Goal: Information Seeking & Learning: Learn about a topic

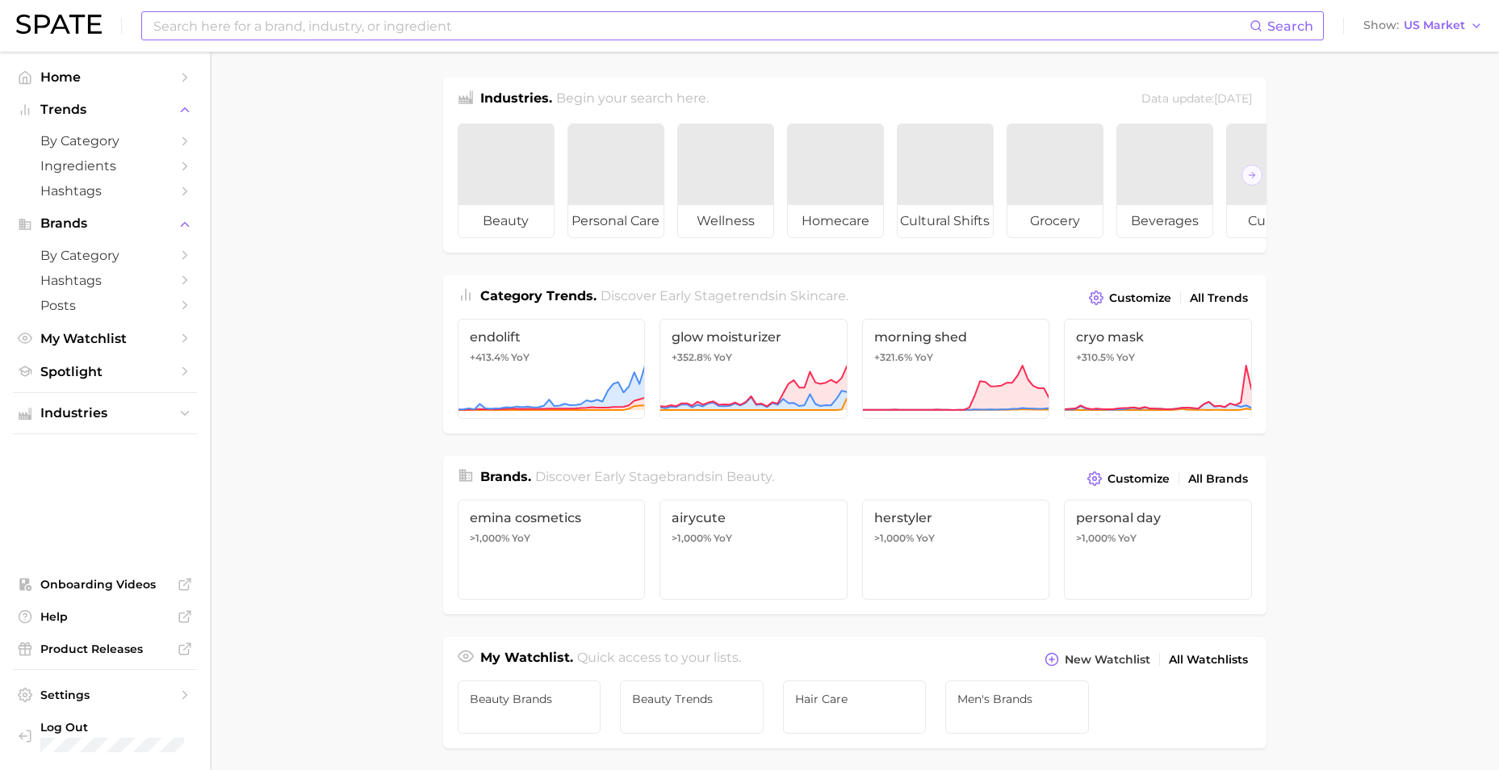
click at [468, 36] on input at bounding box center [701, 25] width 1098 height 27
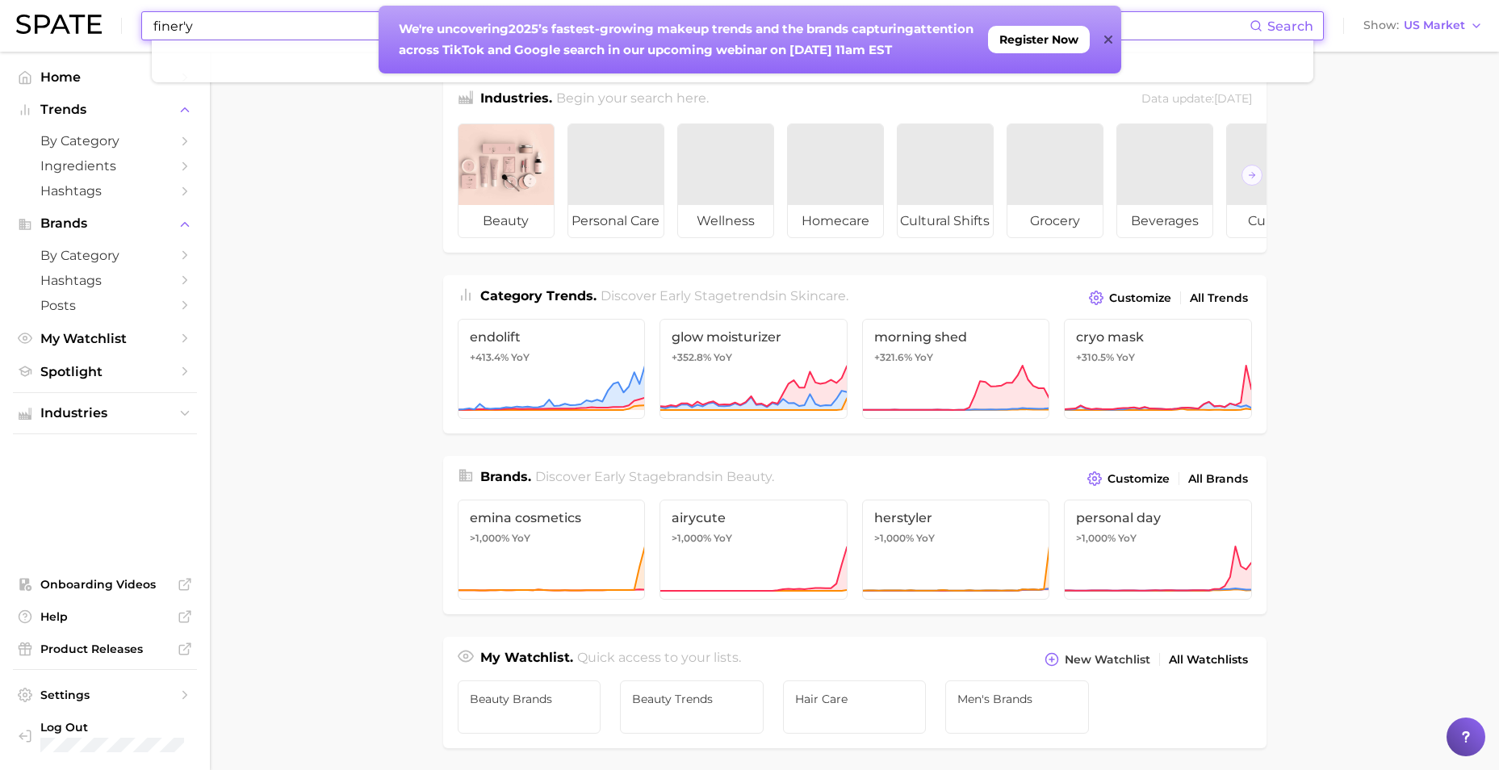
type input "finer'y"
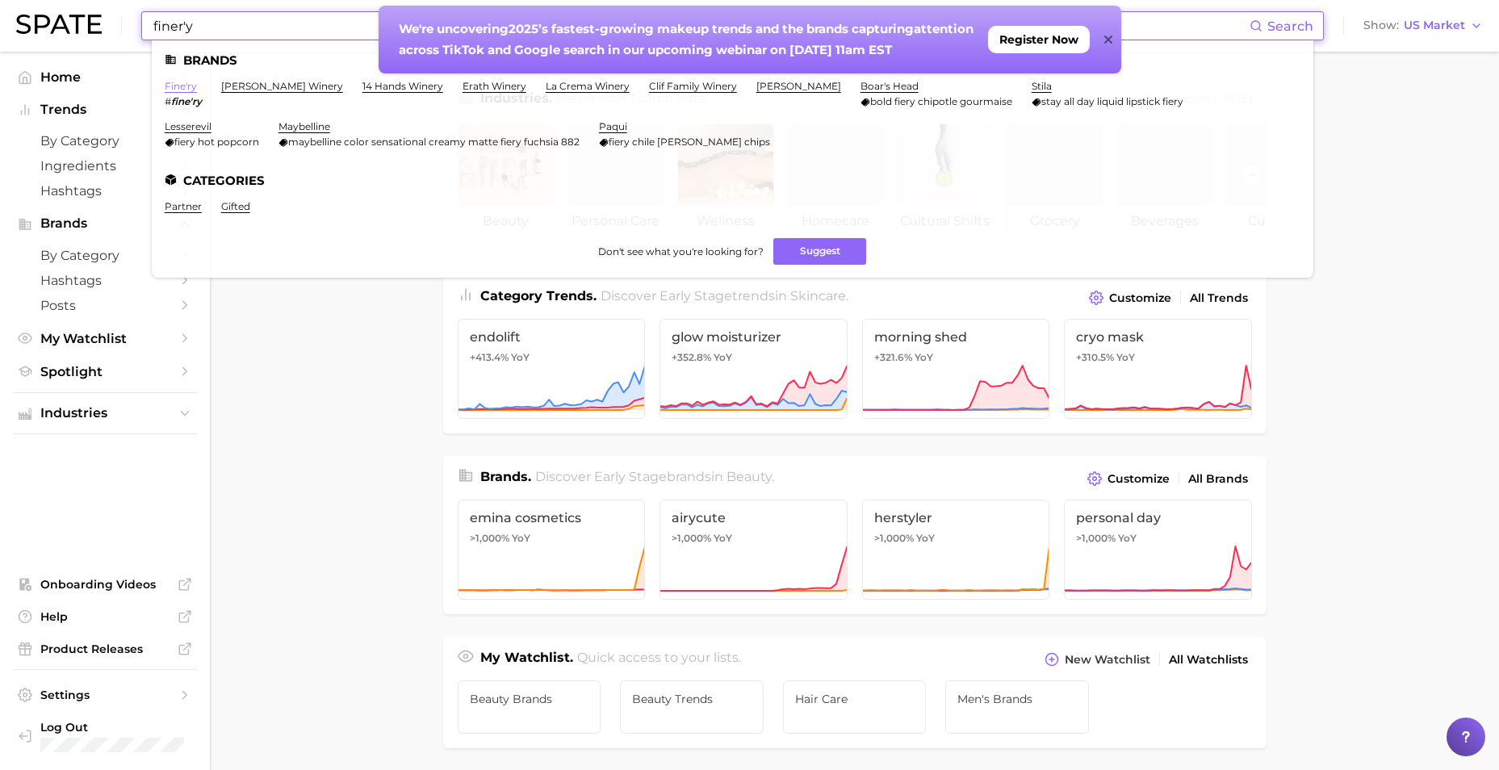
click at [178, 85] on link "fine'ry" at bounding box center [181, 86] width 32 height 12
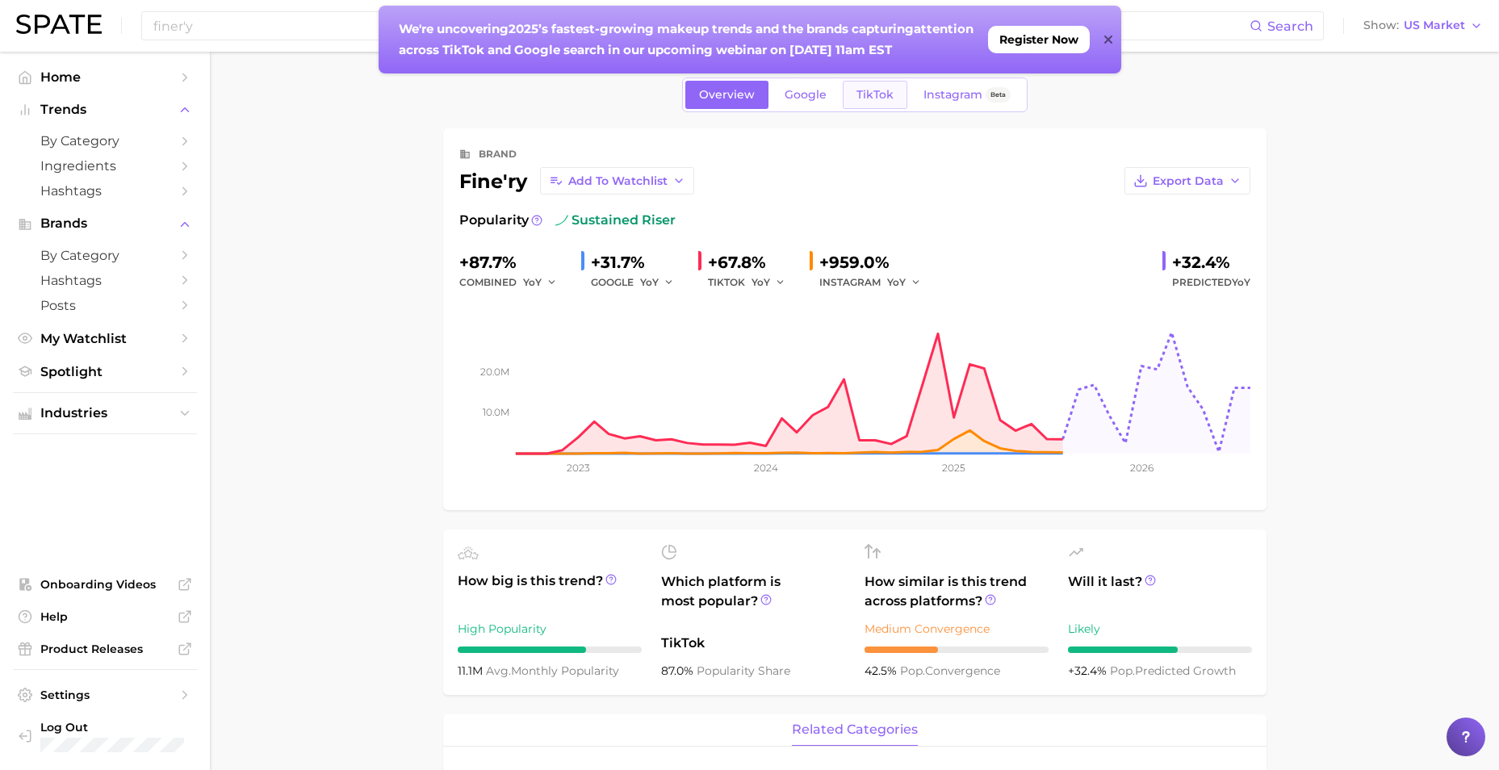
click at [866, 99] on span "TikTok" at bounding box center [875, 95] width 37 height 14
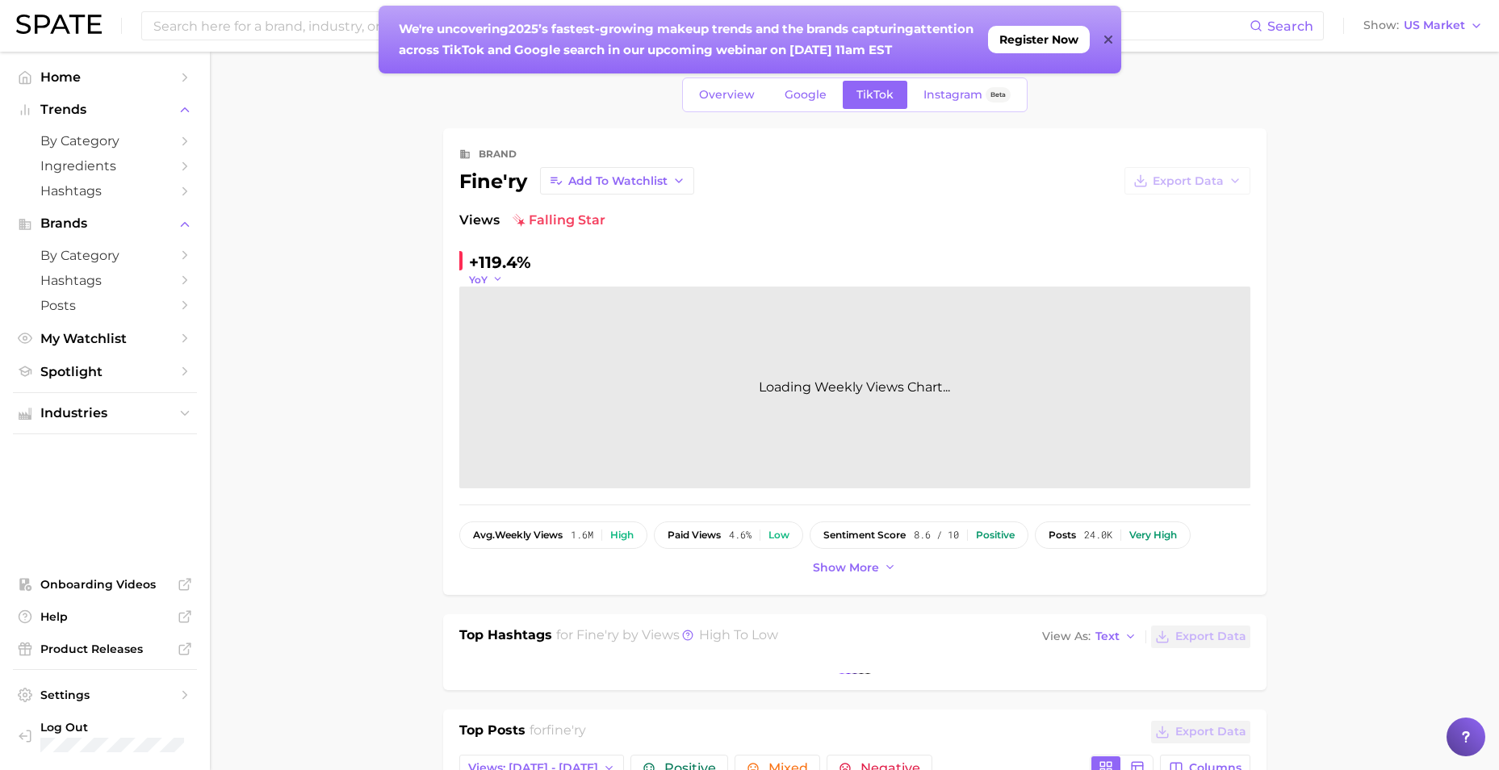
click at [483, 277] on span "YoY" at bounding box center [478, 280] width 19 height 14
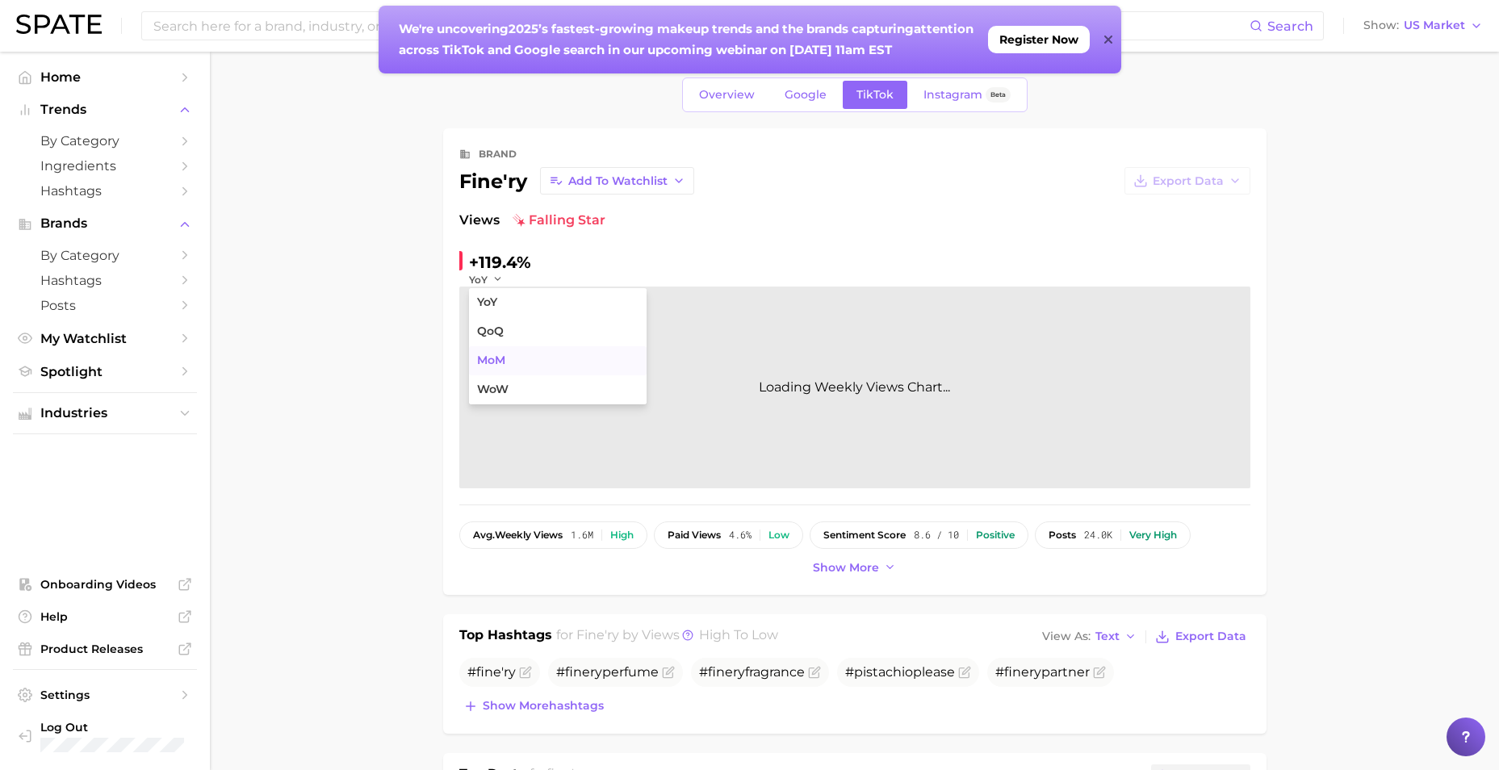
click at [506, 362] on button "MoM" at bounding box center [558, 360] width 178 height 29
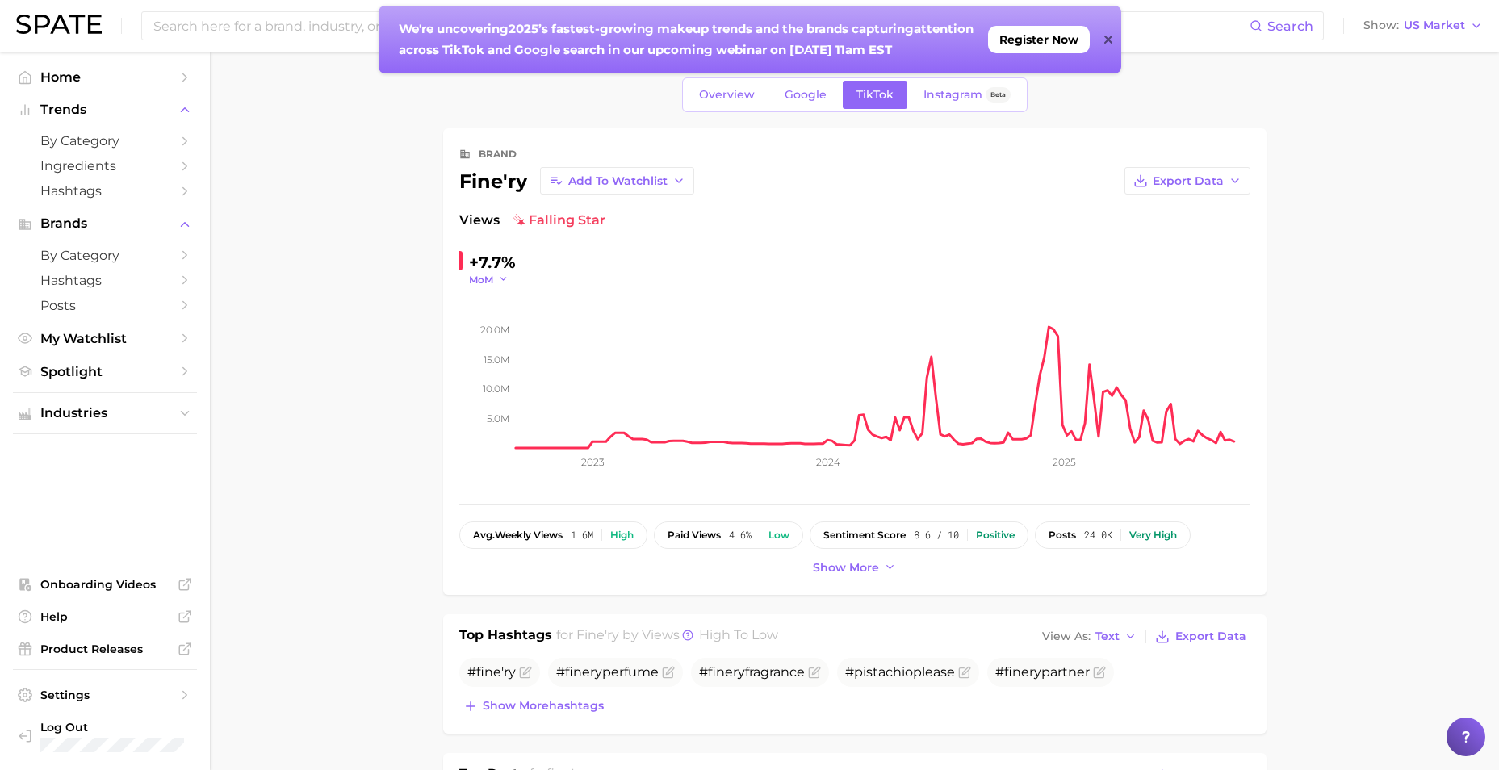
click at [504, 274] on icon "button" at bounding box center [503, 279] width 11 height 11
click at [501, 390] on span "WoW" at bounding box center [492, 390] width 31 height 14
click at [506, 279] on icon "button" at bounding box center [507, 279] width 11 height 11
click at [507, 335] on button "QoQ" at bounding box center [558, 331] width 178 height 29
click at [792, 88] on span "Google" at bounding box center [806, 95] width 42 height 14
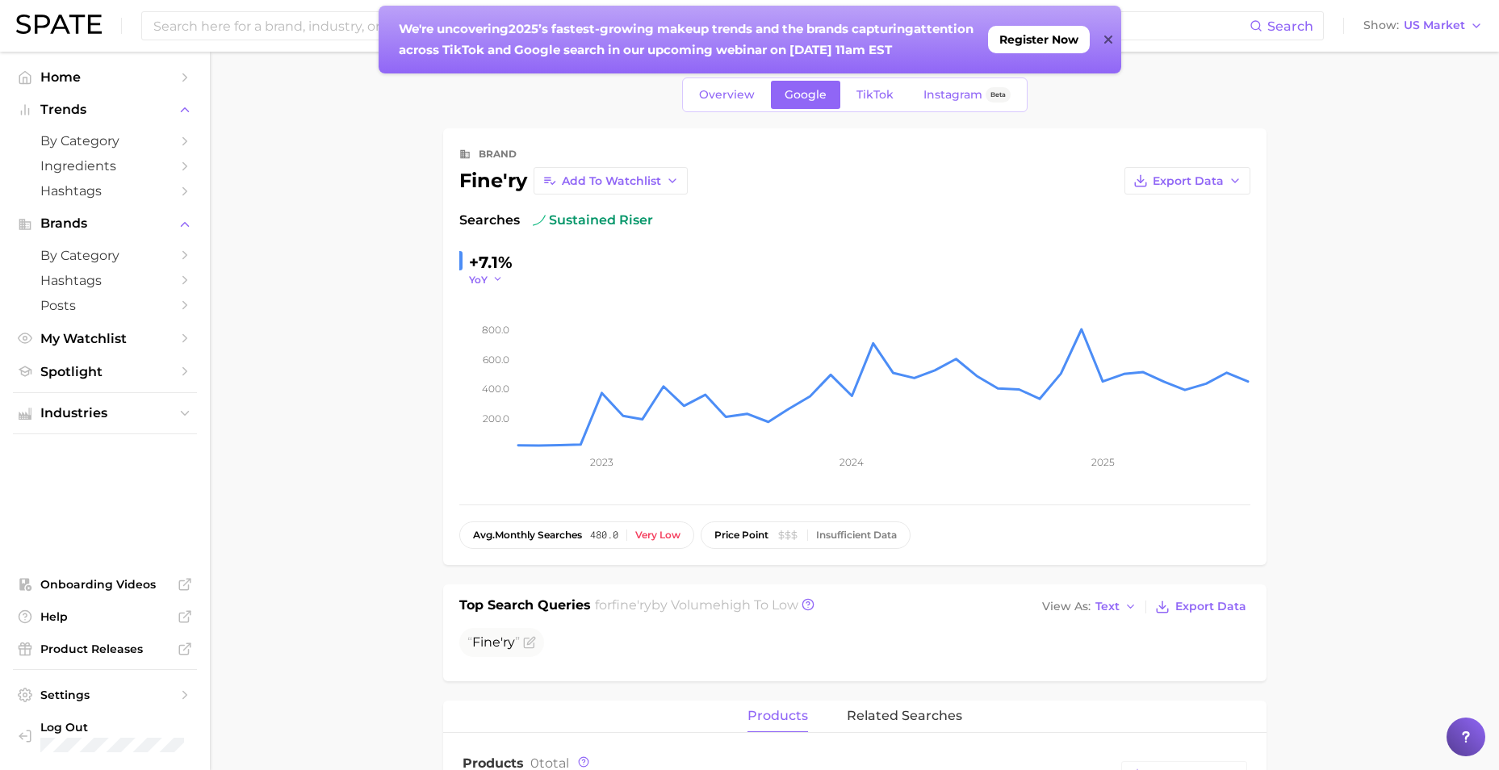
click at [490, 284] on button "YoY" at bounding box center [486, 280] width 35 height 14
click at [491, 350] on button "MoM" at bounding box center [558, 360] width 178 height 29
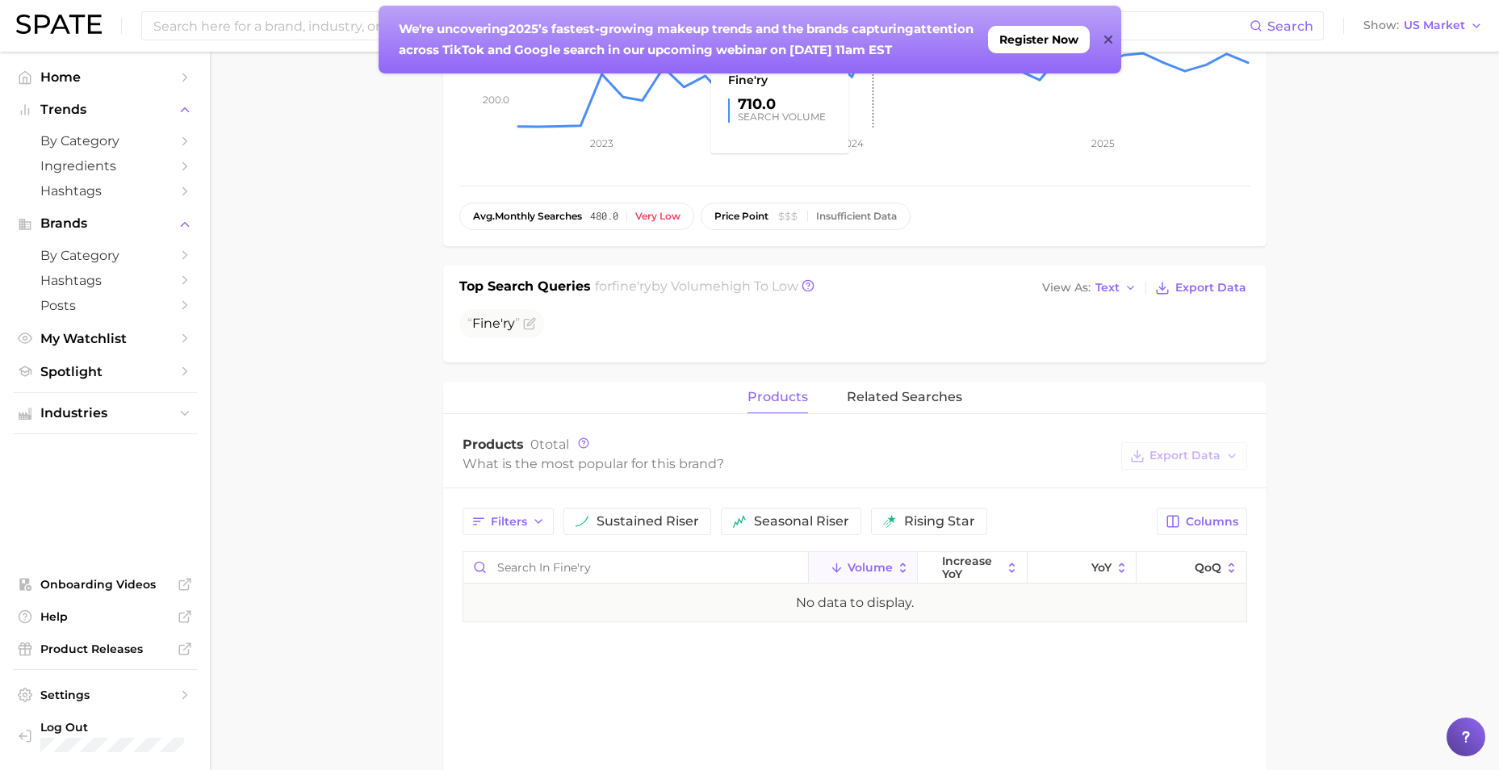
scroll to position [323, 0]
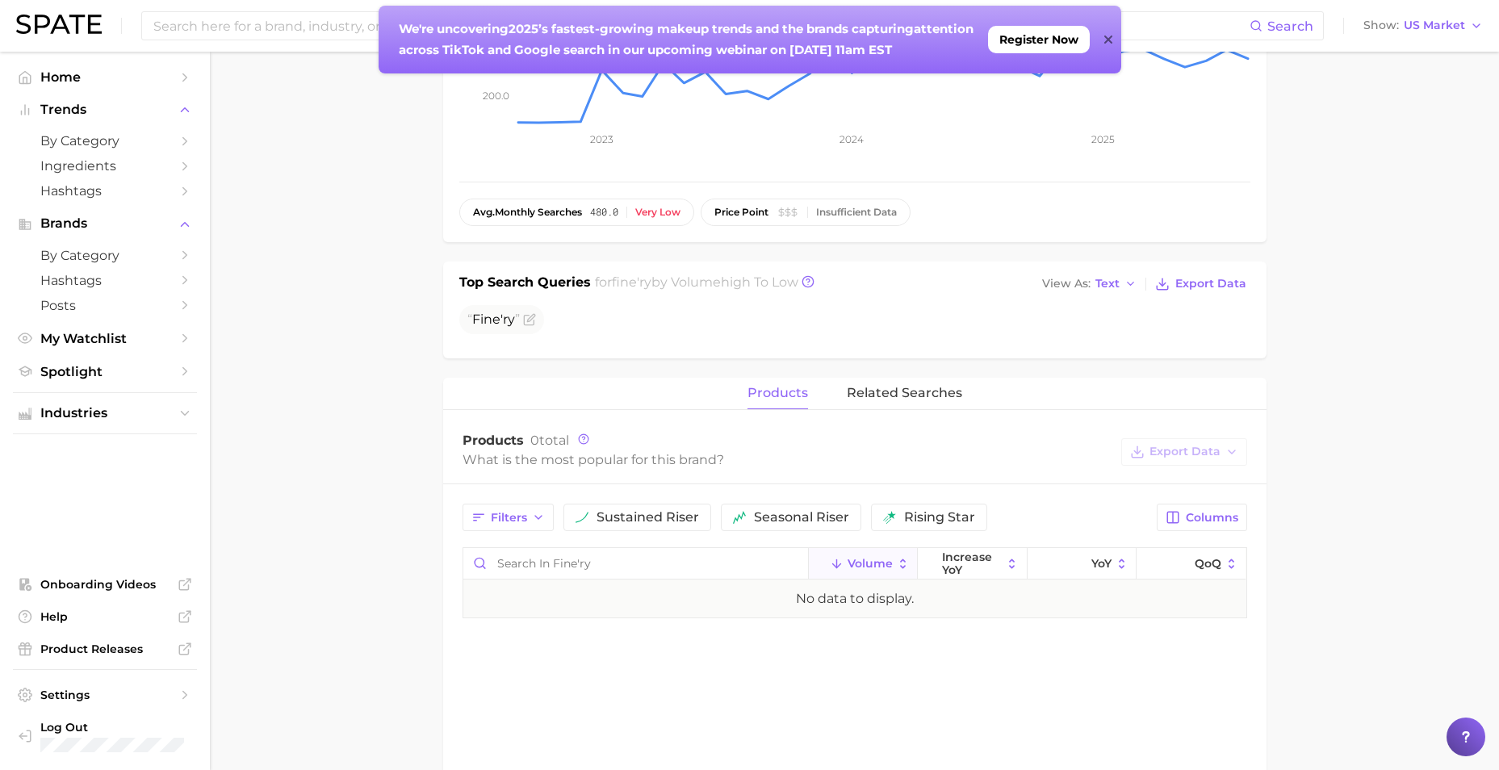
click at [1109, 36] on icon at bounding box center [1109, 39] width 8 height 13
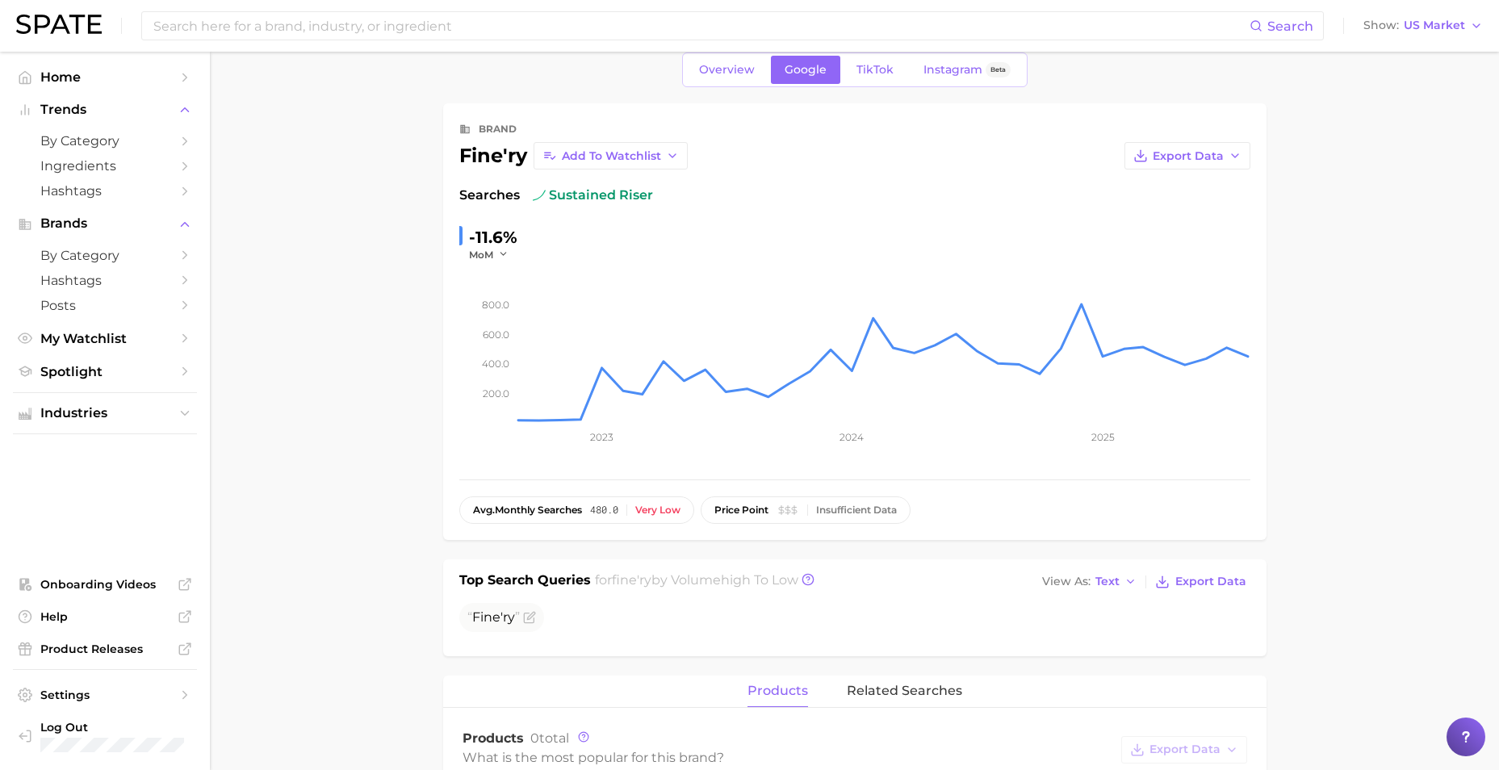
scroll to position [0, 0]
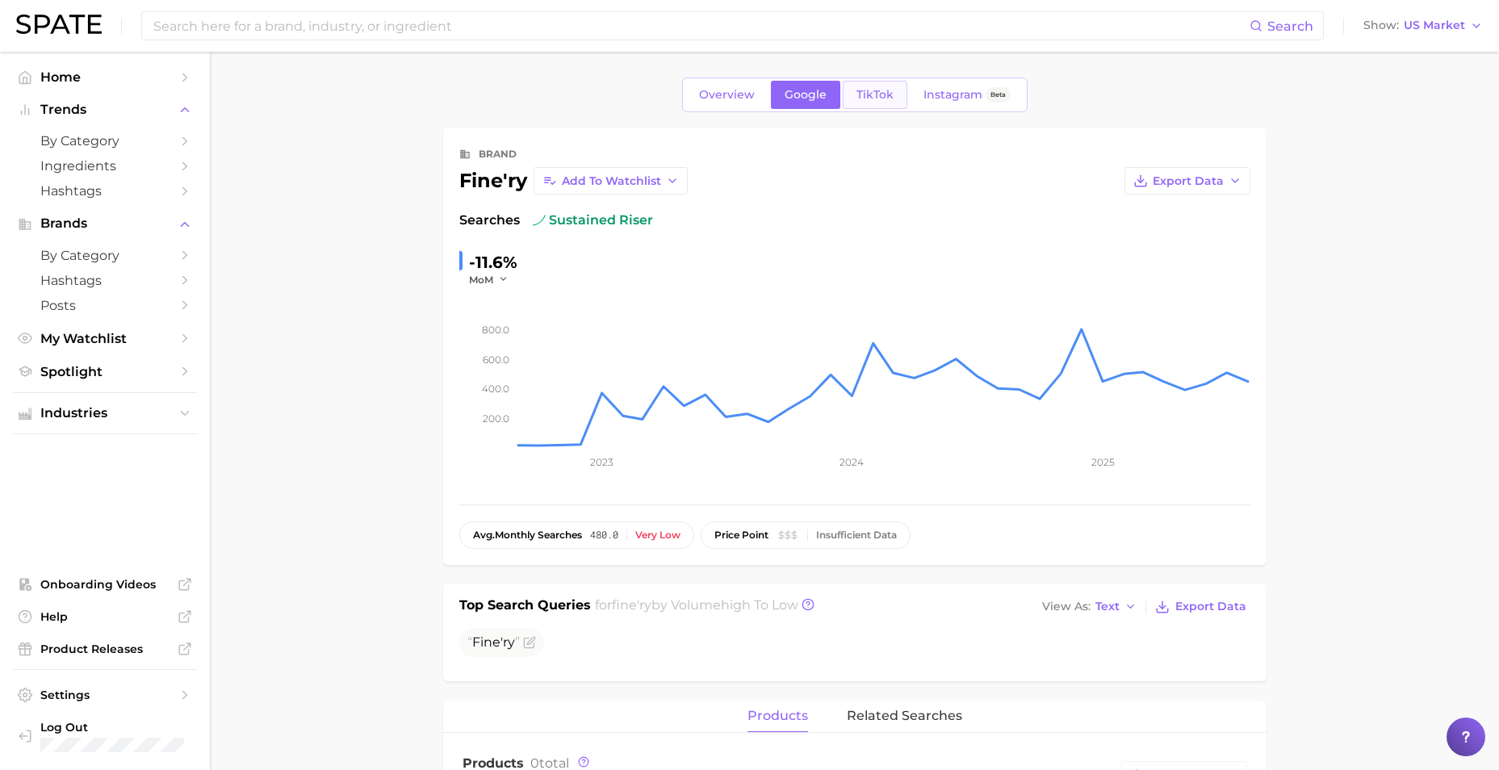
click at [857, 101] on span "TikTok" at bounding box center [875, 95] width 37 height 14
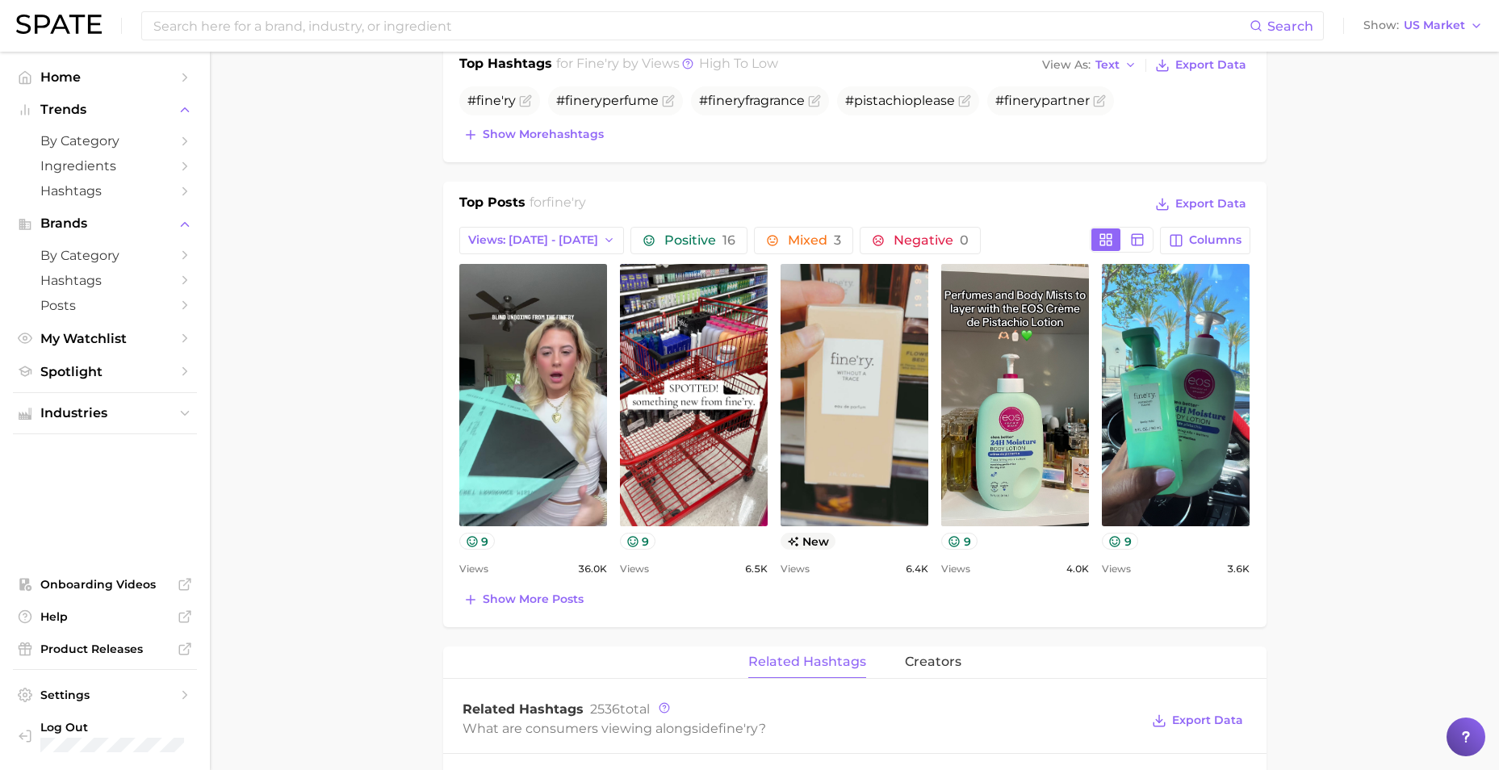
scroll to position [592, 0]
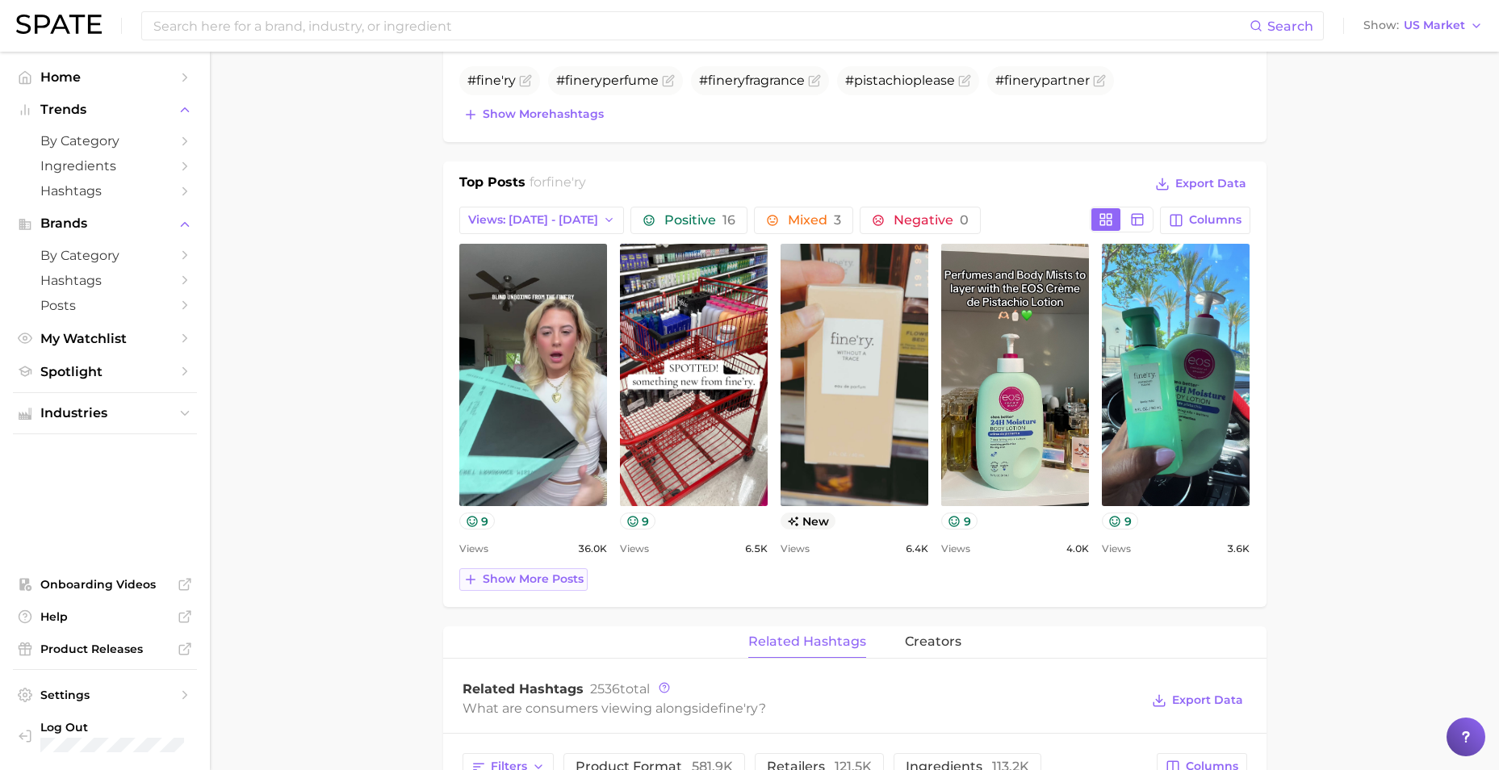
click at [506, 577] on span "Show more posts" at bounding box center [533, 579] width 101 height 14
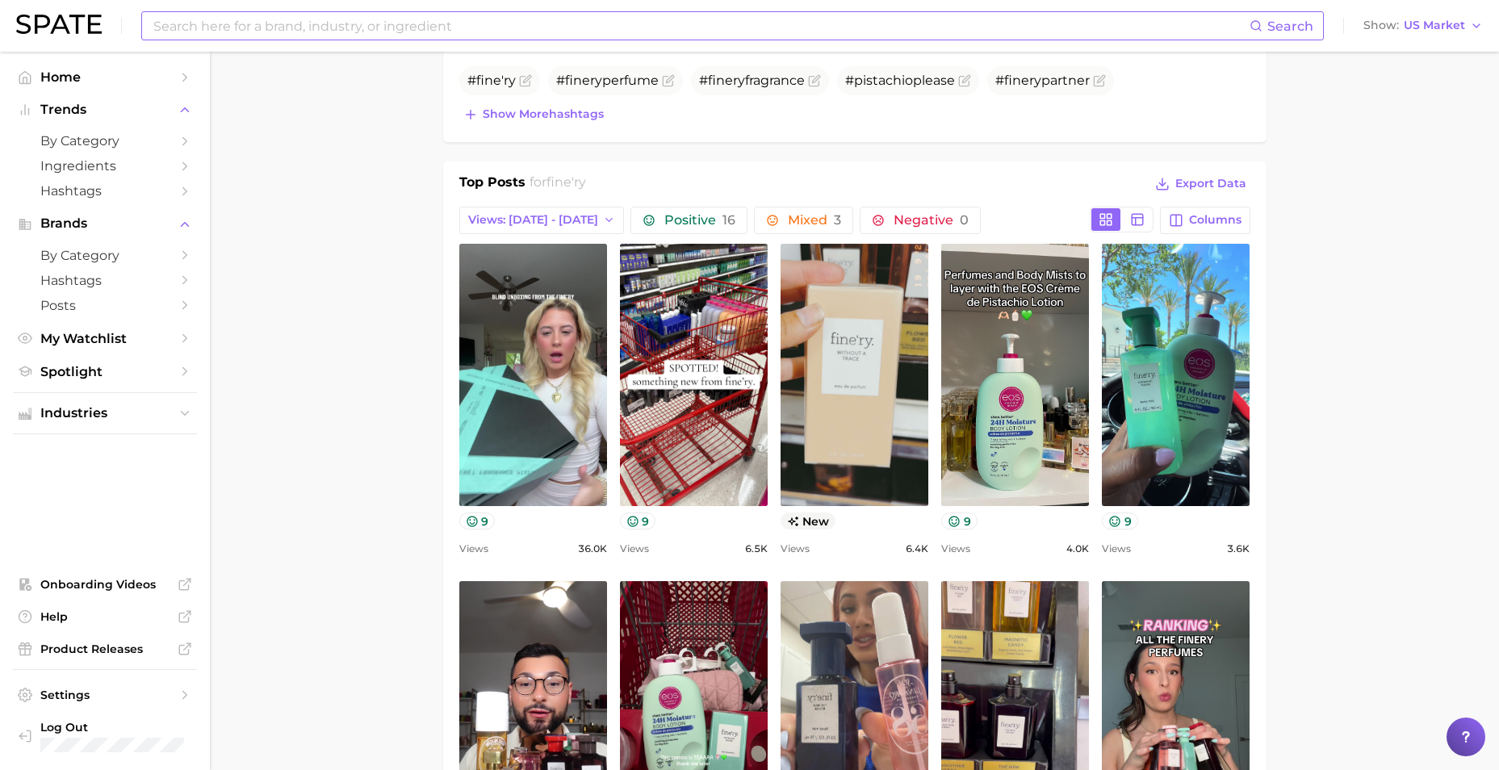
scroll to position [0, 0]
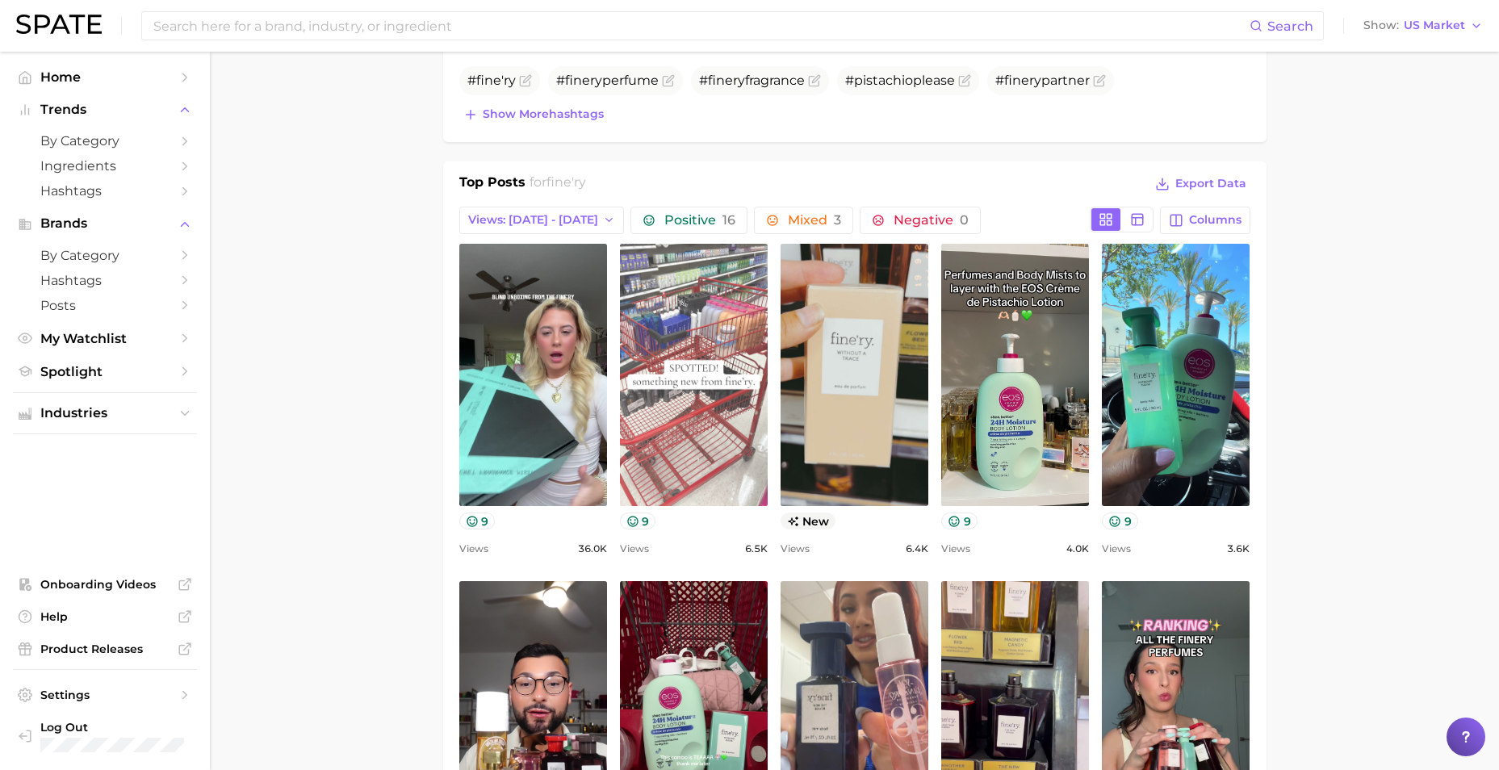
click at [694, 442] on link "view post on TikTok" at bounding box center [694, 375] width 148 height 262
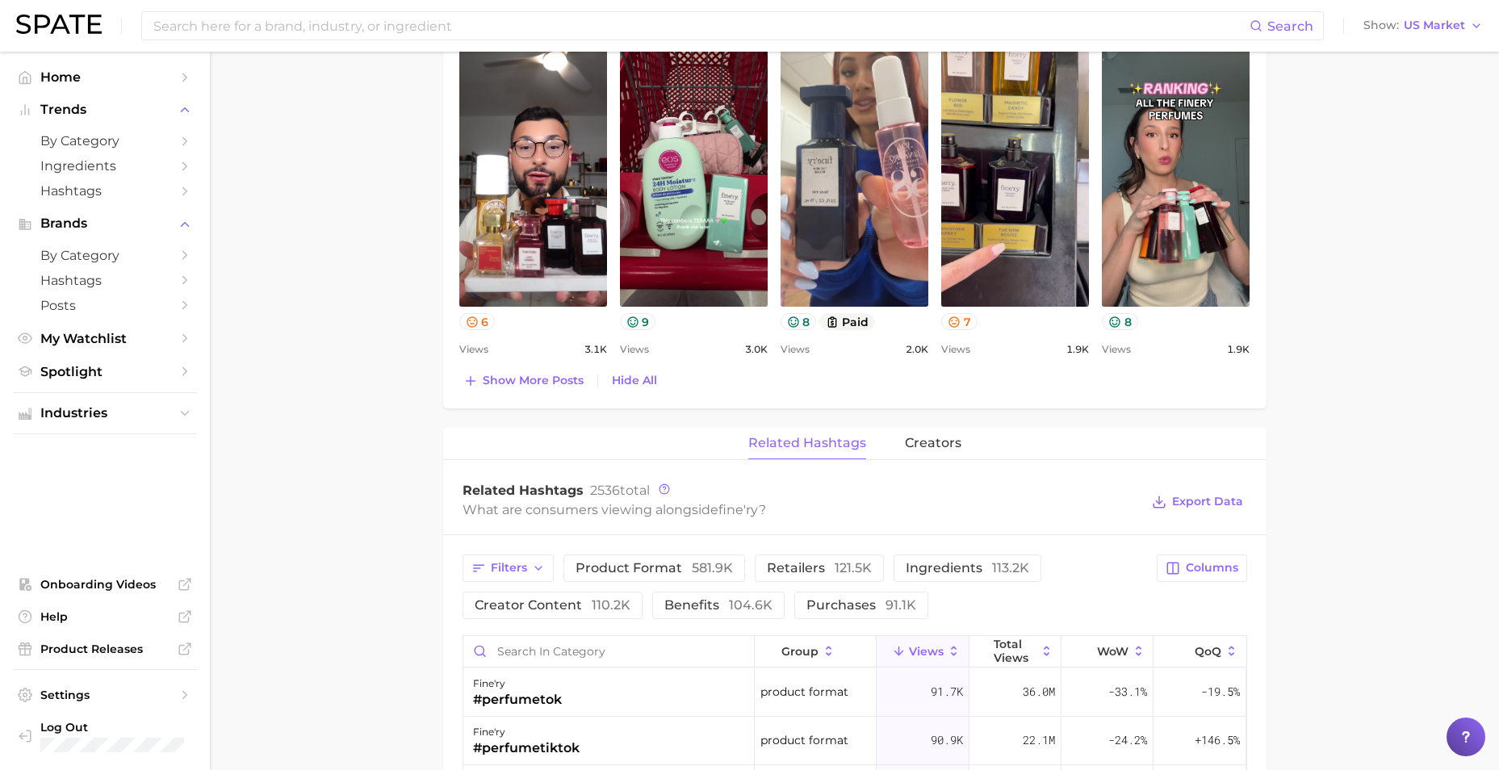
scroll to position [1157, 0]
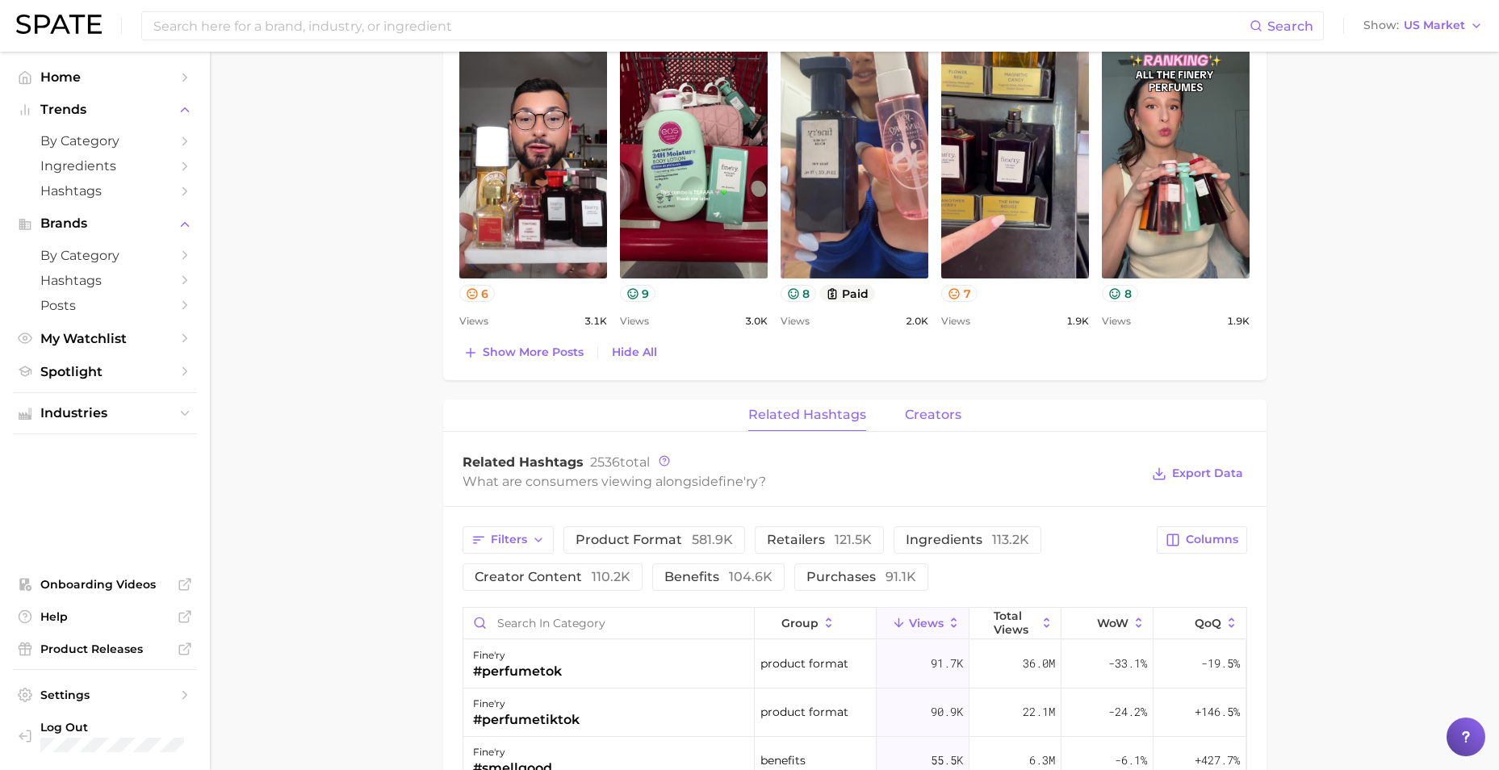
click at [947, 422] on span "creators" at bounding box center [933, 415] width 57 height 15
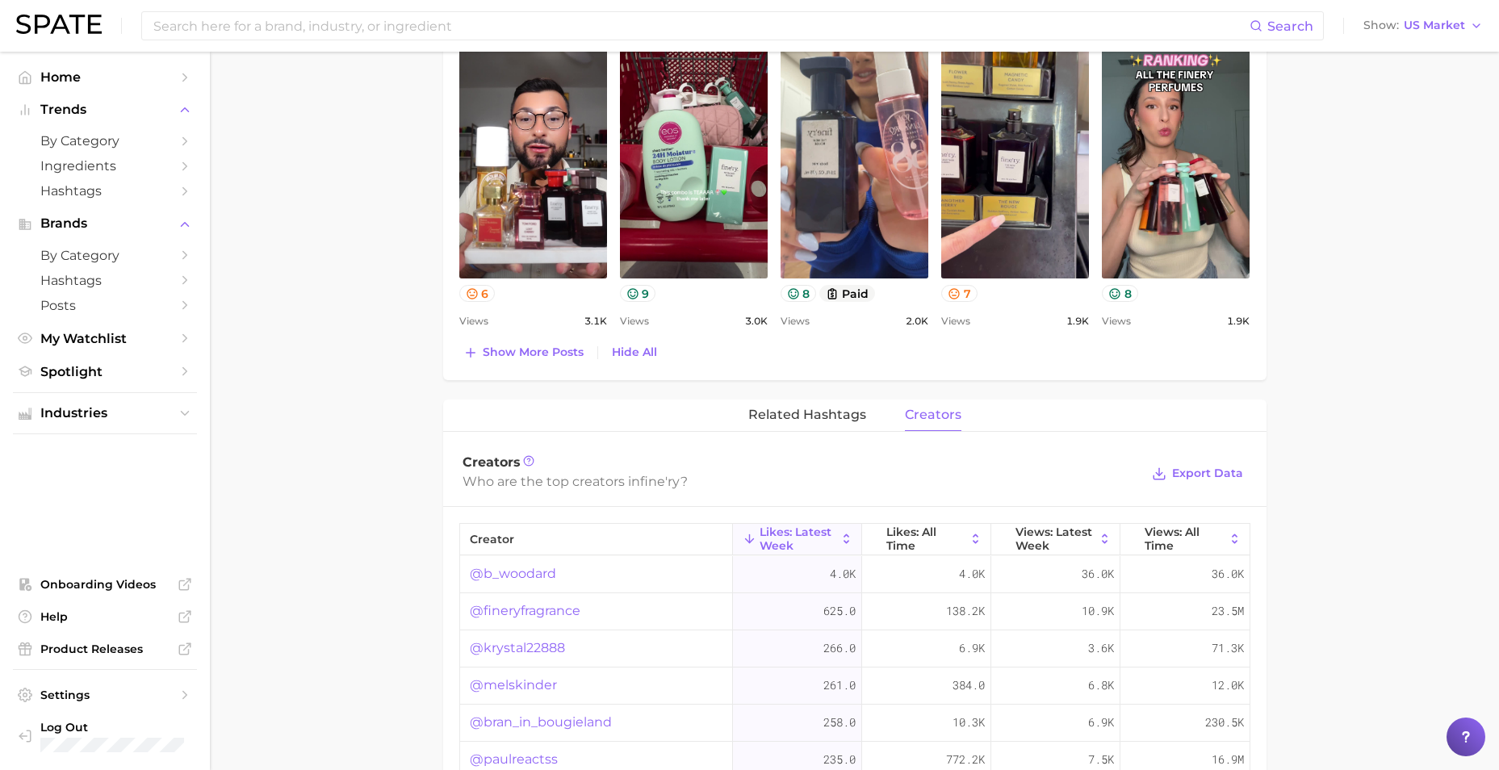
click at [549, 610] on link "@fineryfragrance" at bounding box center [525, 611] width 111 height 19
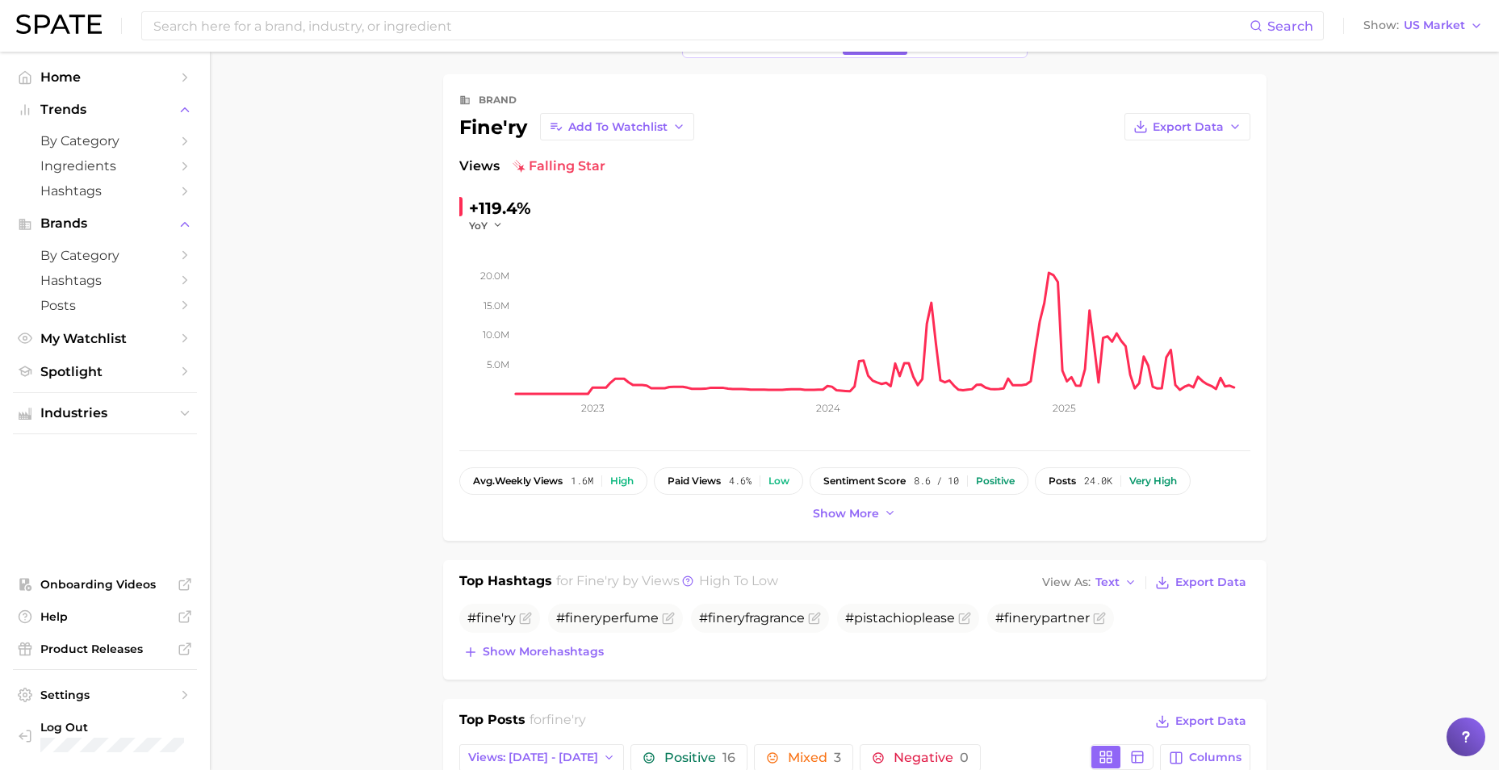
scroll to position [6, 0]
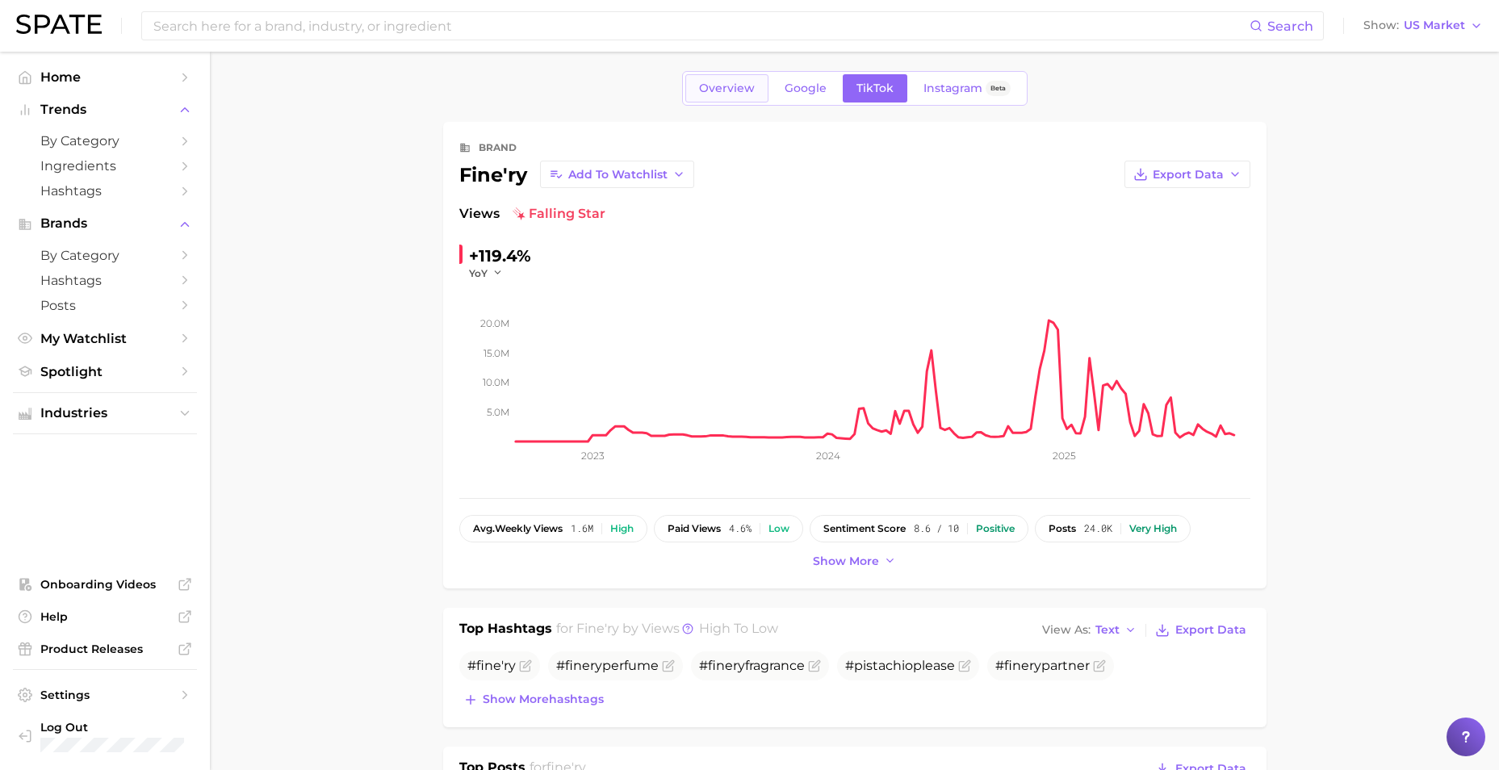
click at [719, 84] on span "Overview" at bounding box center [727, 89] width 56 height 14
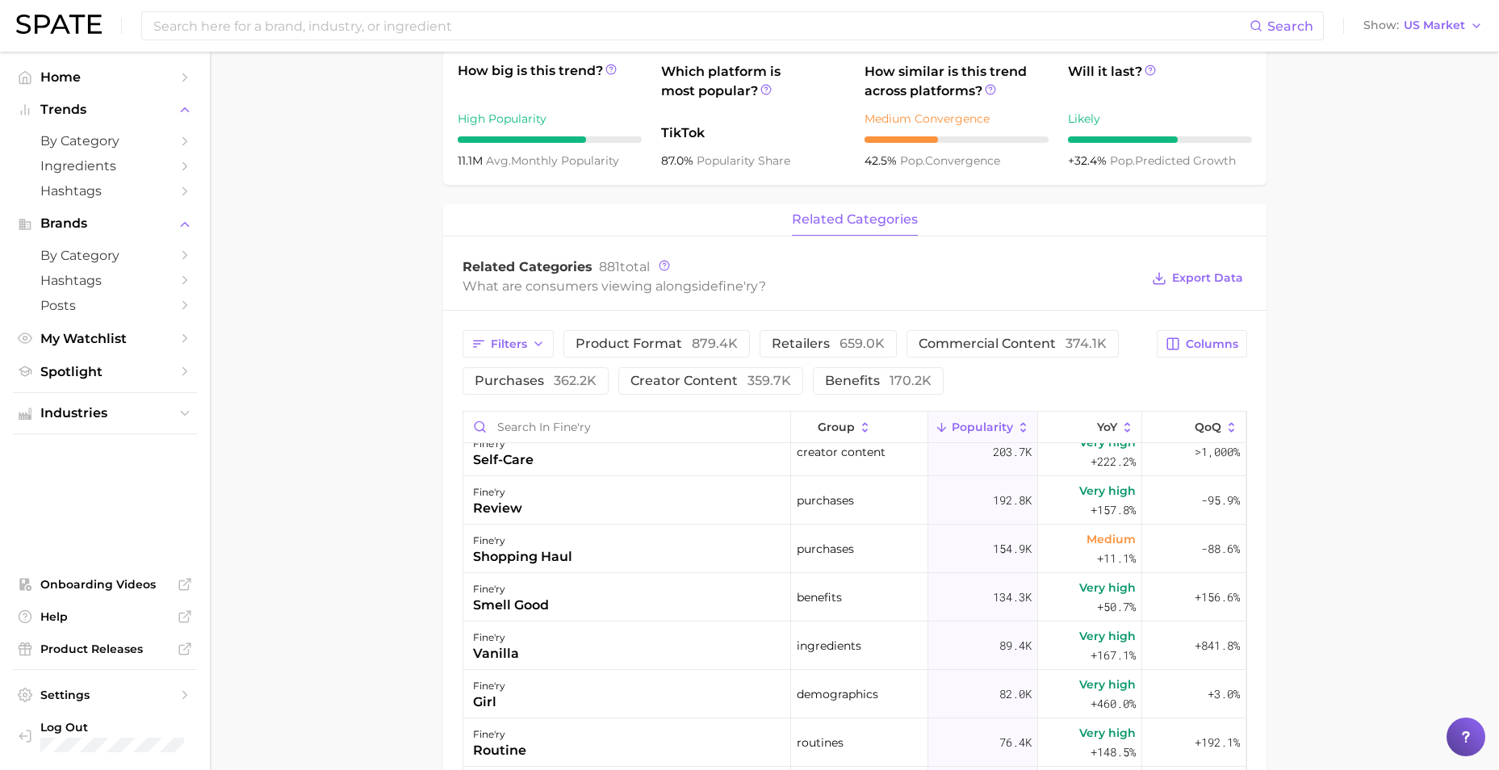
scroll to position [522, 0]
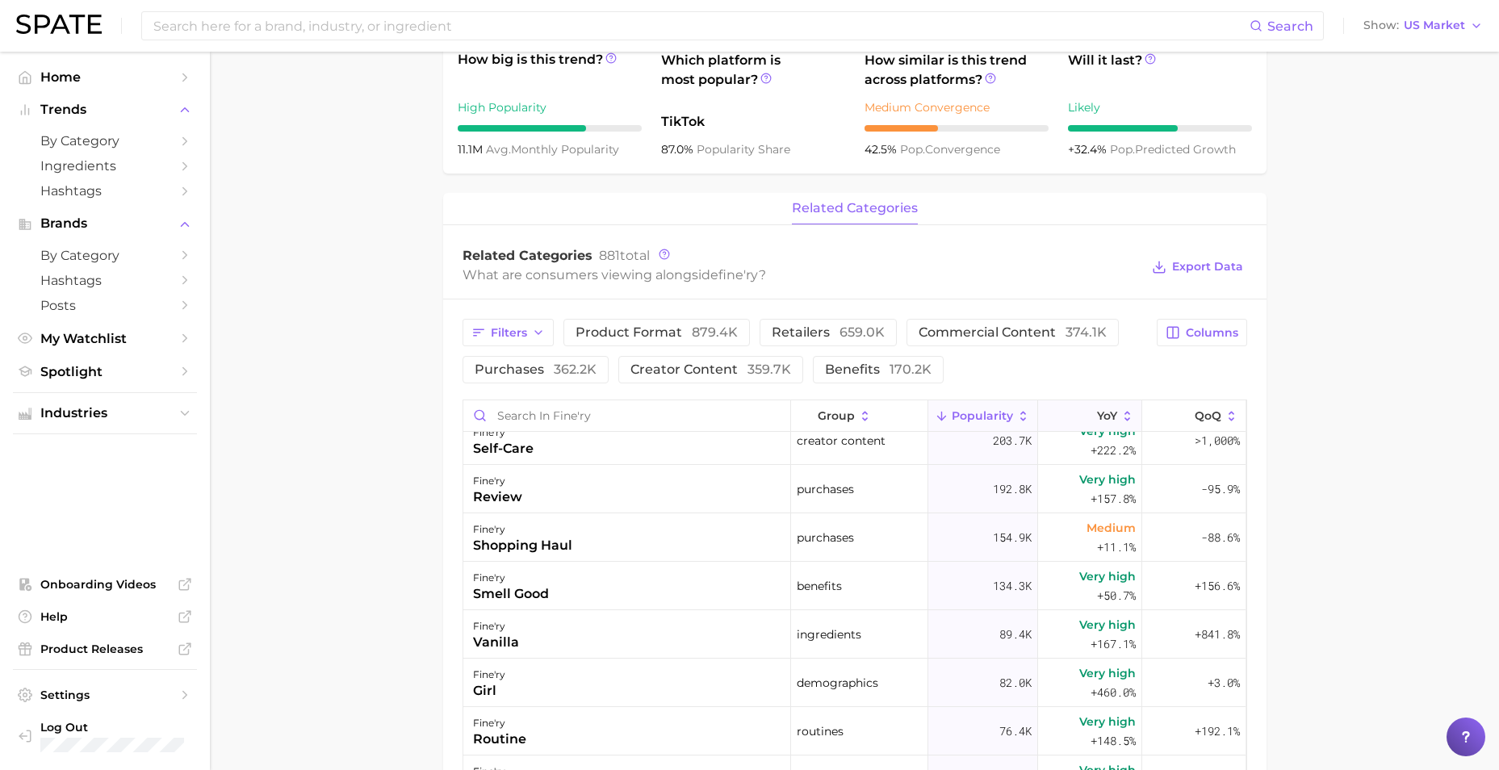
click at [1097, 415] on span "YoY" at bounding box center [1107, 415] width 20 height 13
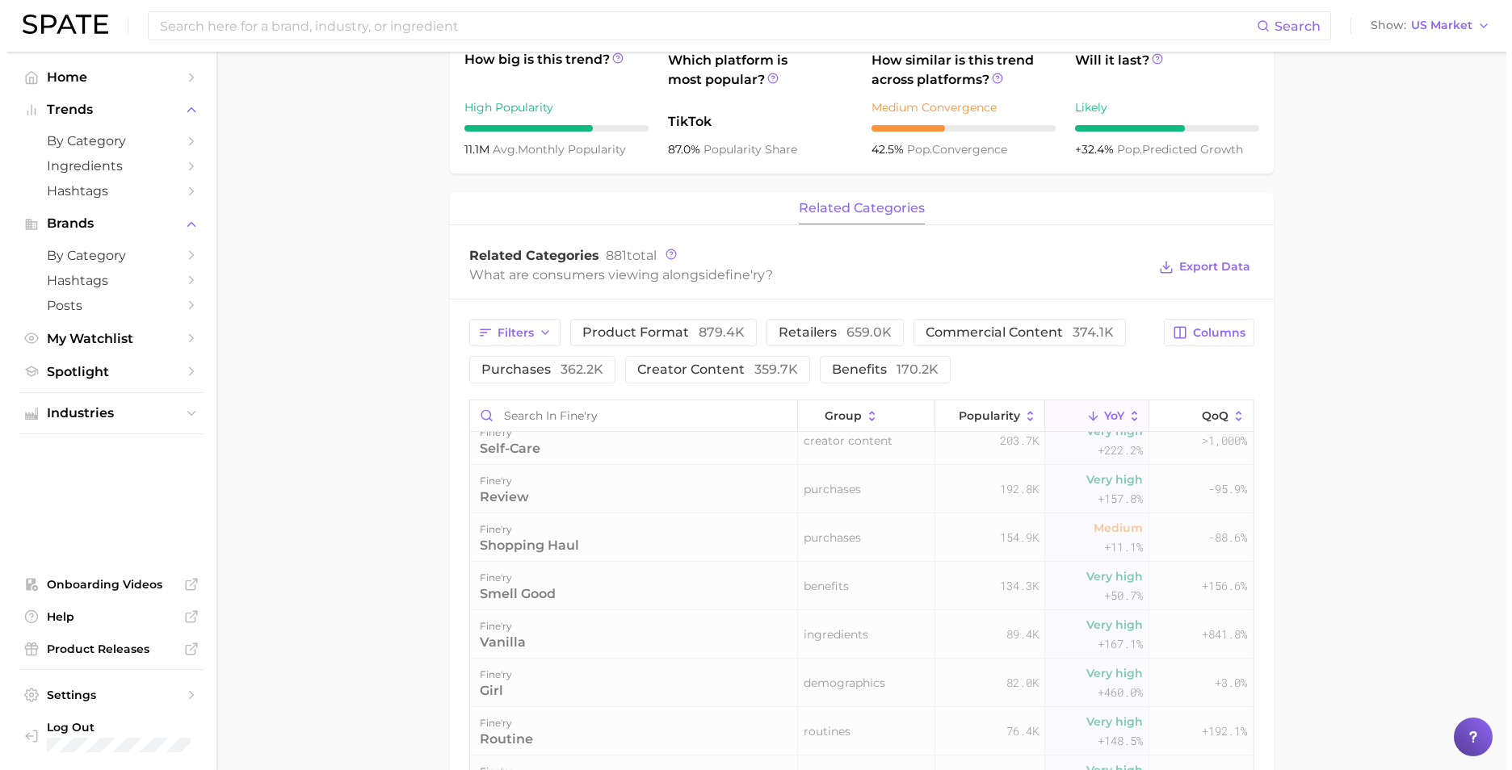
scroll to position [0, 0]
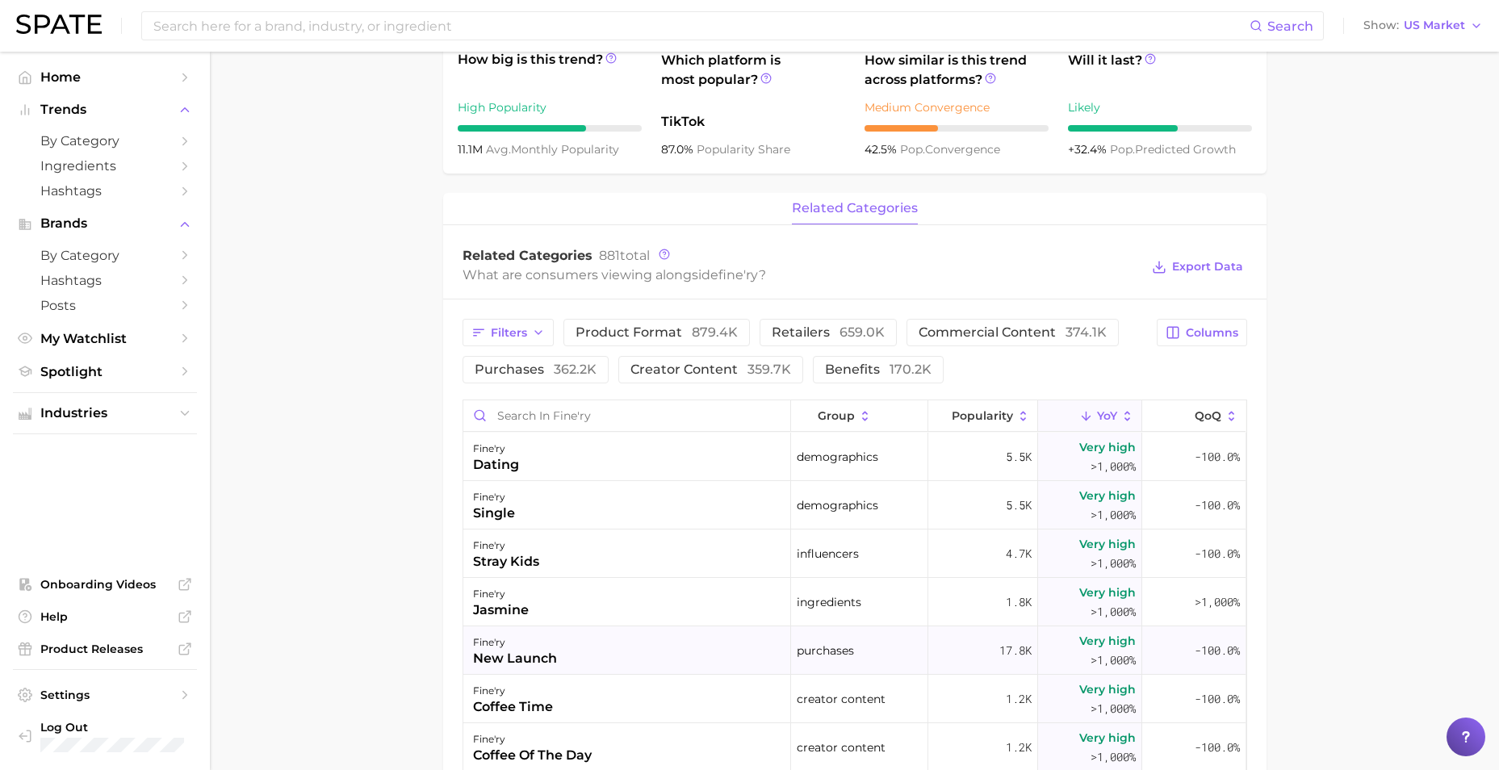
click at [531, 660] on div "new launch" at bounding box center [515, 658] width 84 height 19
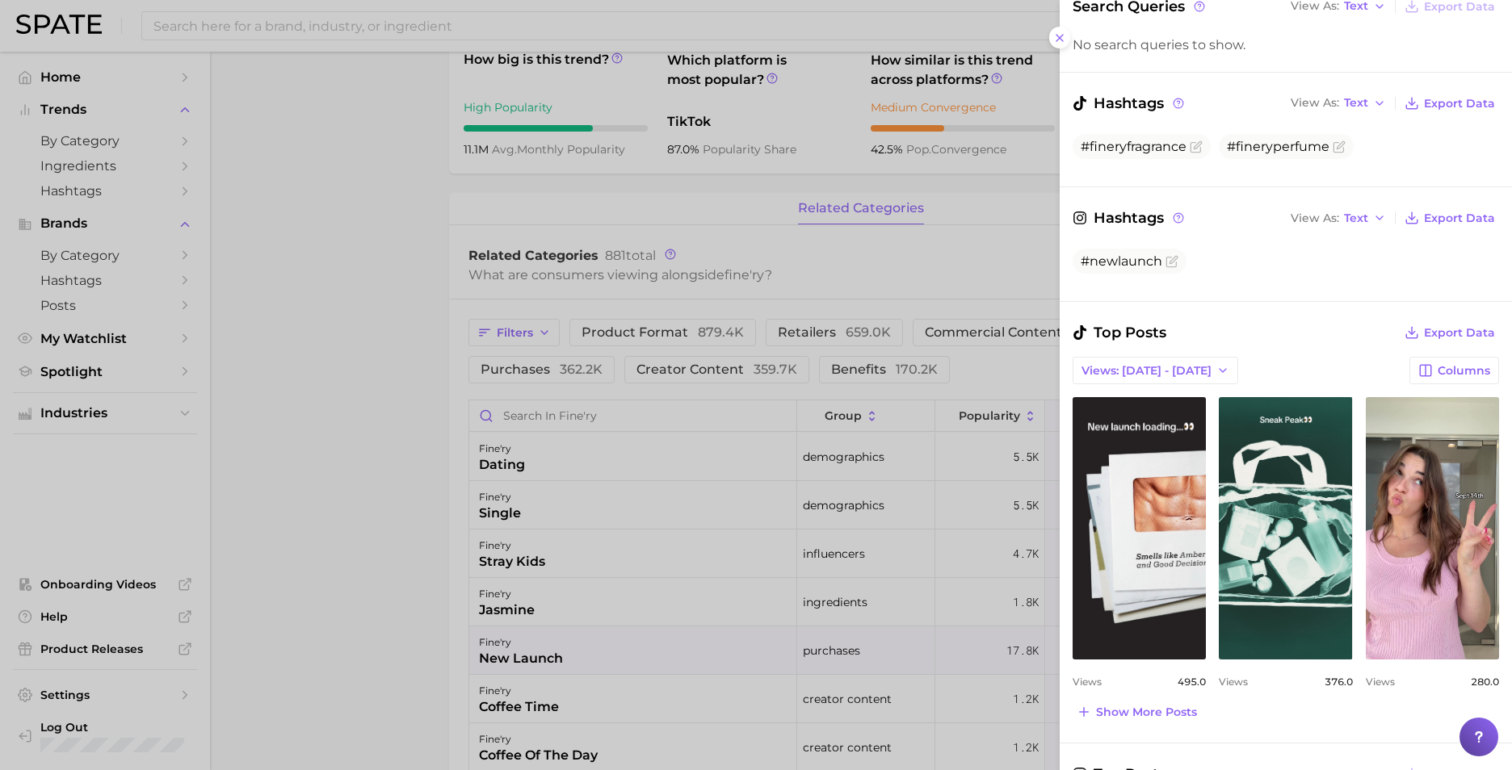
scroll to position [323, 0]
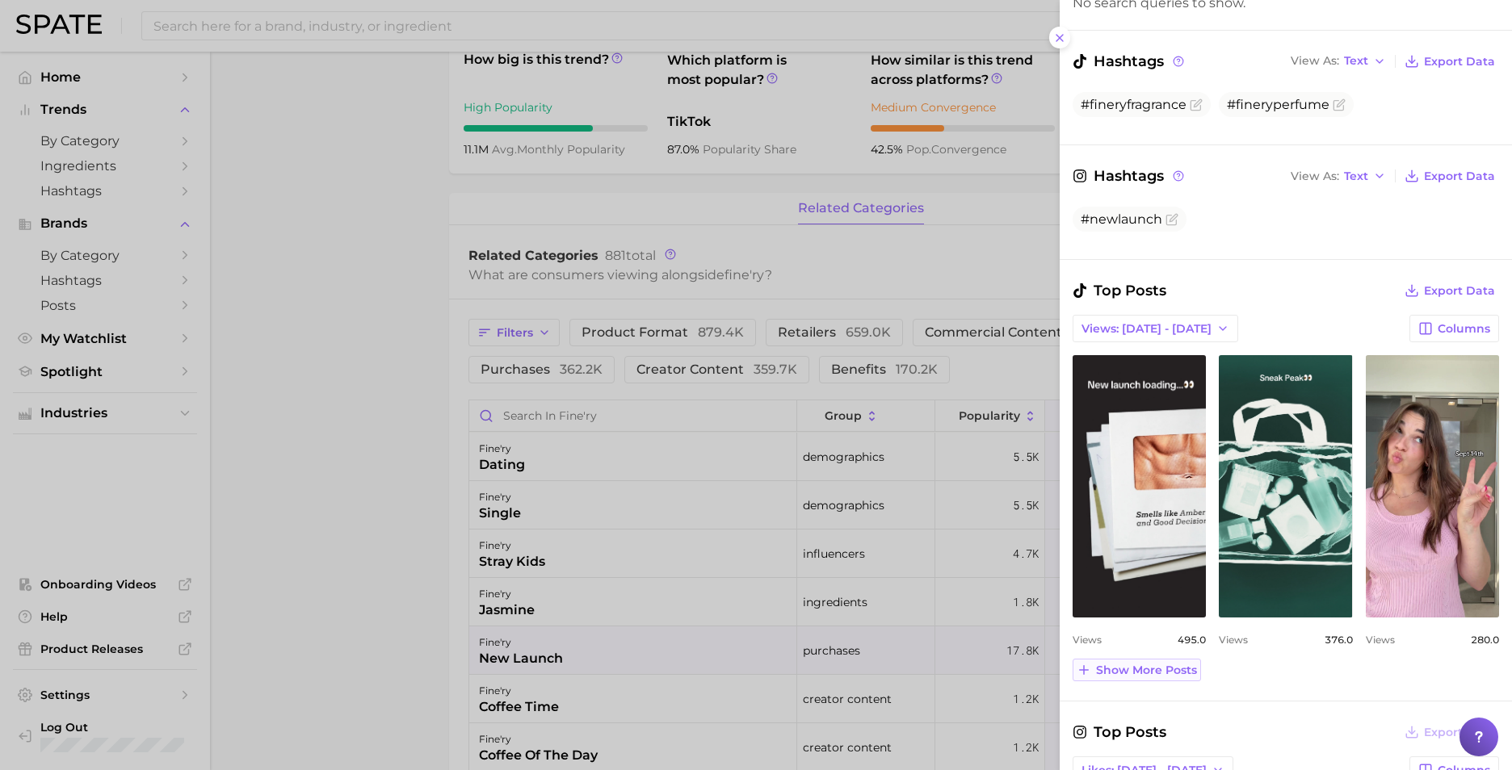
click at [1113, 667] on span "Show more posts" at bounding box center [1146, 671] width 101 height 14
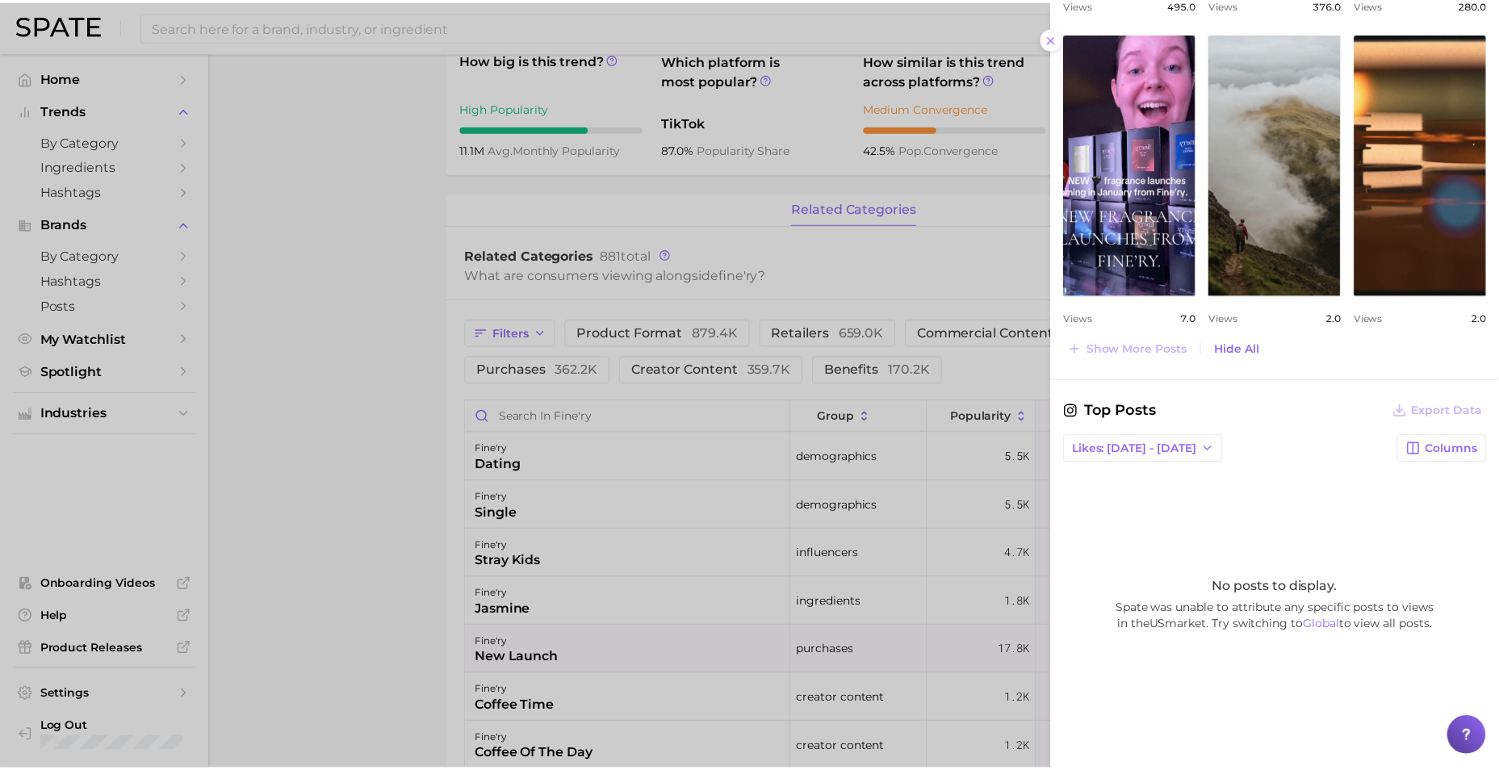
scroll to position [955, 0]
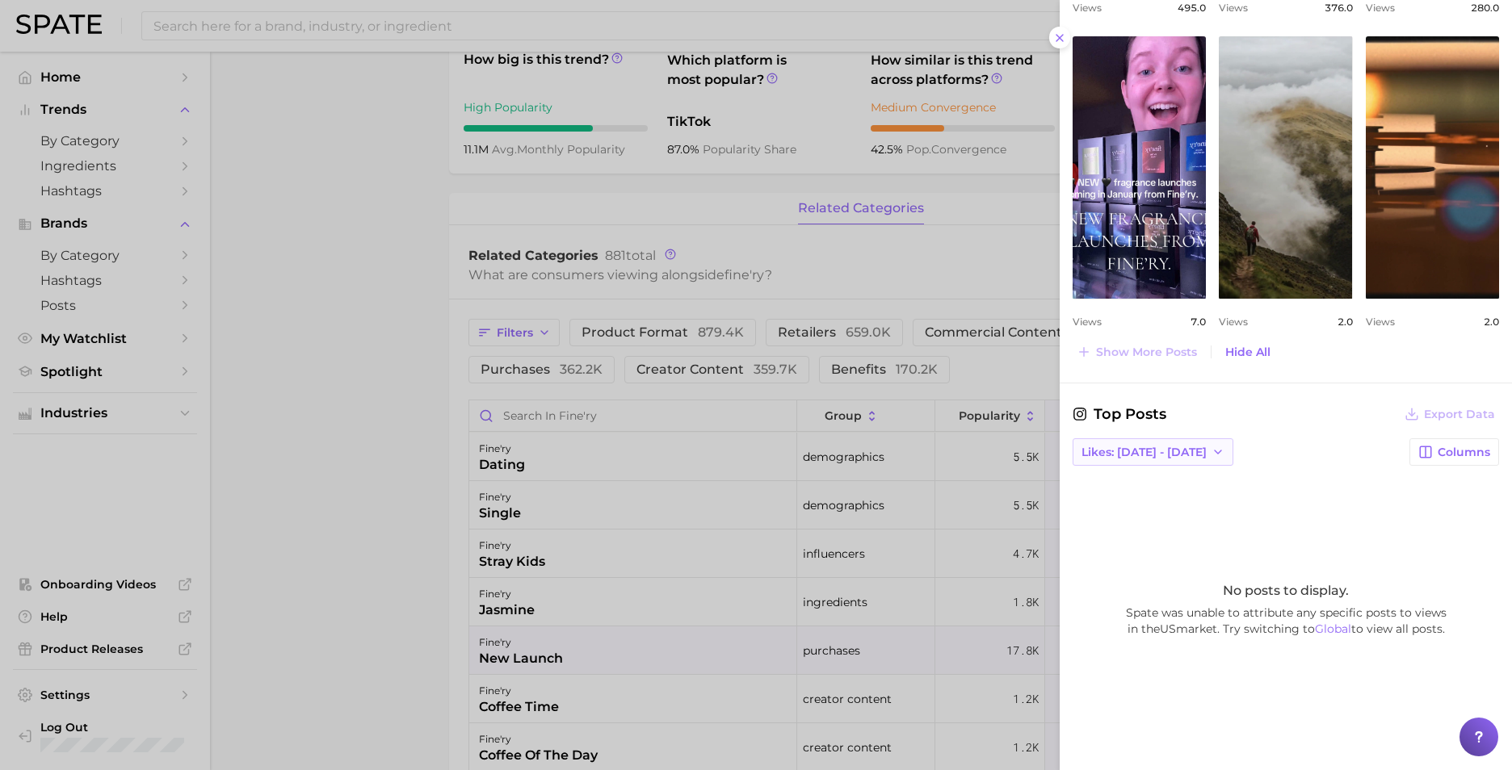
click at [1130, 450] on span "Likes: Sep 14 - 21" at bounding box center [1143, 453] width 125 height 14
click at [1118, 538] on span "Total Likes" at bounding box center [1110, 541] width 61 height 14
click at [1063, 33] on icon at bounding box center [1059, 37] width 13 height 13
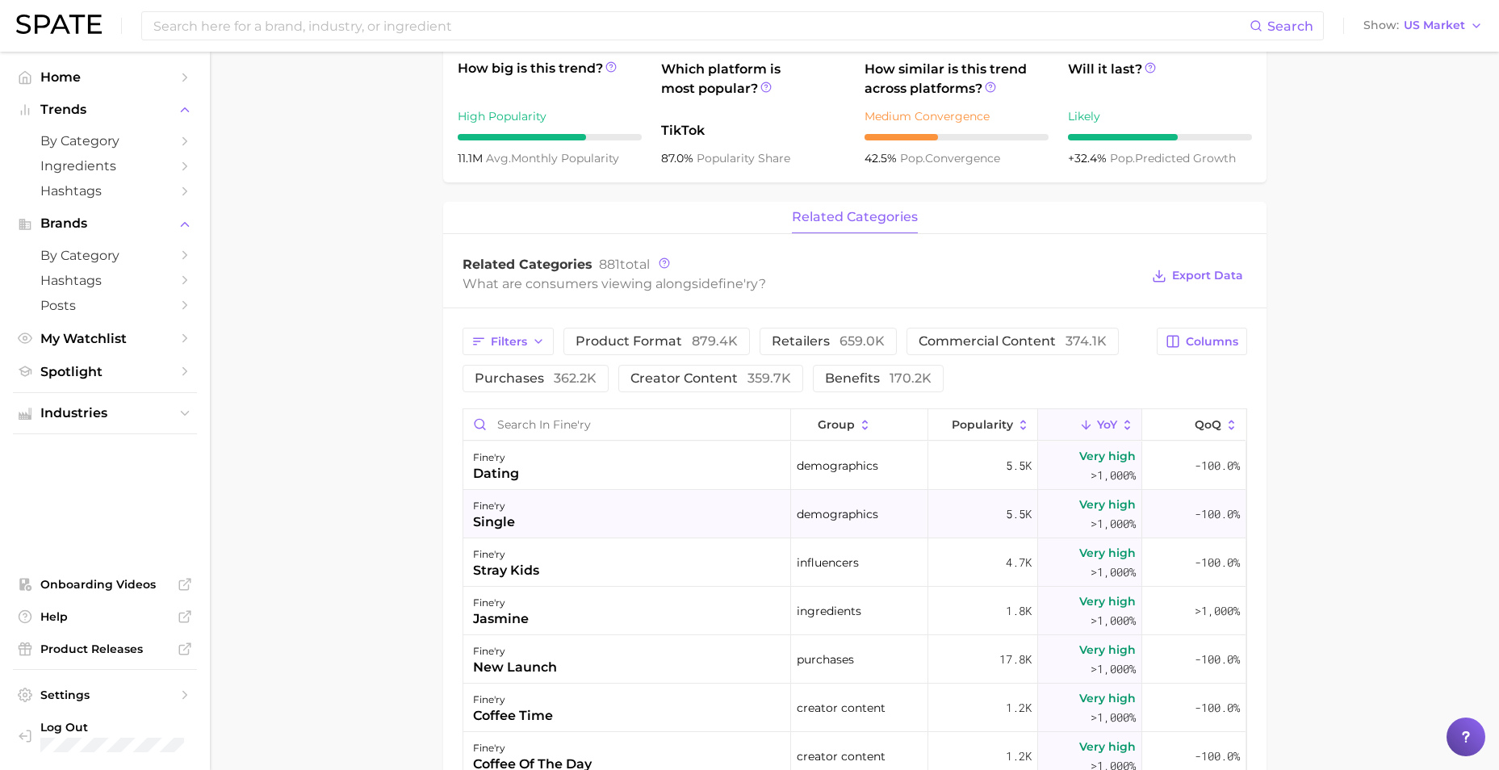
scroll to position [522, 0]
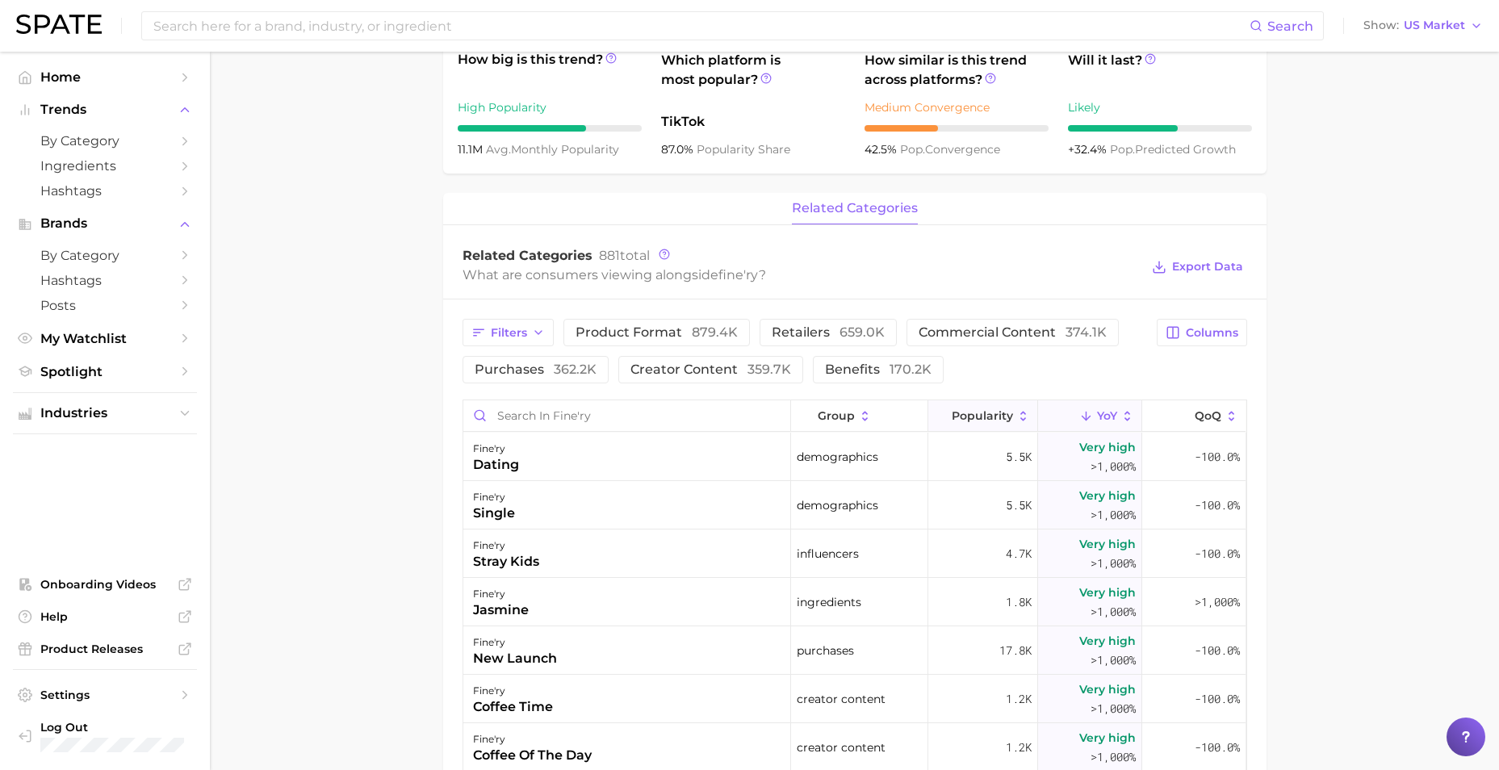
click at [992, 418] on span "Popularity" at bounding box center [982, 415] width 61 height 13
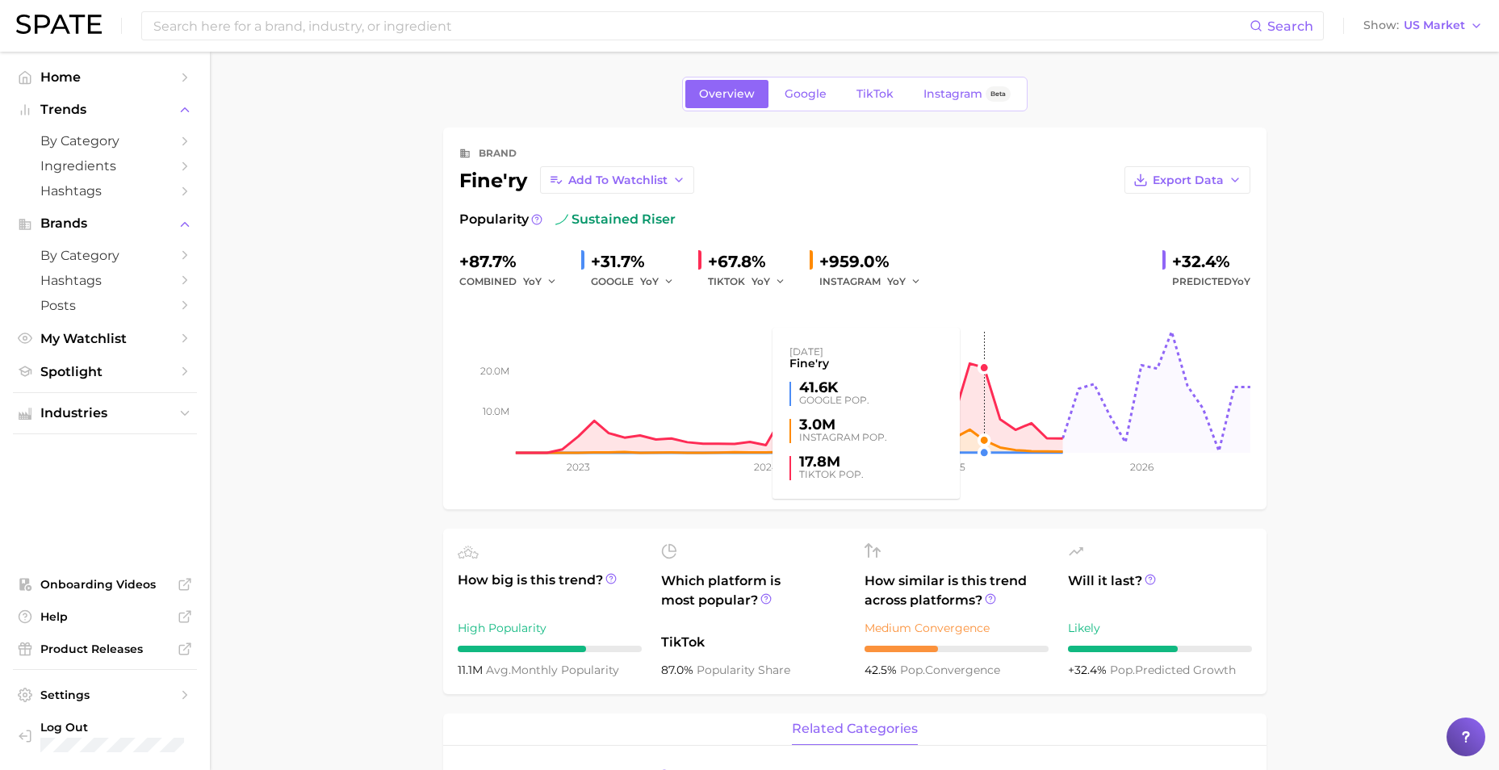
scroll to position [0, 0]
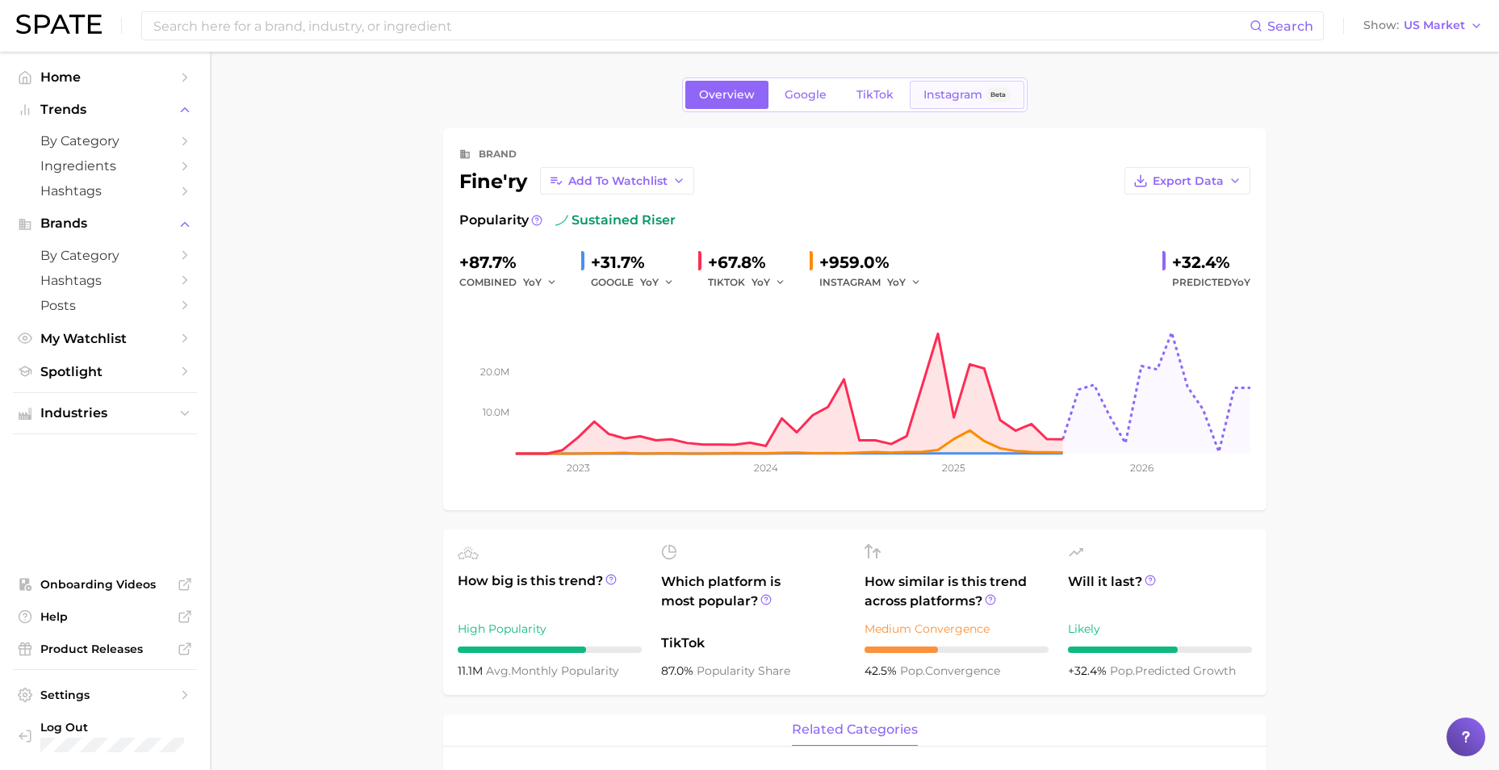
click at [964, 94] on span "Instagram" at bounding box center [953, 95] width 59 height 14
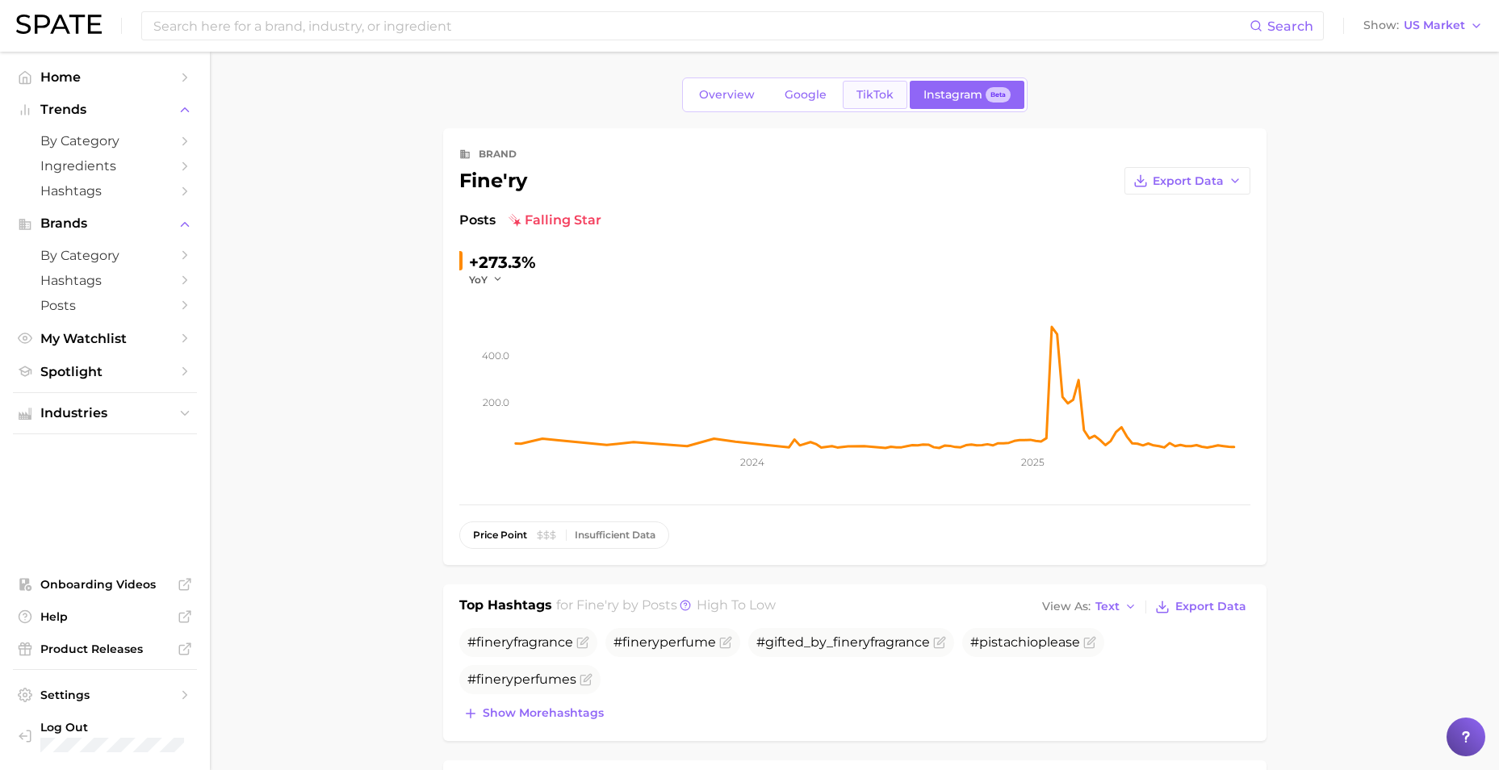
click at [880, 94] on span "TikTok" at bounding box center [875, 95] width 37 height 14
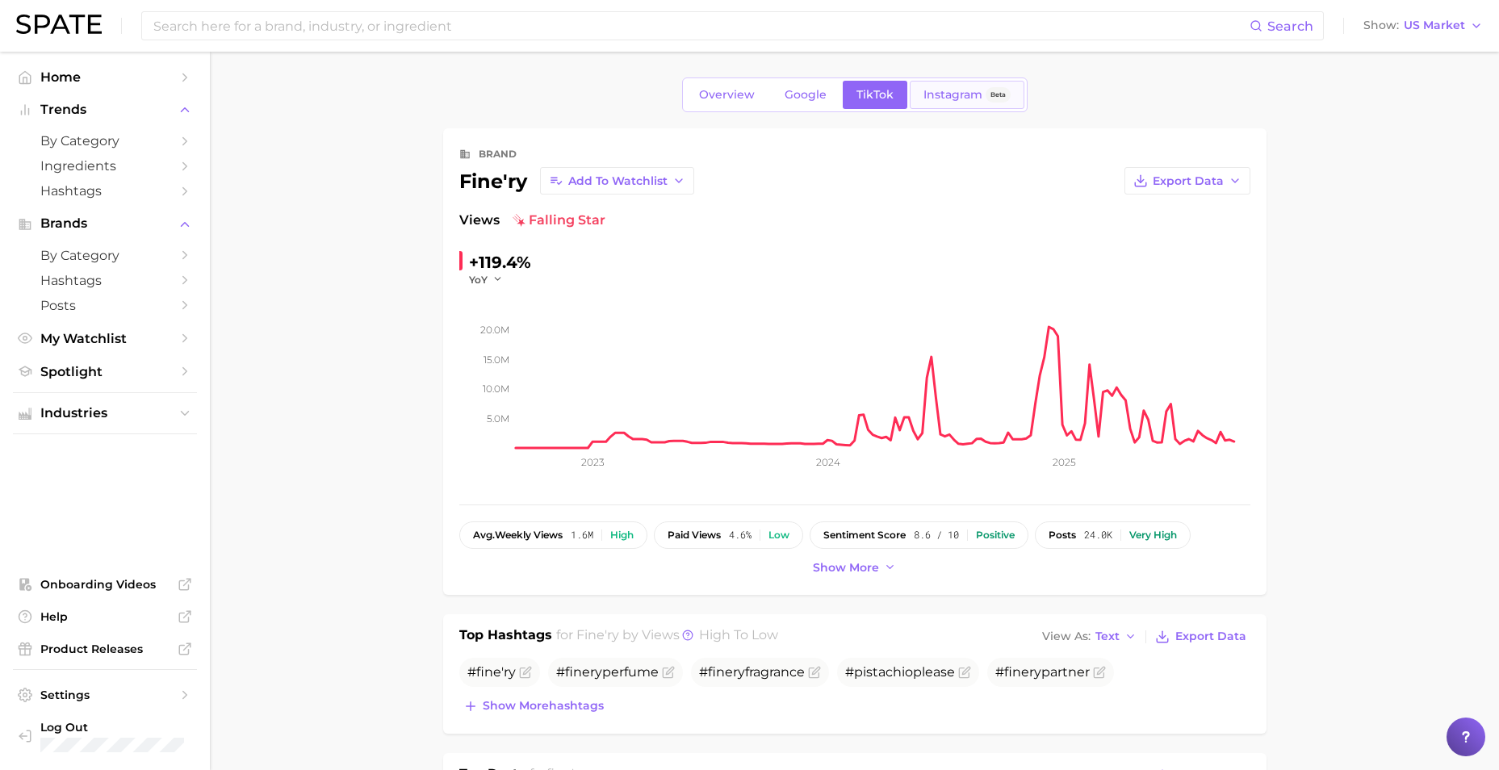
click at [957, 94] on span "Instagram" at bounding box center [953, 95] width 59 height 14
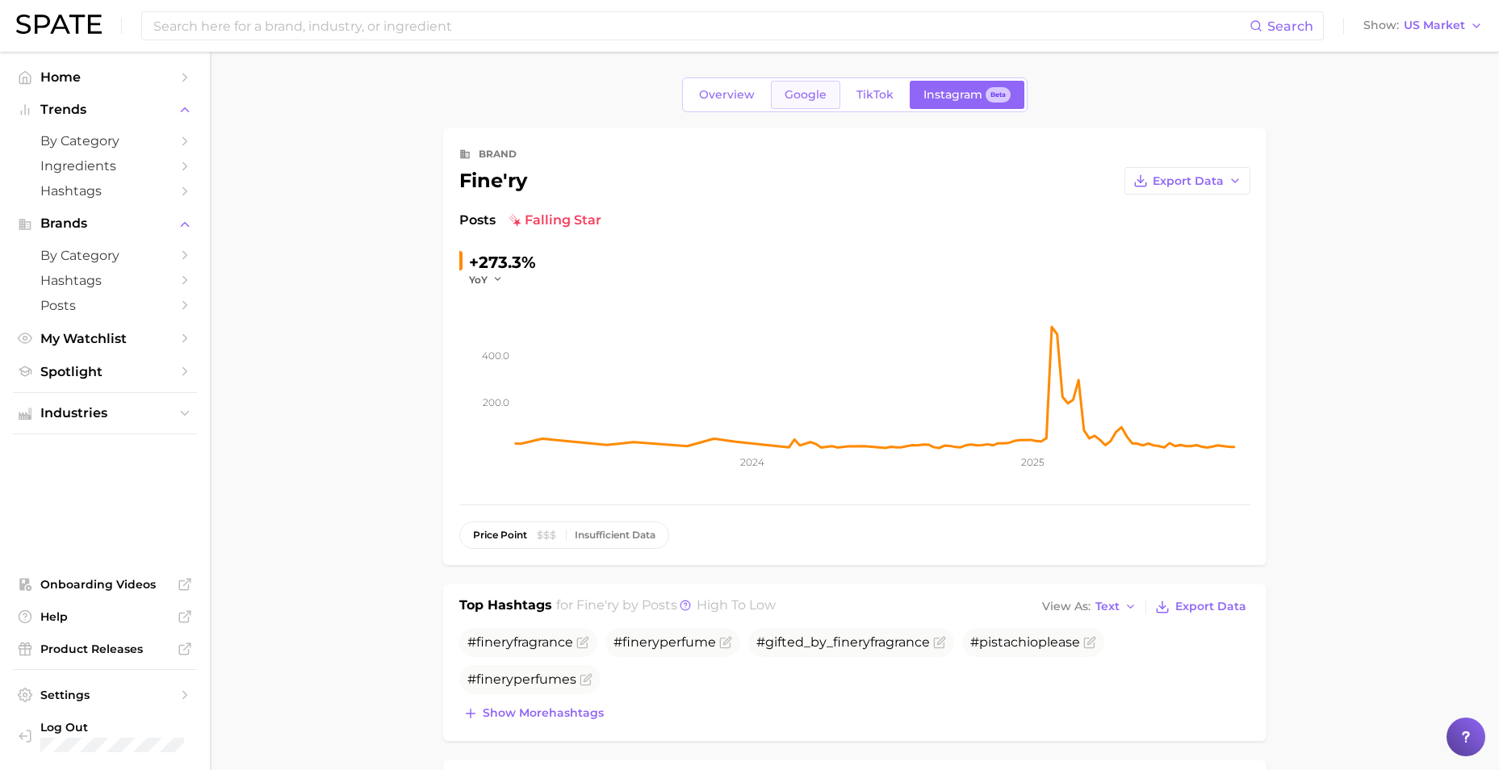
click at [774, 81] on link "Google" at bounding box center [805, 95] width 69 height 28
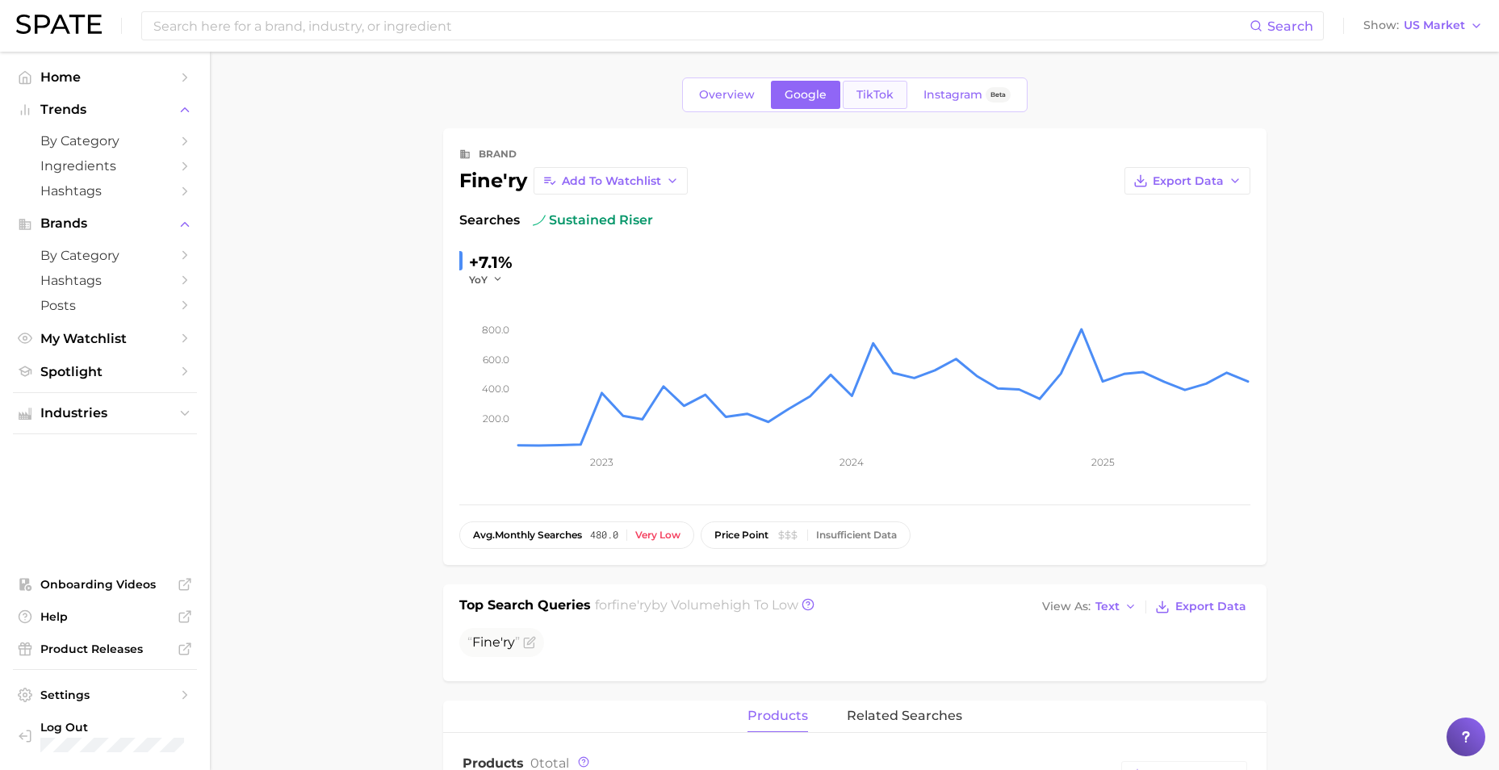
click at [878, 94] on span "TikTok" at bounding box center [875, 95] width 37 height 14
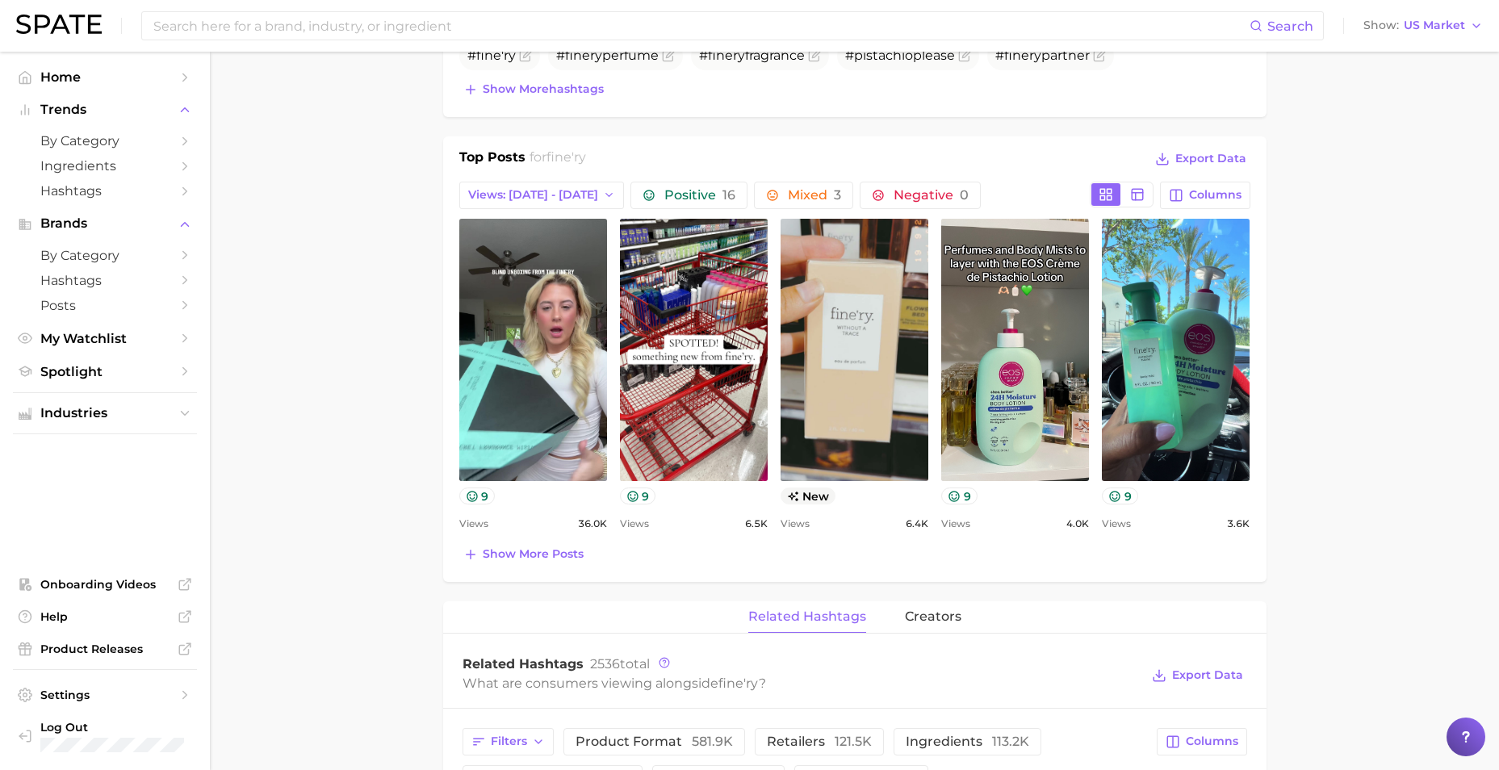
scroll to position [624, 0]
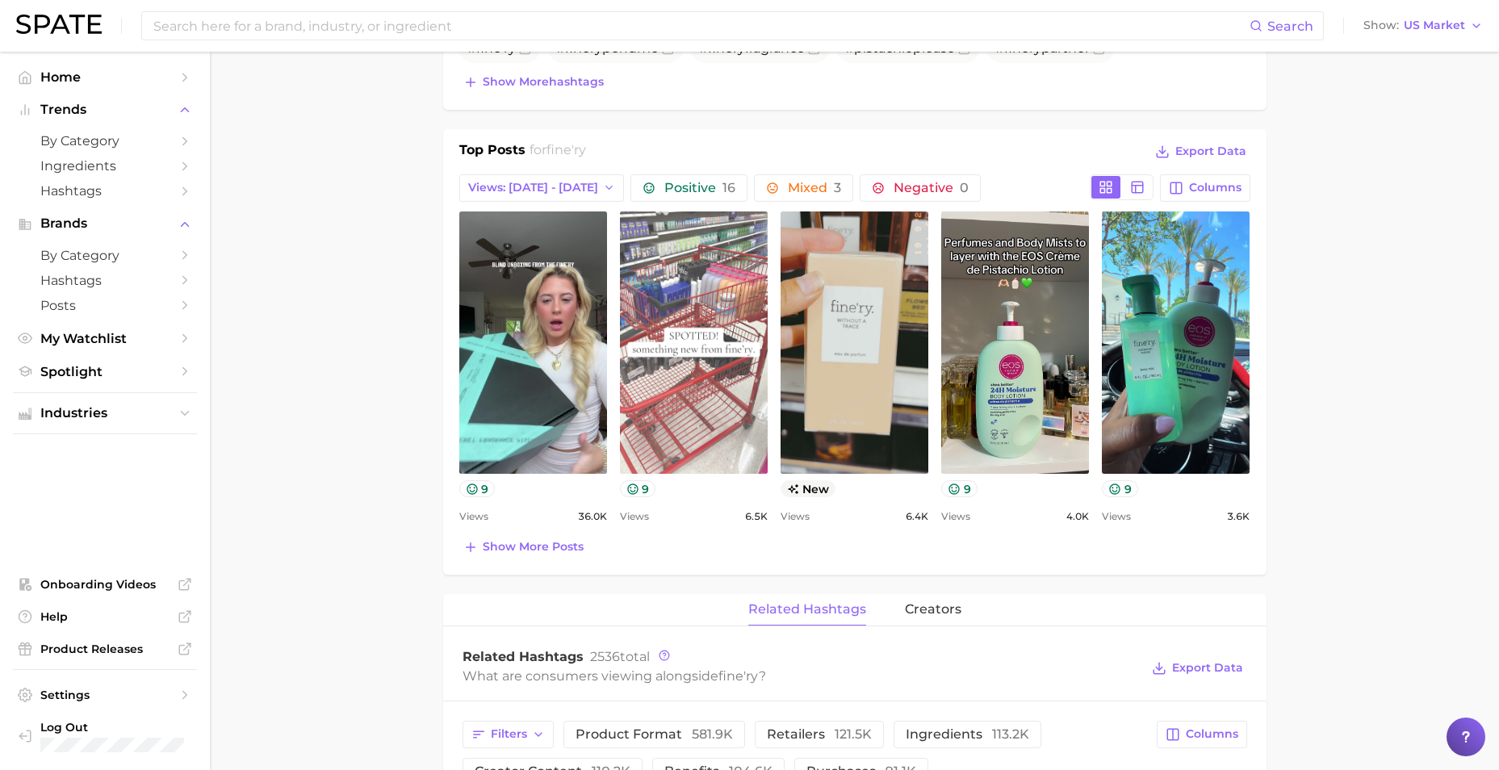
click at [733, 325] on link "view post on TikTok" at bounding box center [694, 343] width 148 height 262
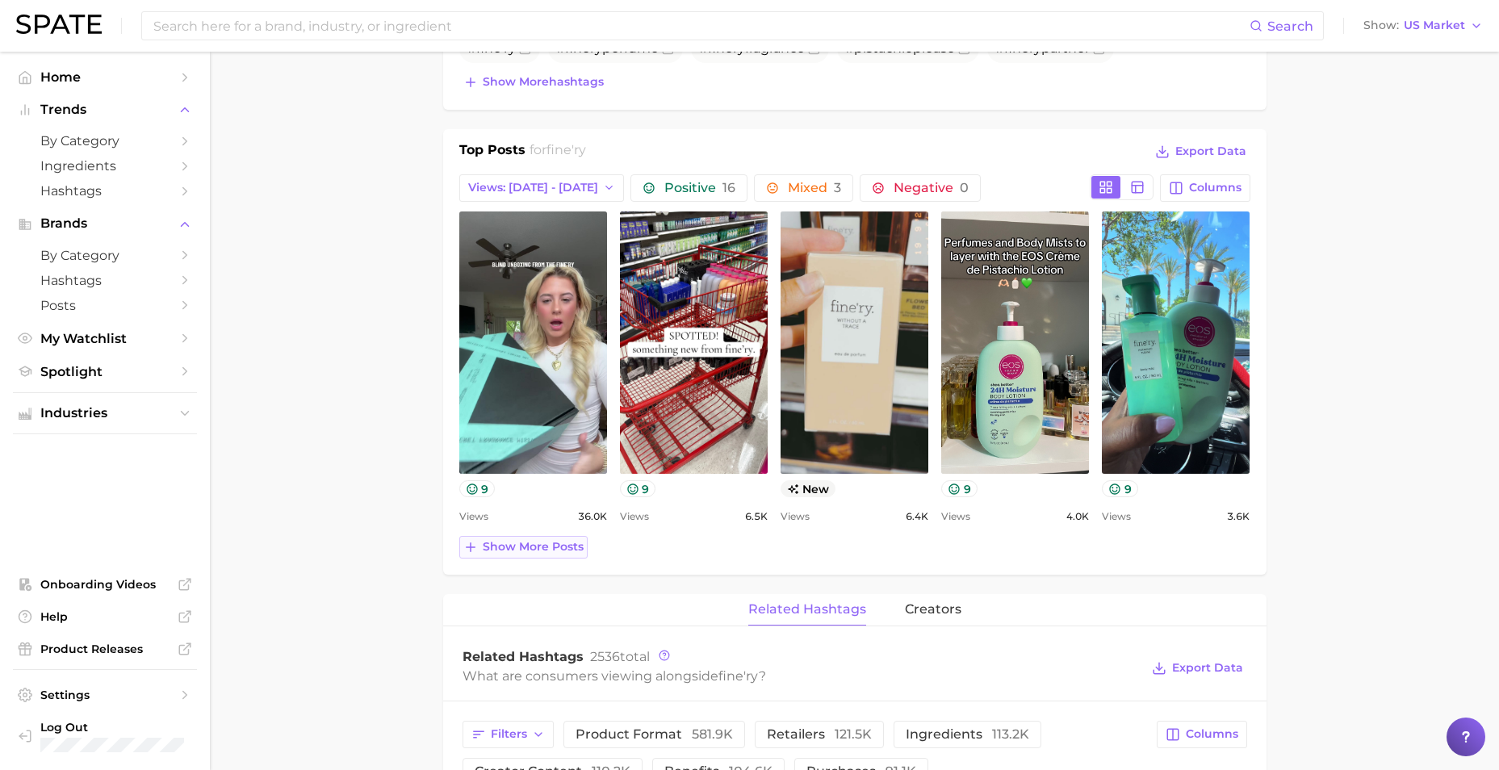
click at [512, 550] on span "Show more posts" at bounding box center [533, 547] width 101 height 14
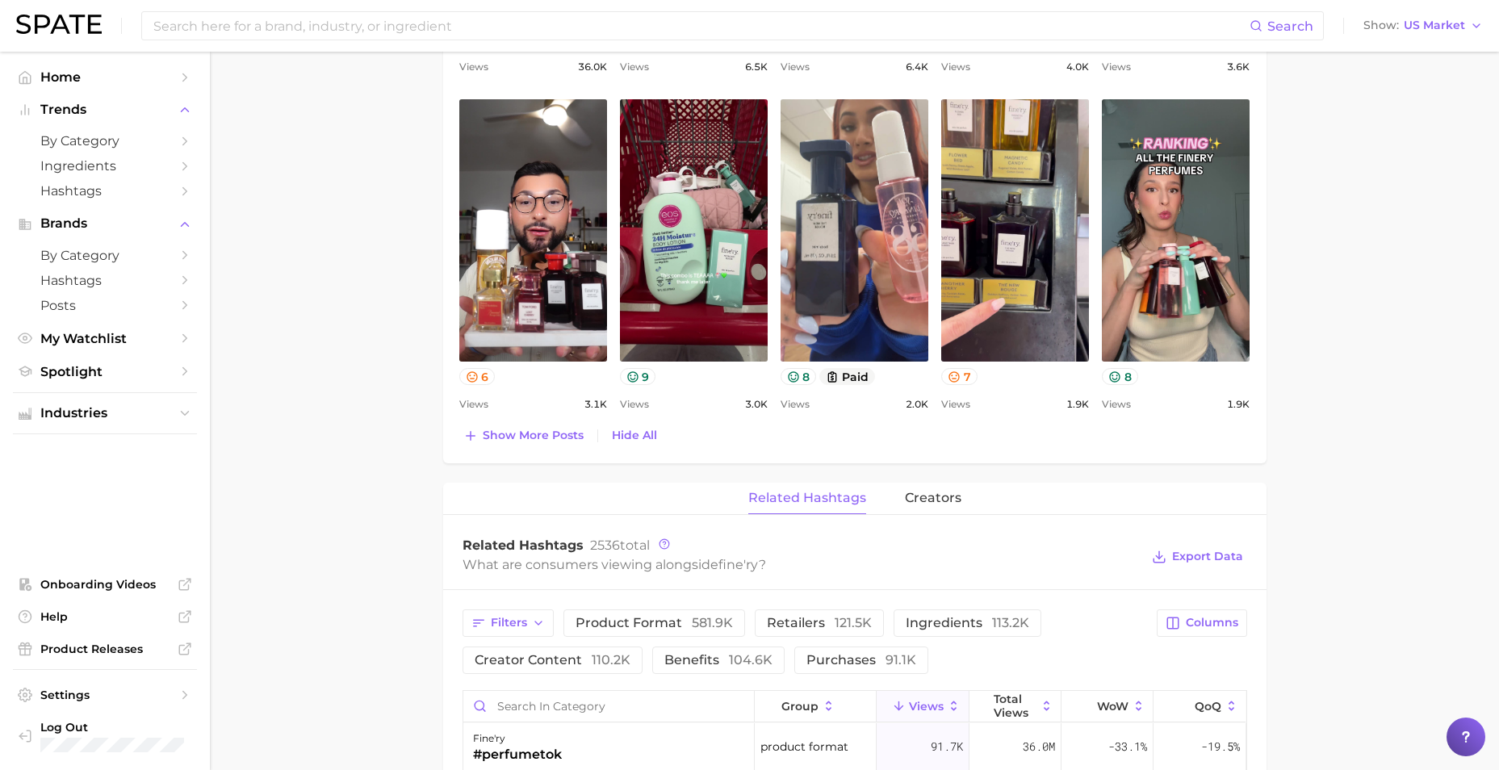
scroll to position [1102, 0]
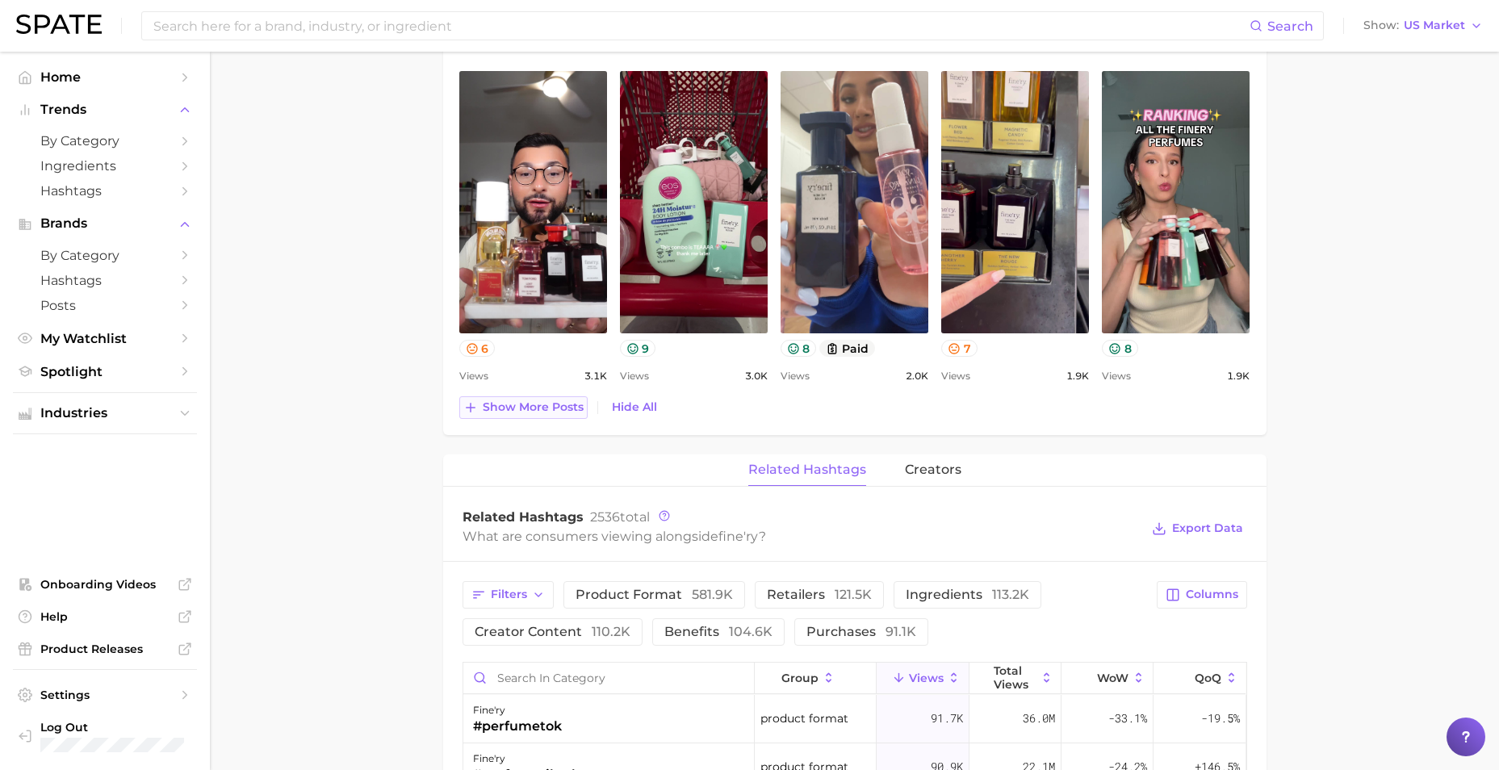
click at [535, 413] on span "Show more posts" at bounding box center [533, 408] width 101 height 14
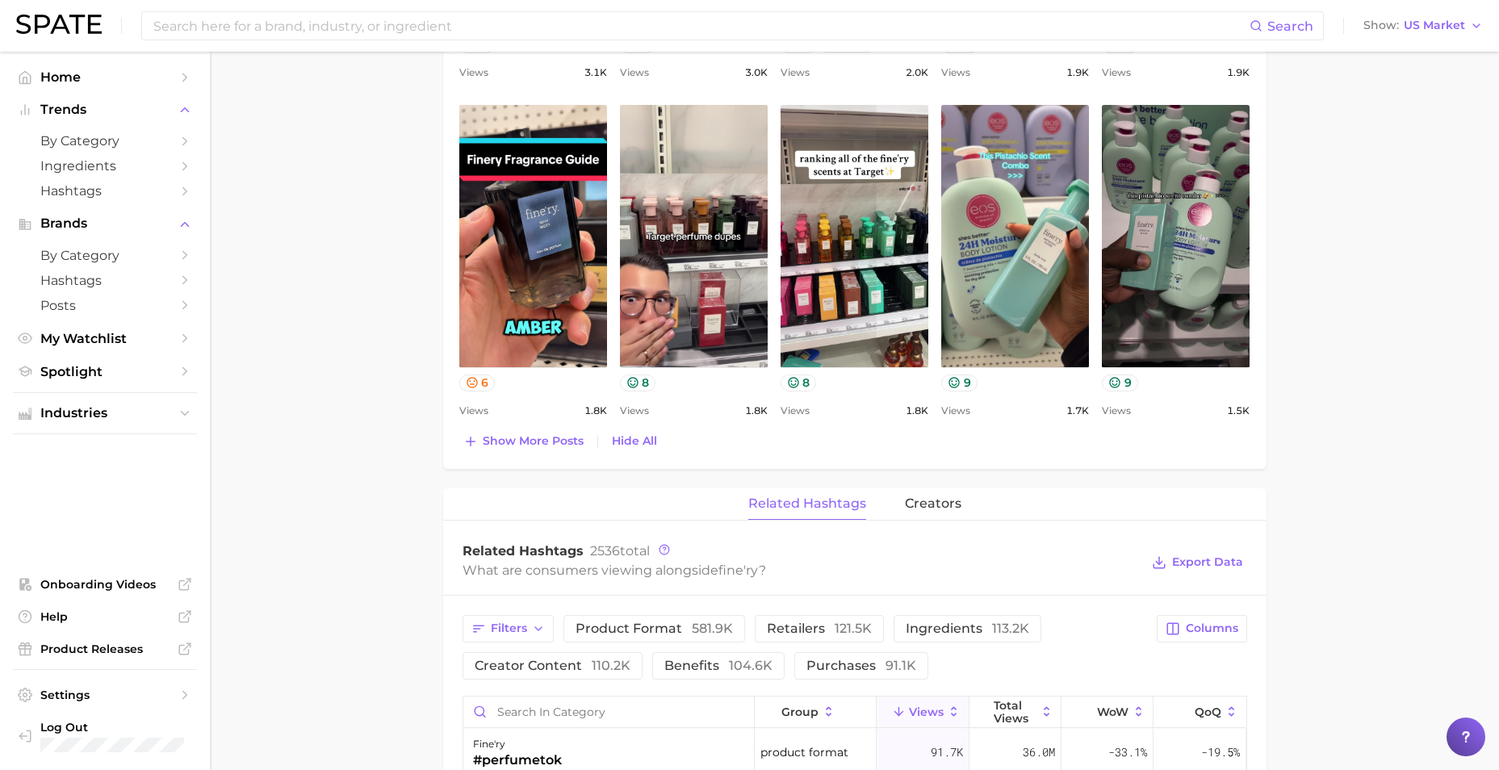
scroll to position [1425, 0]
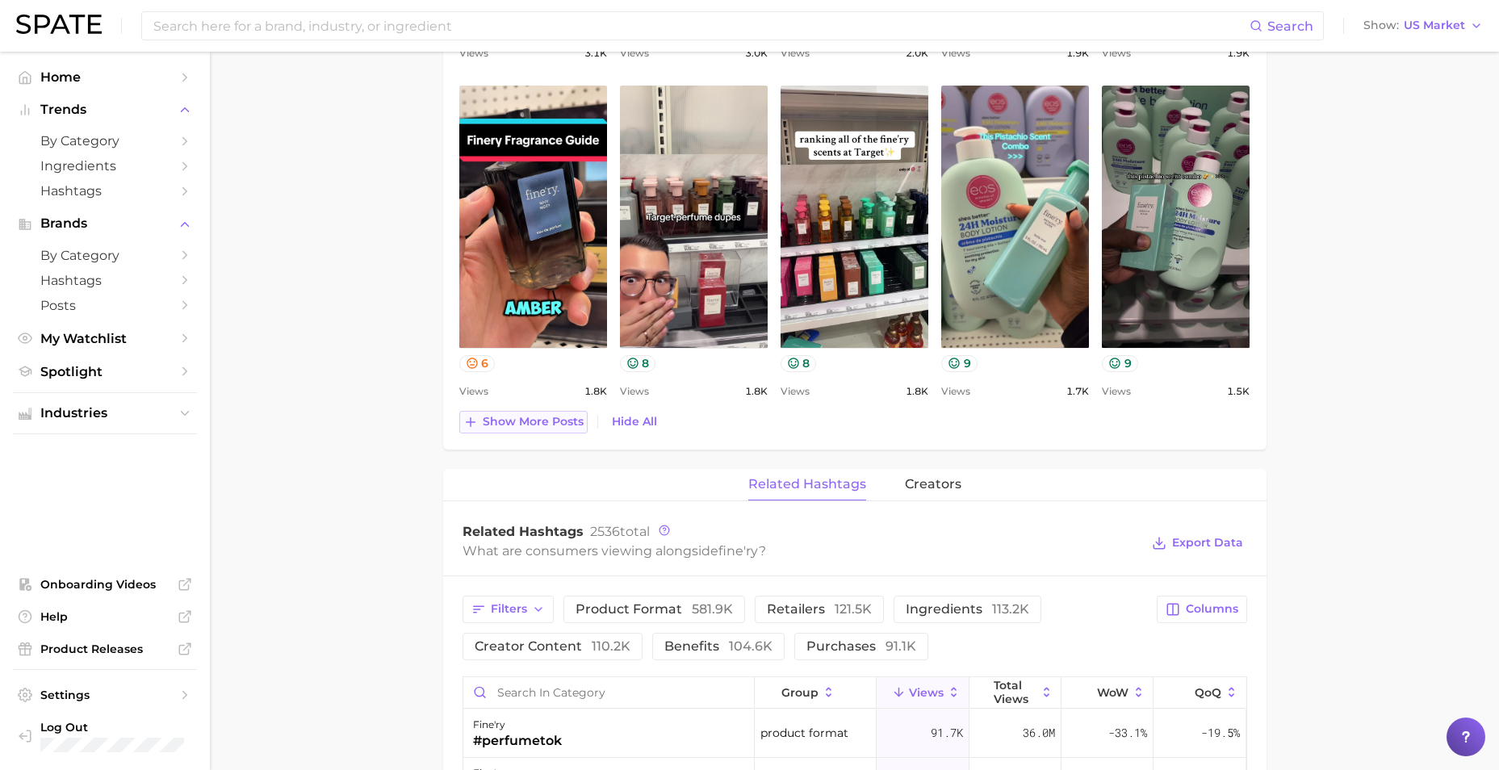
click at [526, 415] on span "Show more posts" at bounding box center [533, 422] width 101 height 14
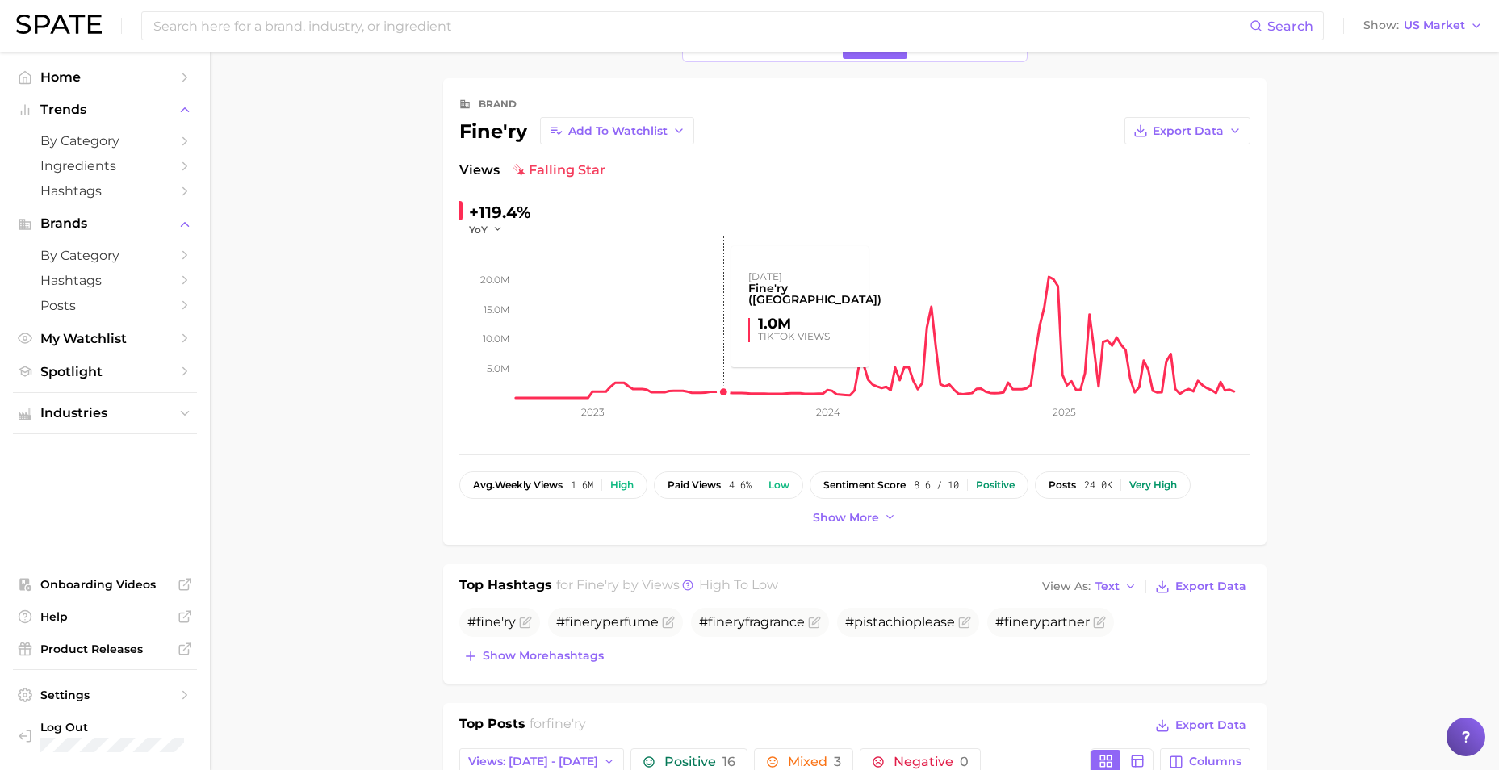
scroll to position [0, 0]
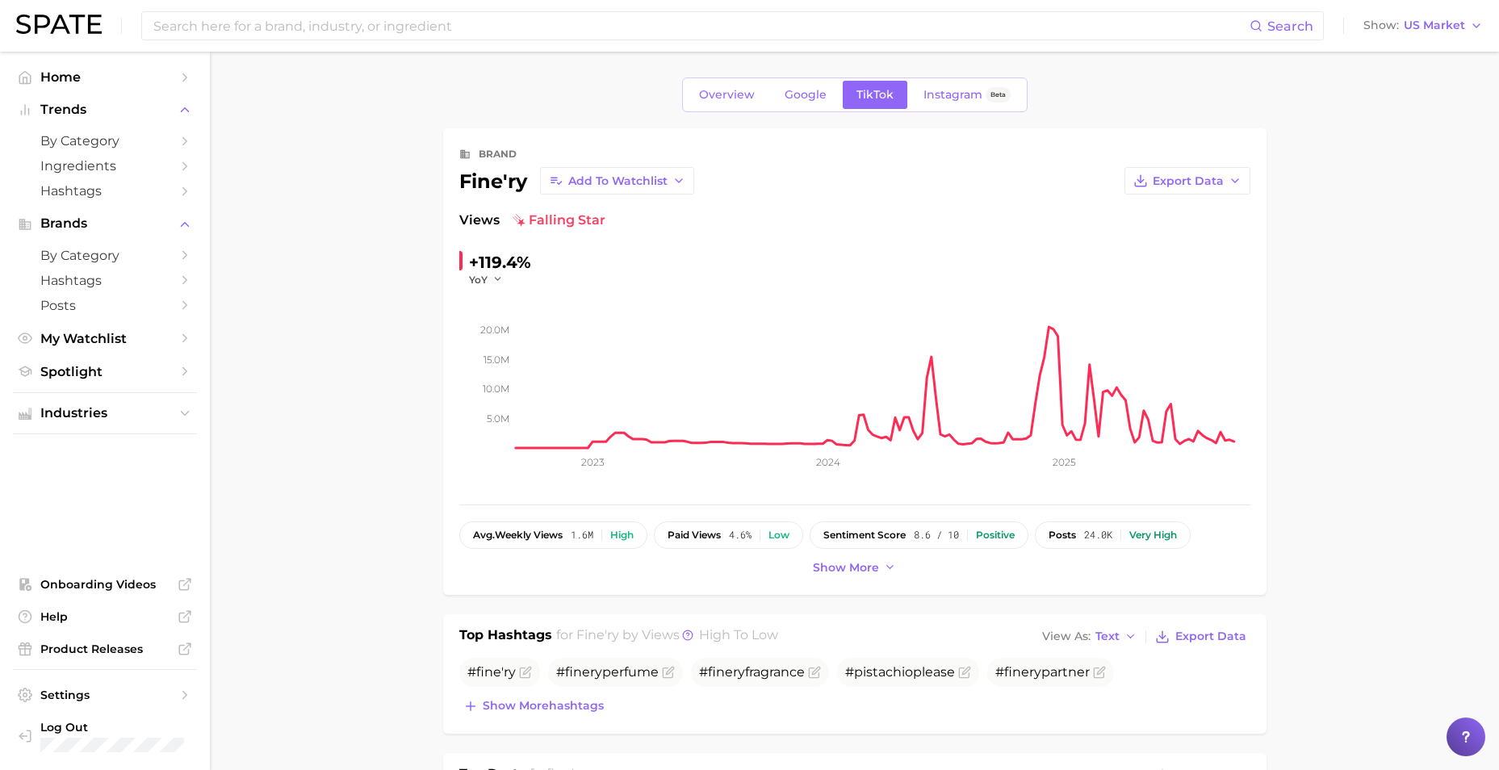
drag, startPoint x: 734, startPoint y: 99, endPoint x: 1283, endPoint y: 400, distance: 625.9
click at [734, 99] on span "Overview" at bounding box center [727, 95] width 56 height 14
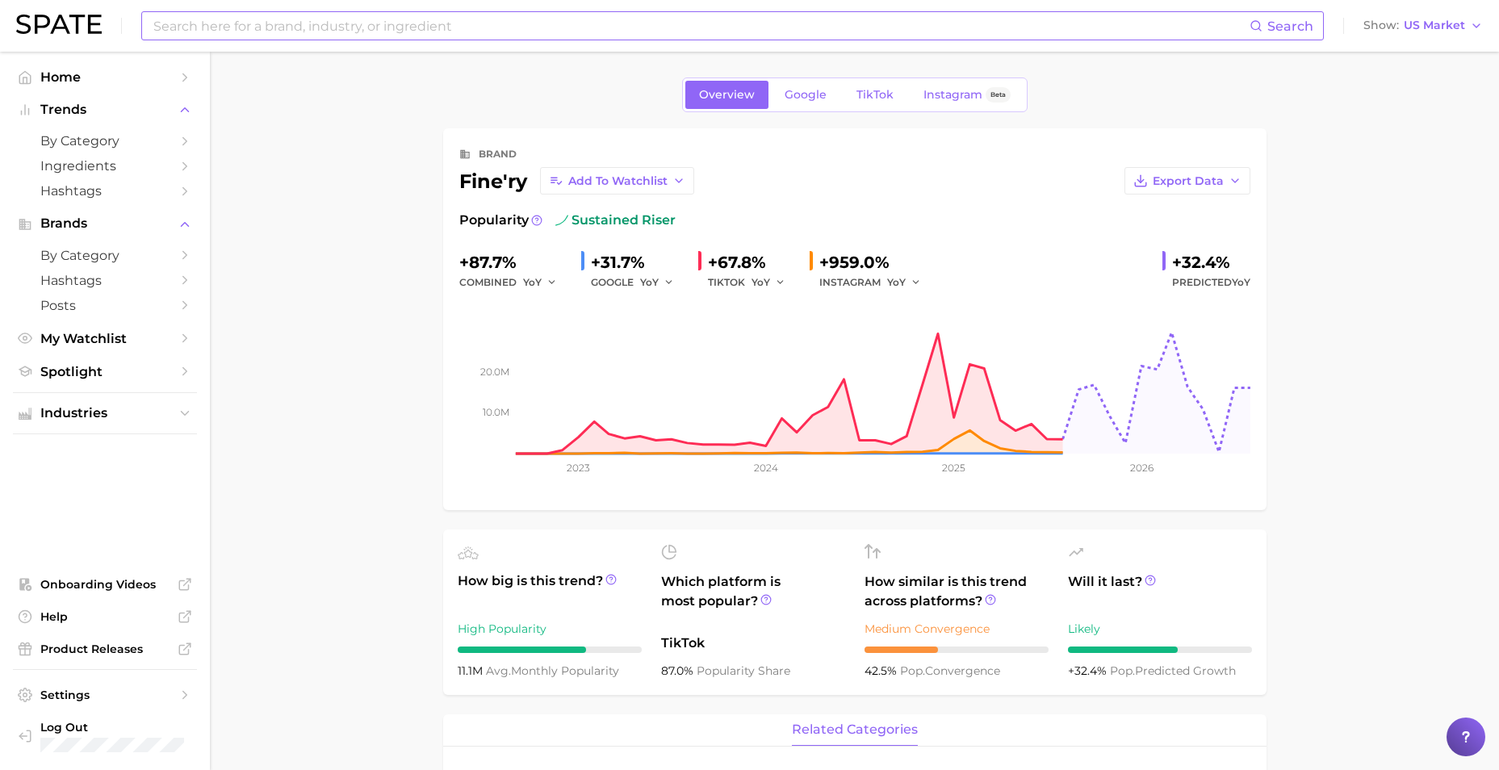
click at [447, 26] on input at bounding box center [701, 25] width 1098 height 27
type input "[PERSON_NAME]"
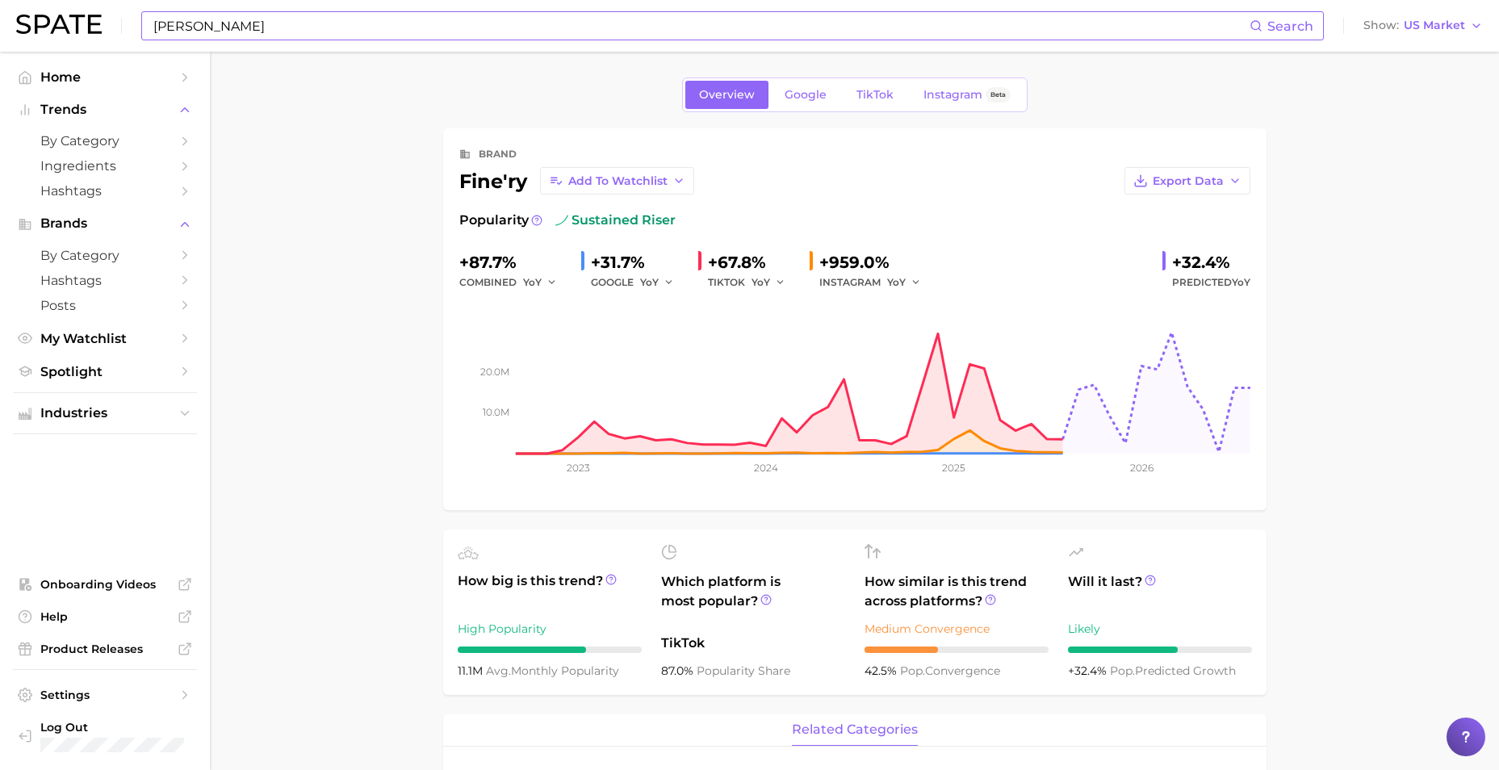
click at [279, 27] on input "[PERSON_NAME]" at bounding box center [701, 25] width 1098 height 27
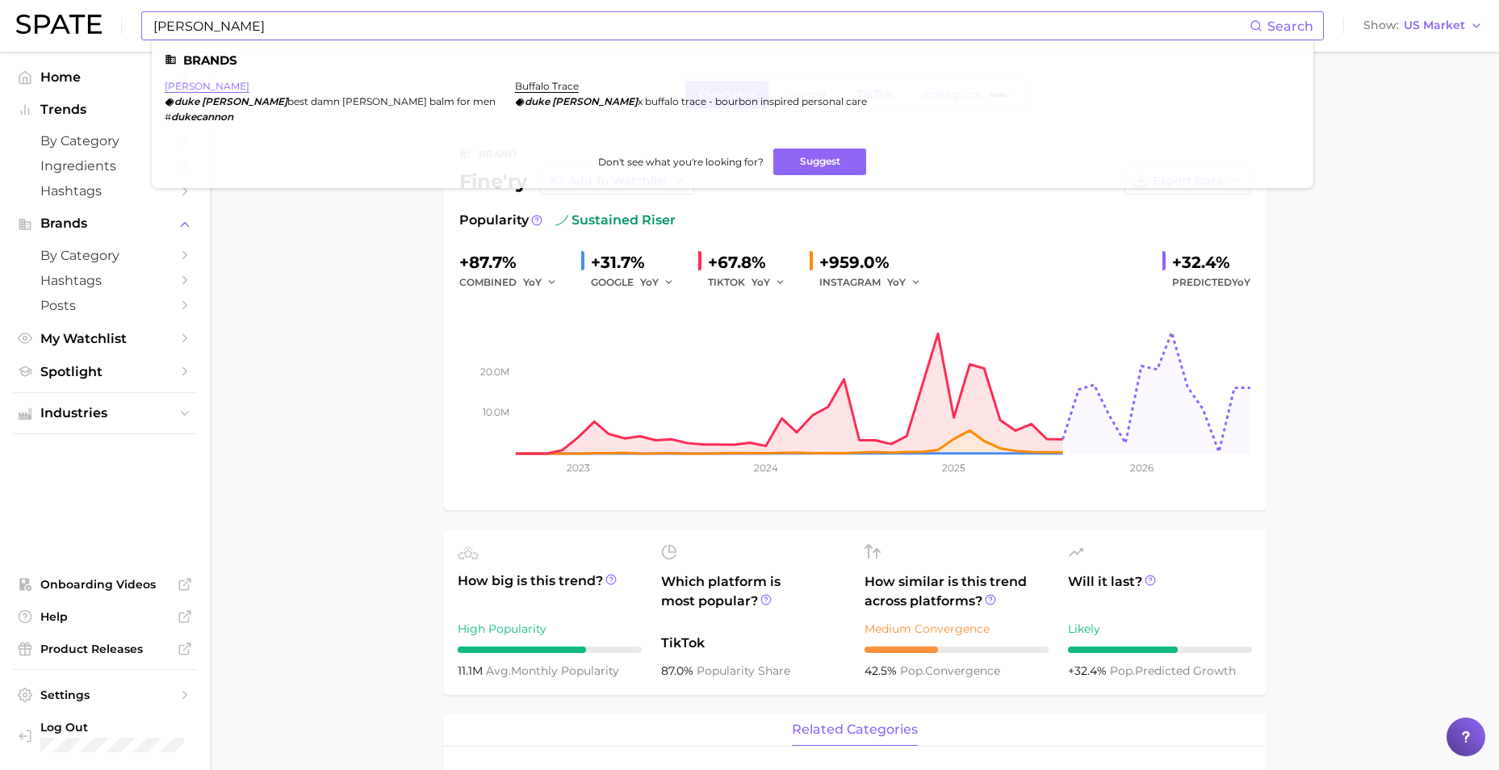
click at [209, 90] on link "[PERSON_NAME]" at bounding box center [207, 86] width 85 height 12
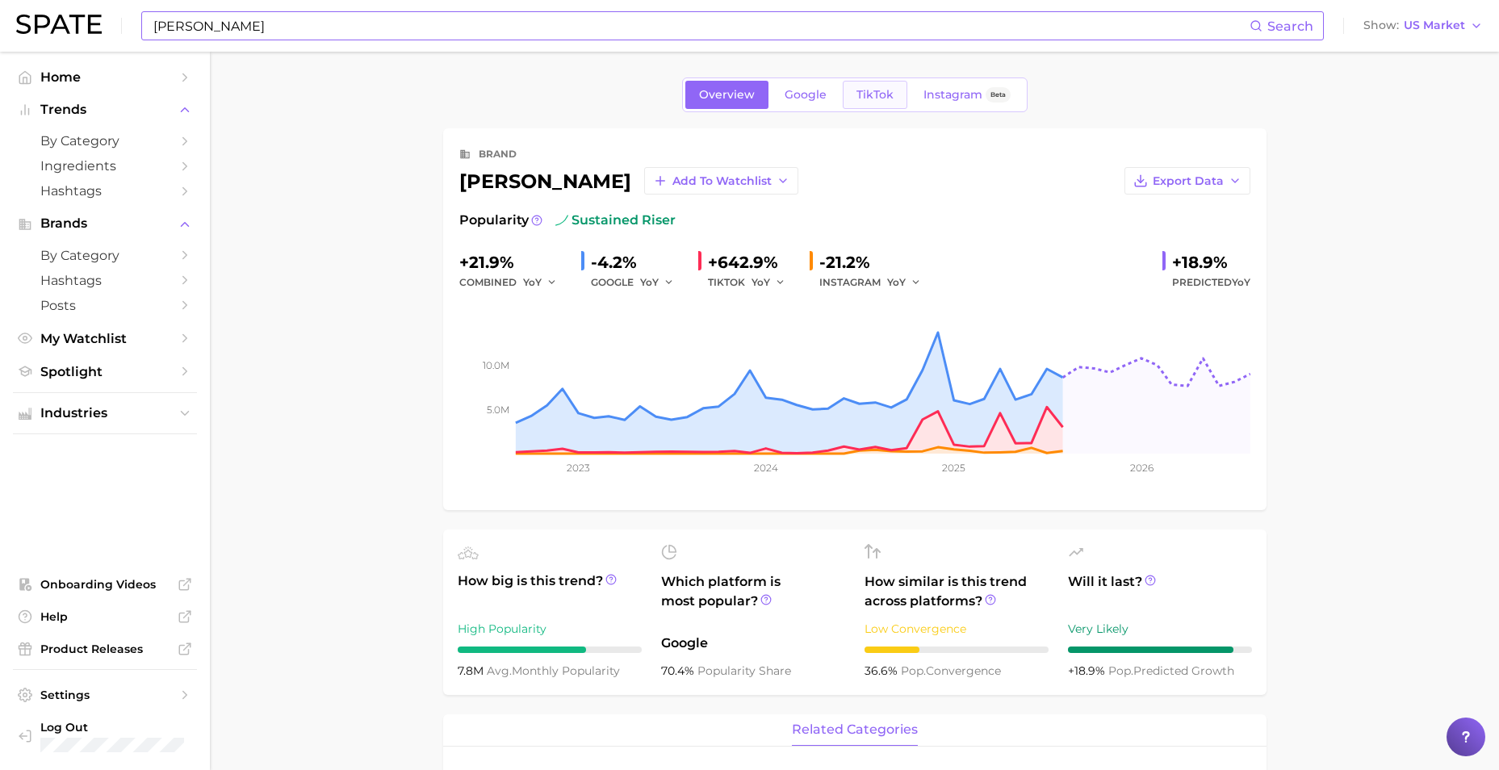
click at [883, 97] on span "TikTok" at bounding box center [875, 95] width 37 height 14
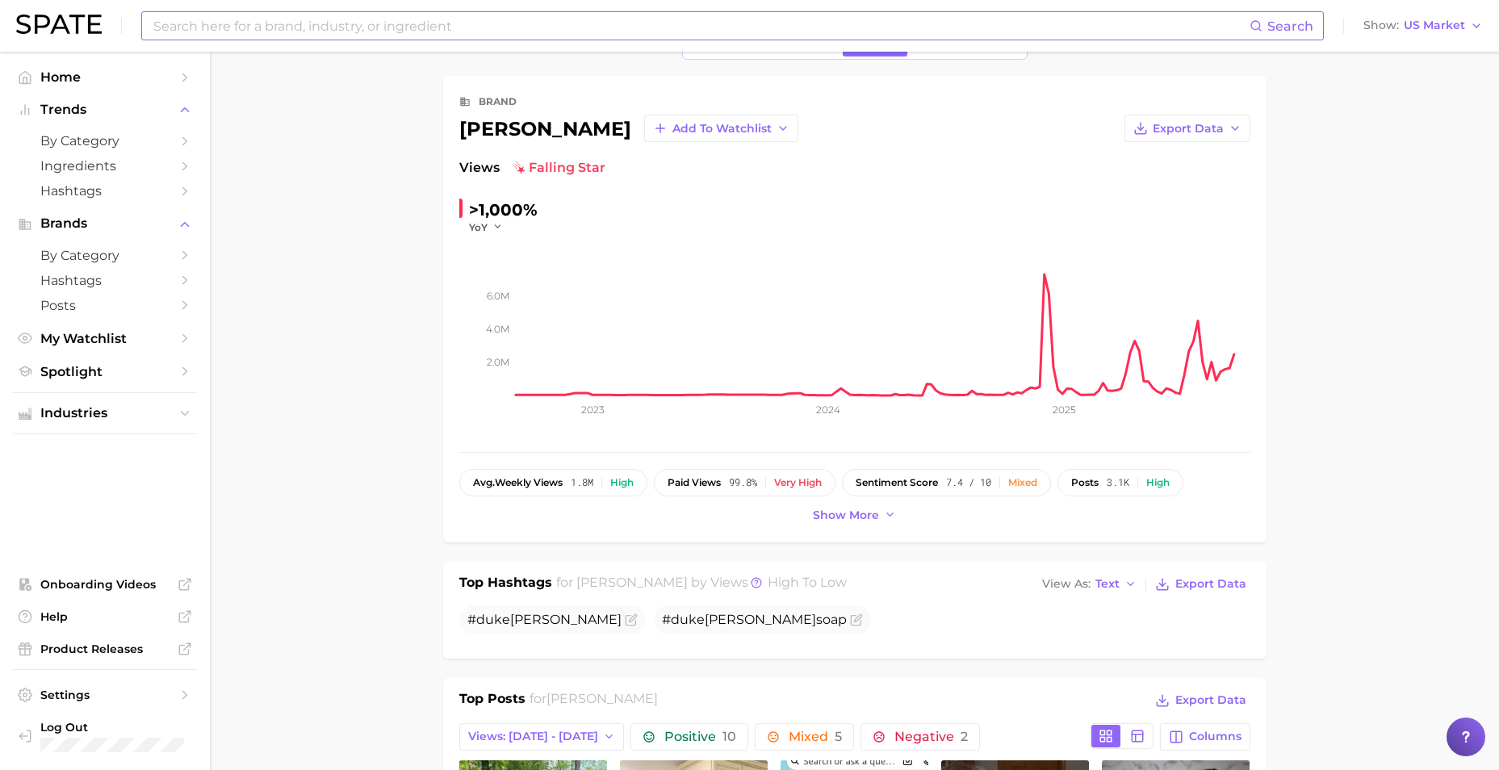
scroll to position [81, 0]
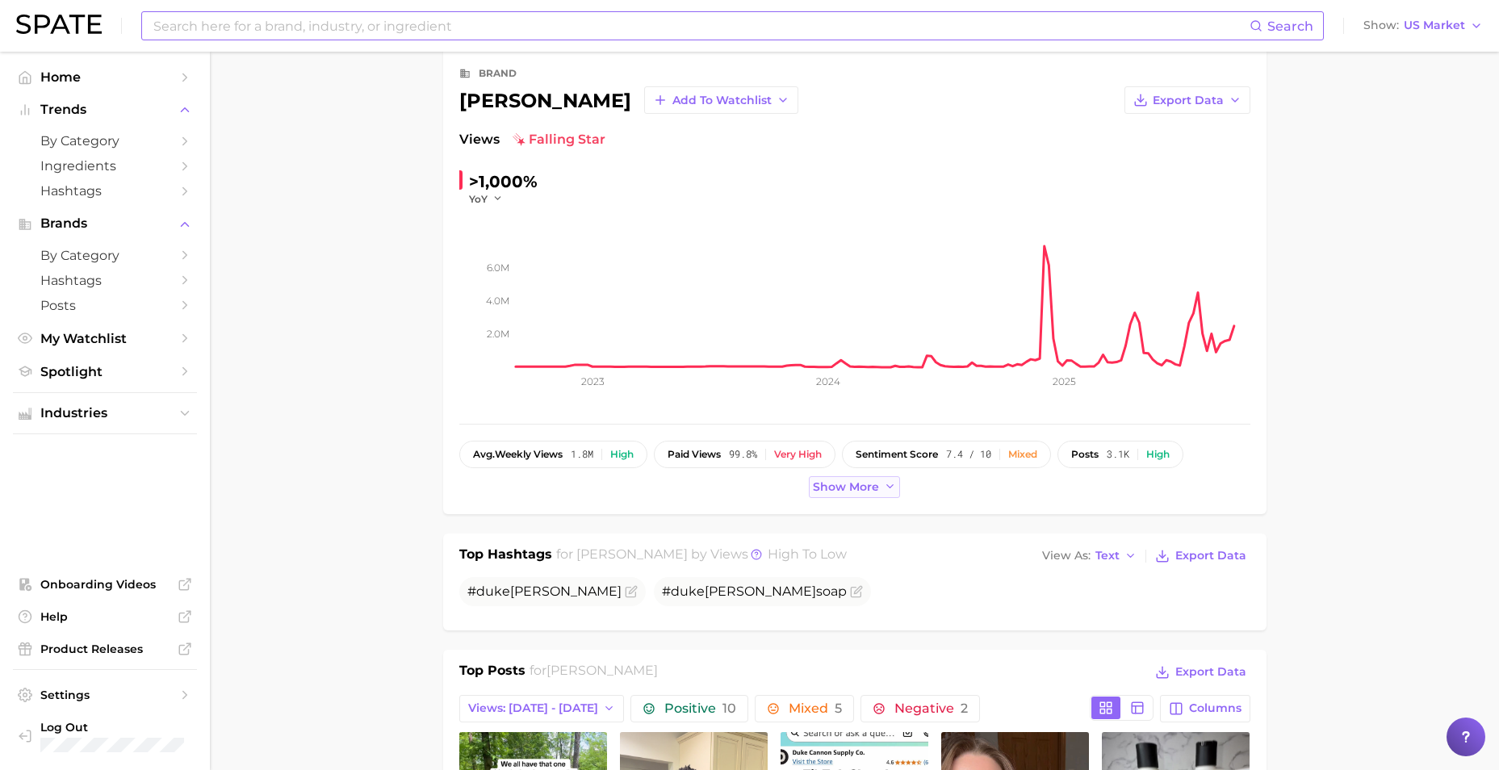
click at [833, 484] on span "Show more" at bounding box center [846, 487] width 66 height 14
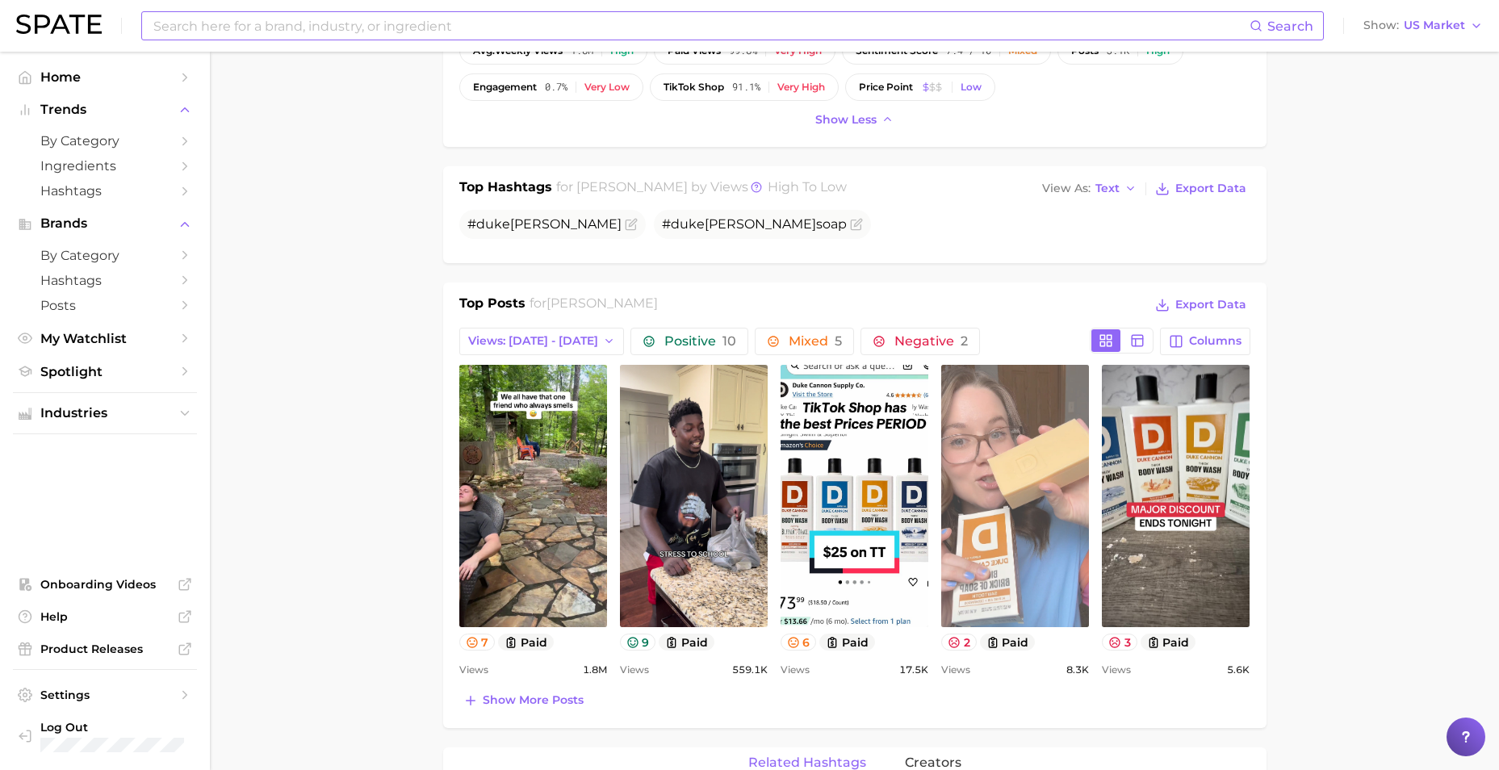
scroll to position [565, 0]
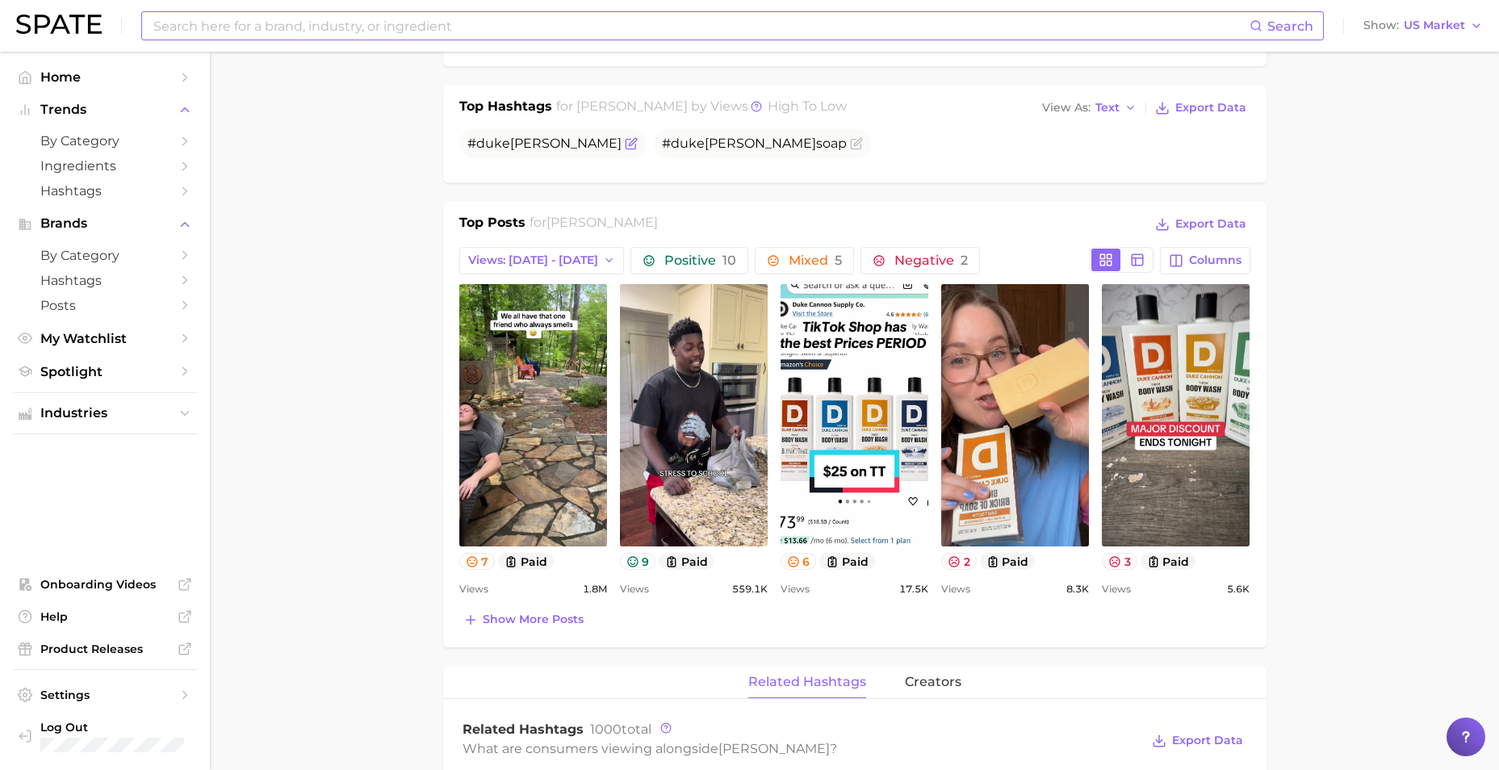
click at [515, 138] on span "[PERSON_NAME]" at bounding box center [565, 143] width 111 height 15
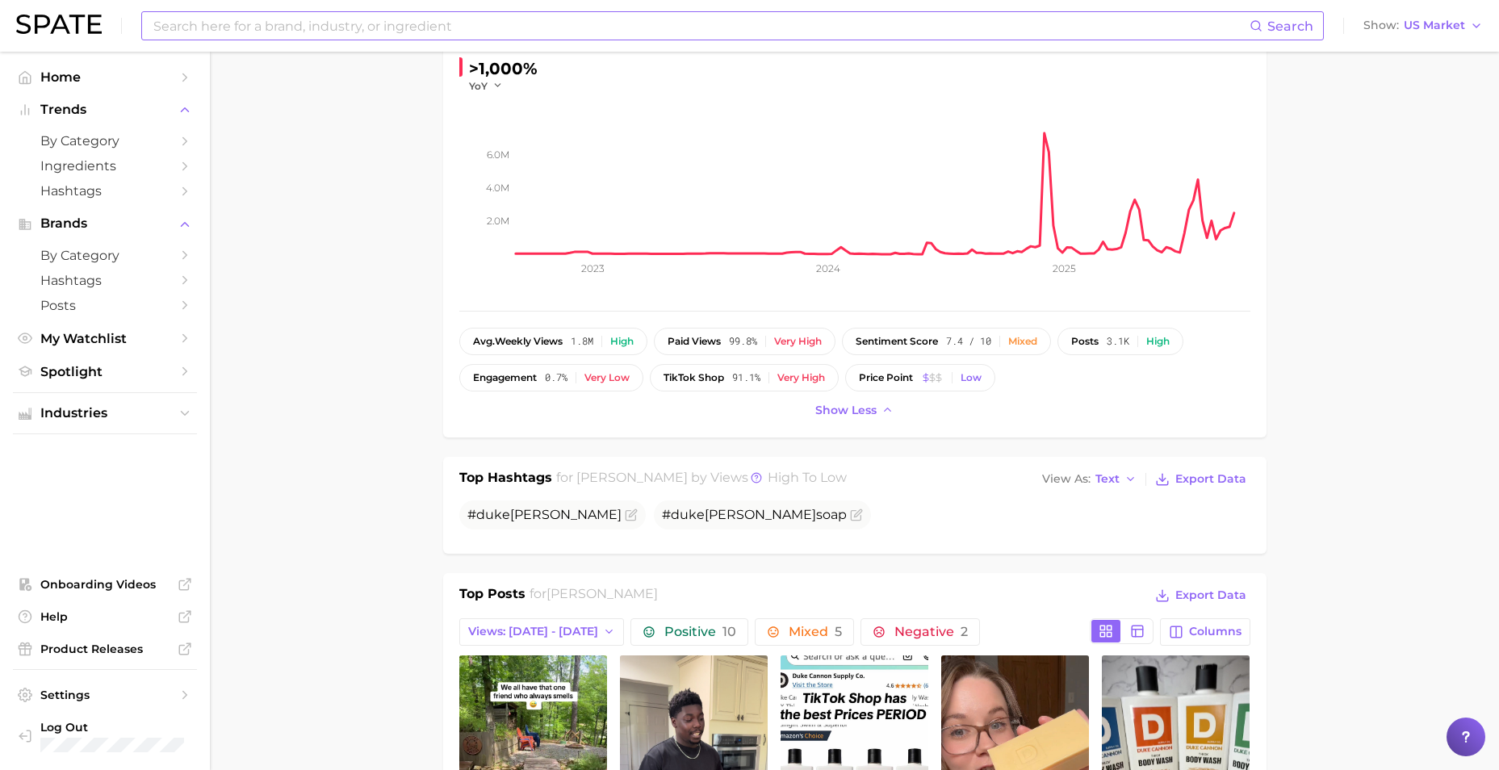
scroll to position [0, 0]
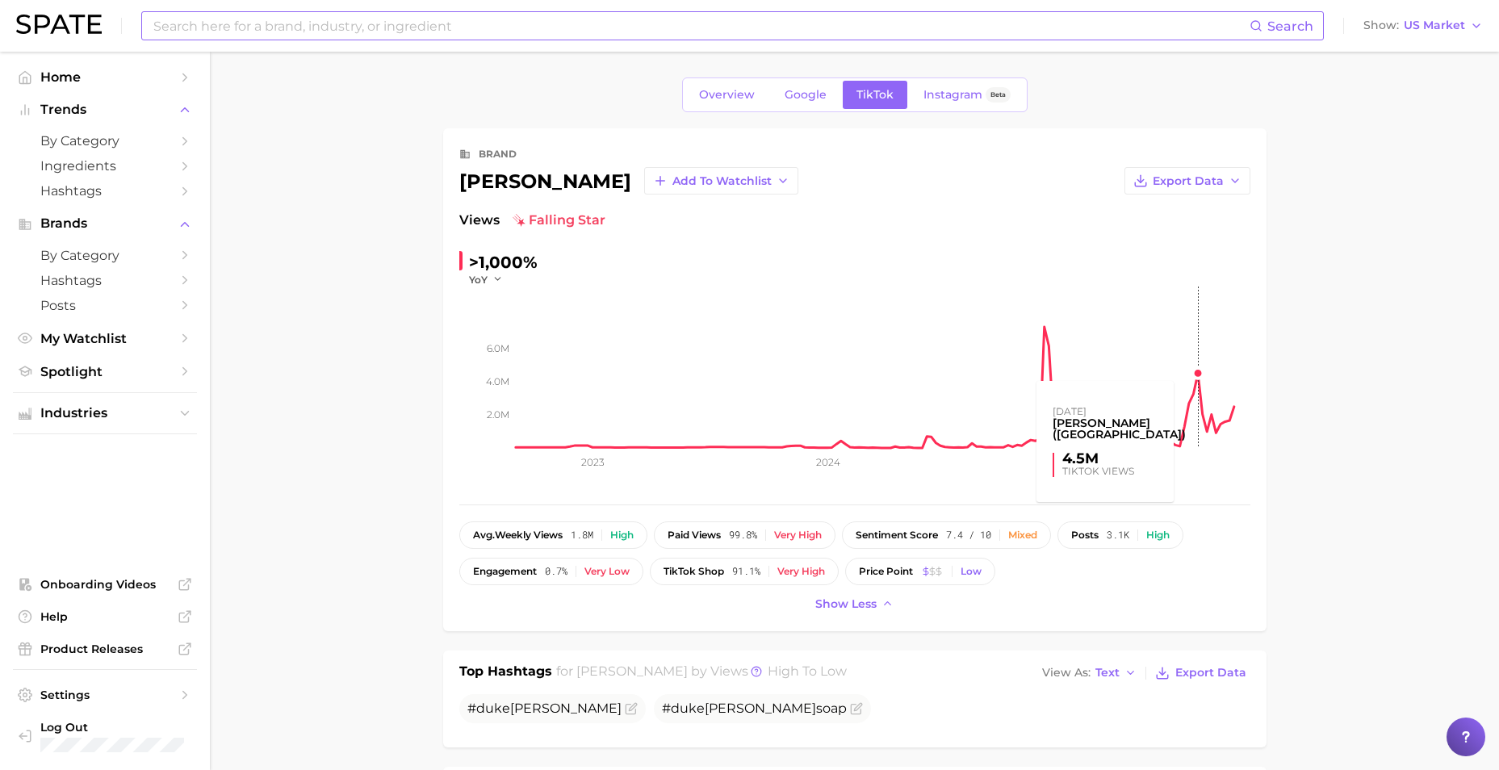
click at [1198, 379] on rect at bounding box center [883, 367] width 735 height 161
click at [803, 98] on span "Google" at bounding box center [806, 95] width 42 height 14
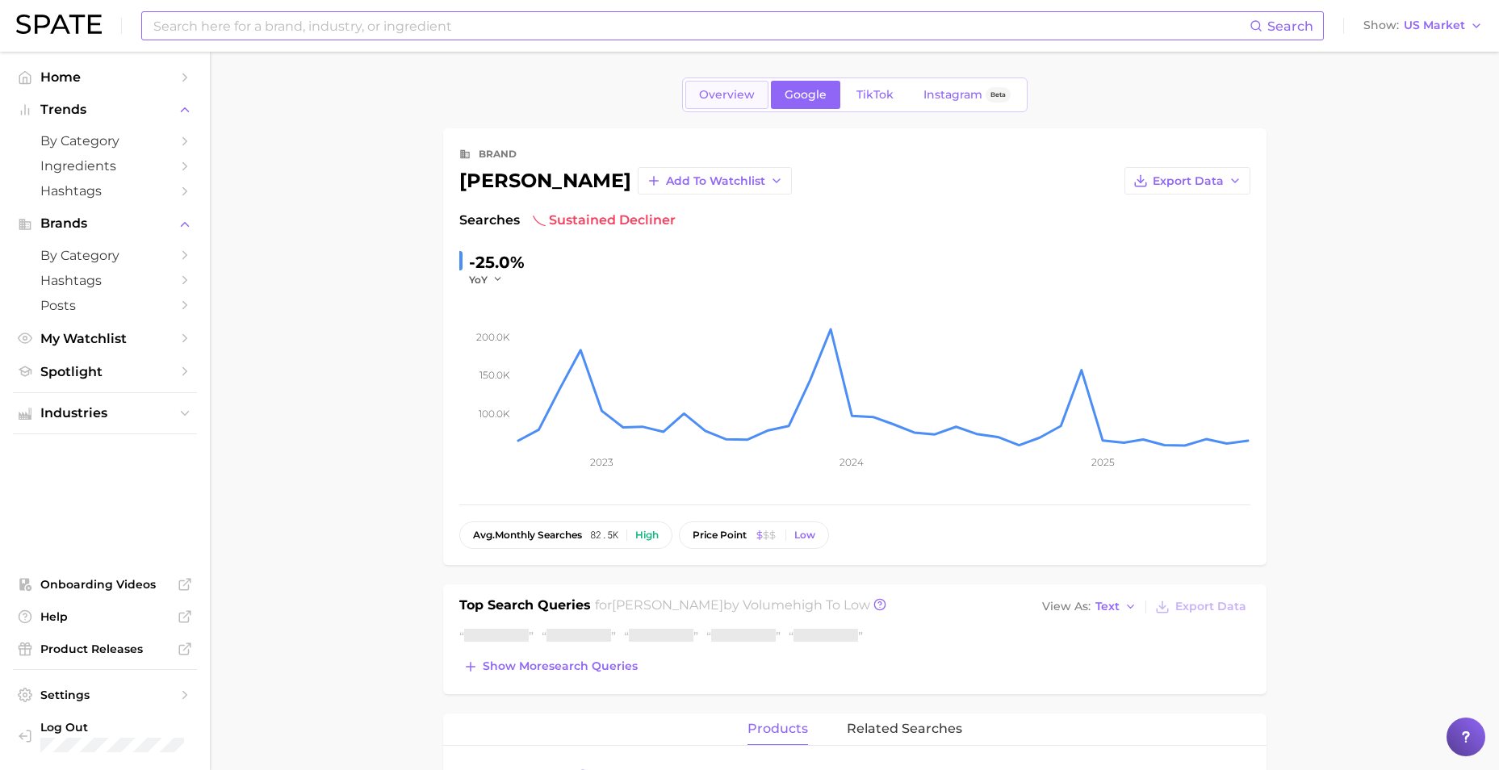
click at [741, 93] on span "Overview" at bounding box center [727, 95] width 56 height 14
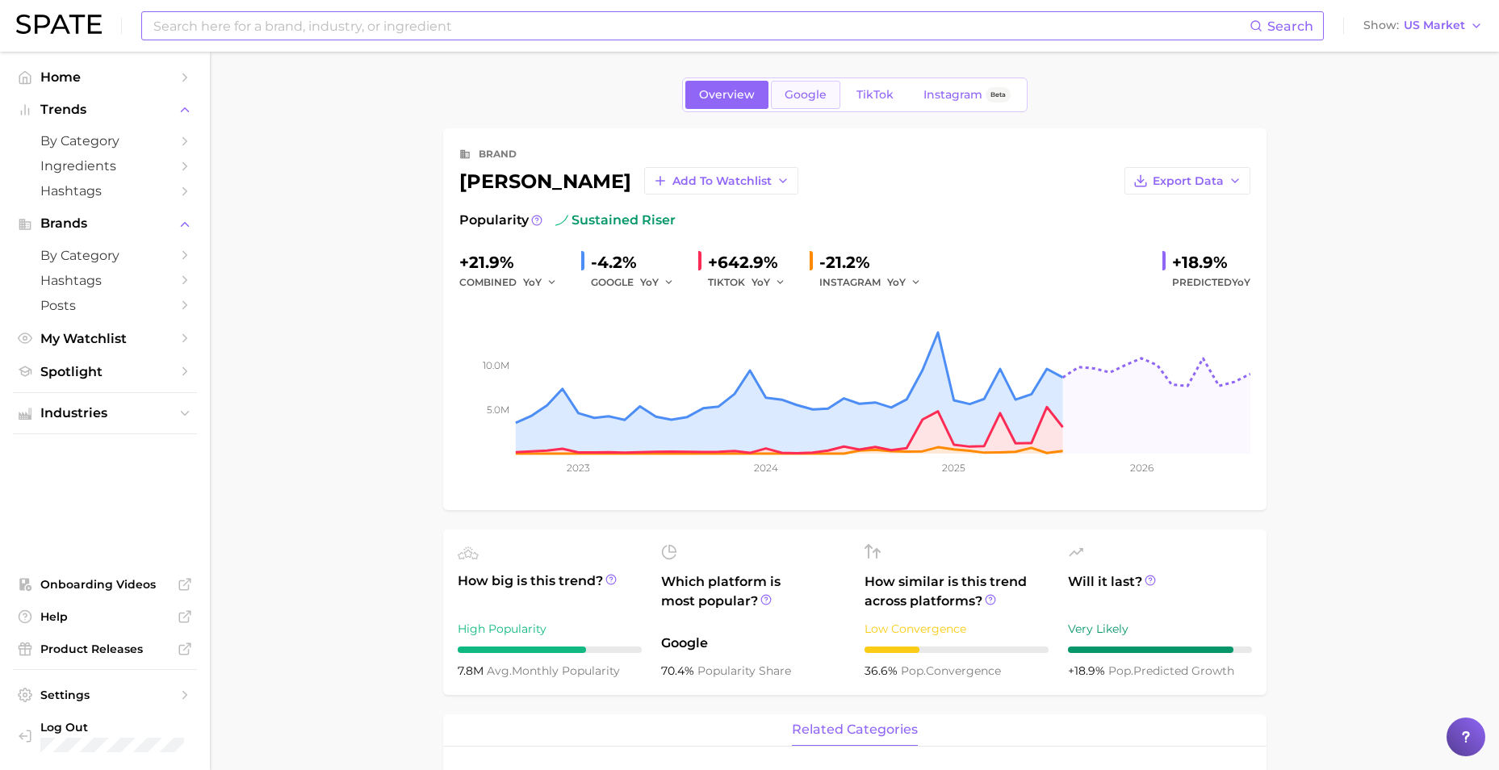
click at [807, 89] on span "Google" at bounding box center [806, 95] width 42 height 14
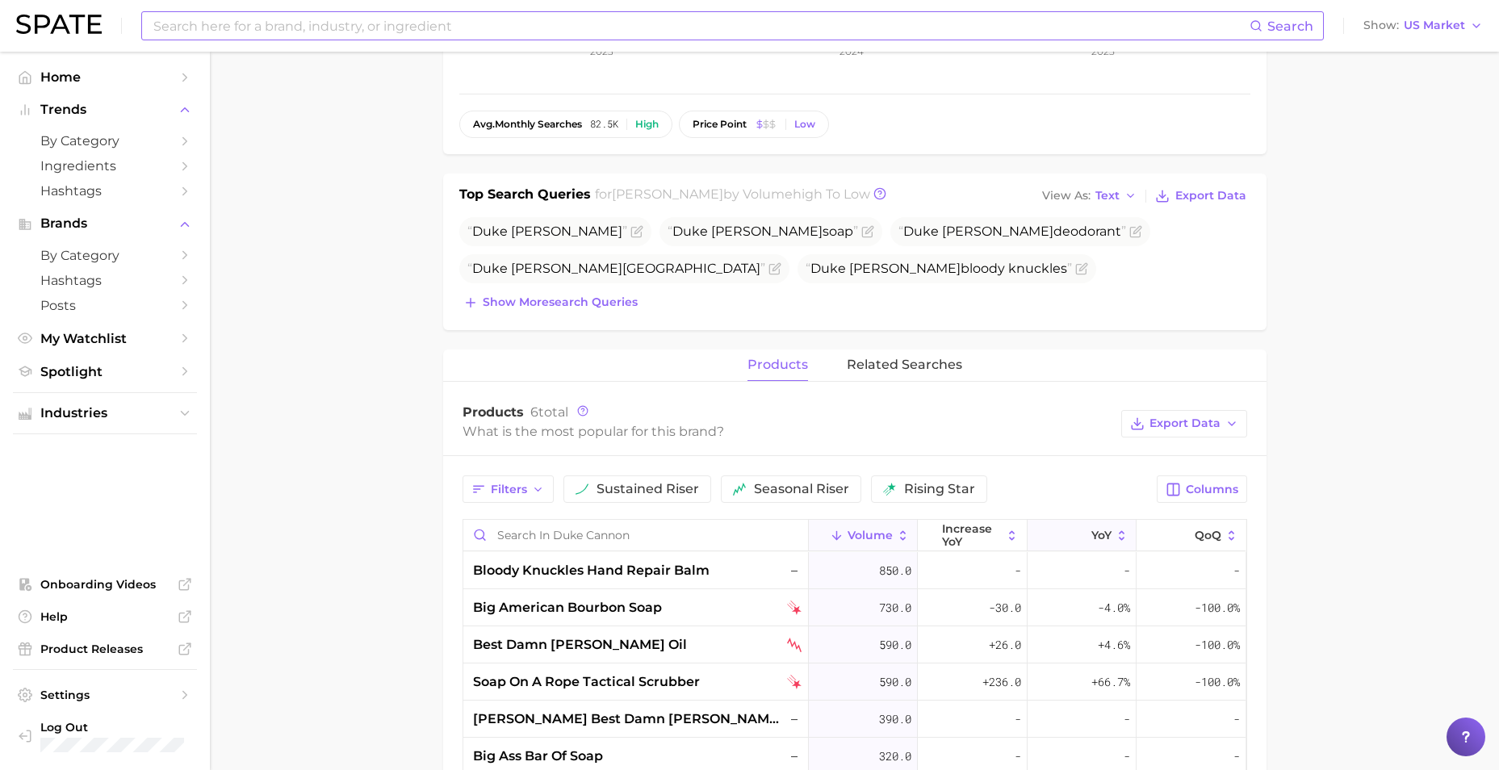
scroll to position [346, 0]
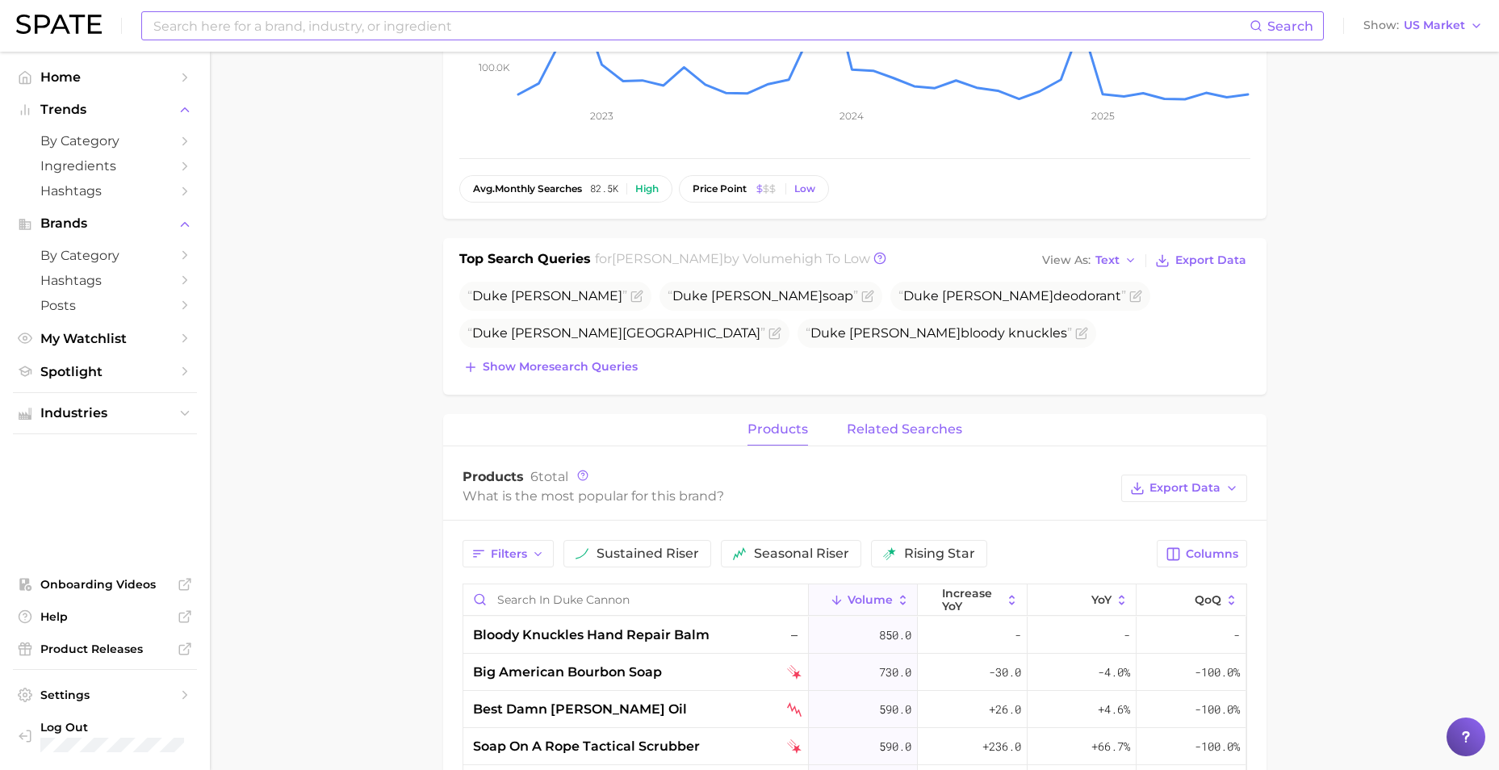
click at [927, 421] on button "related searches" at bounding box center [904, 429] width 115 height 31
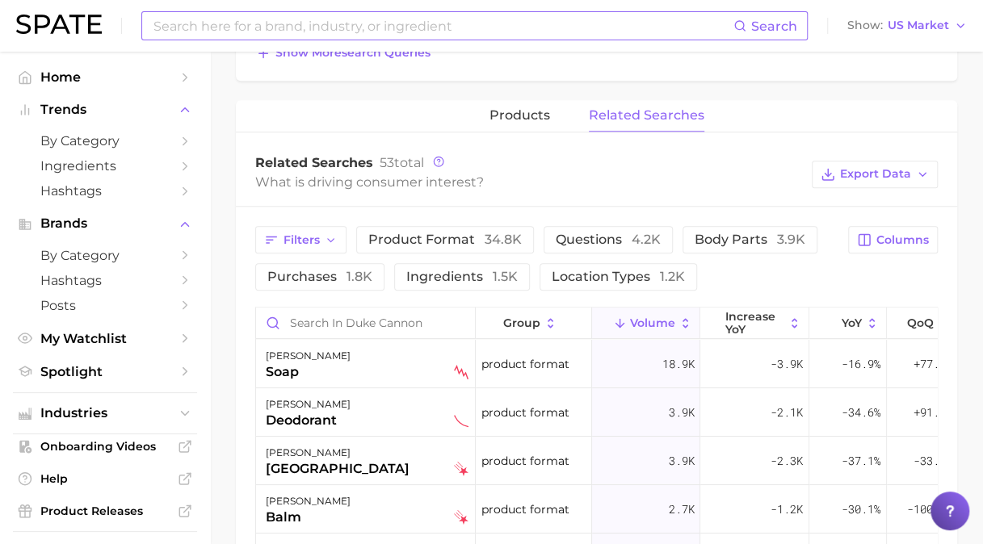
scroll to position [822, 0]
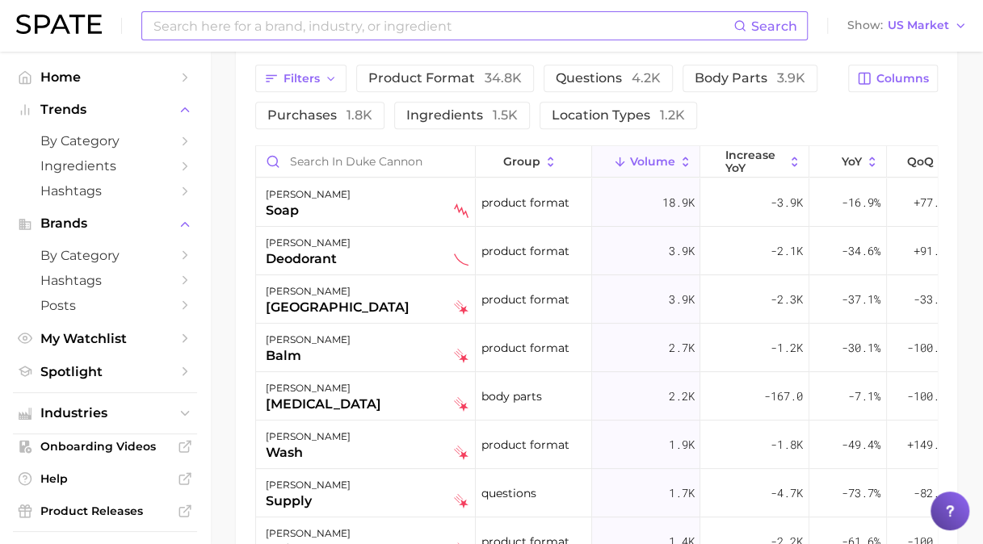
click at [363, 26] on input at bounding box center [442, 25] width 581 height 27
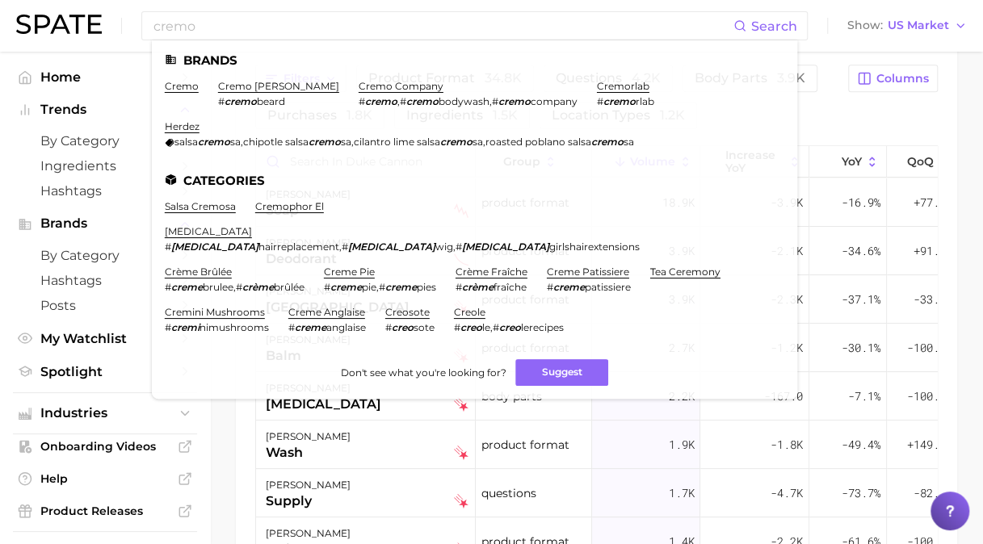
click at [189, 86] on link "cremo" at bounding box center [182, 86] width 34 height 12
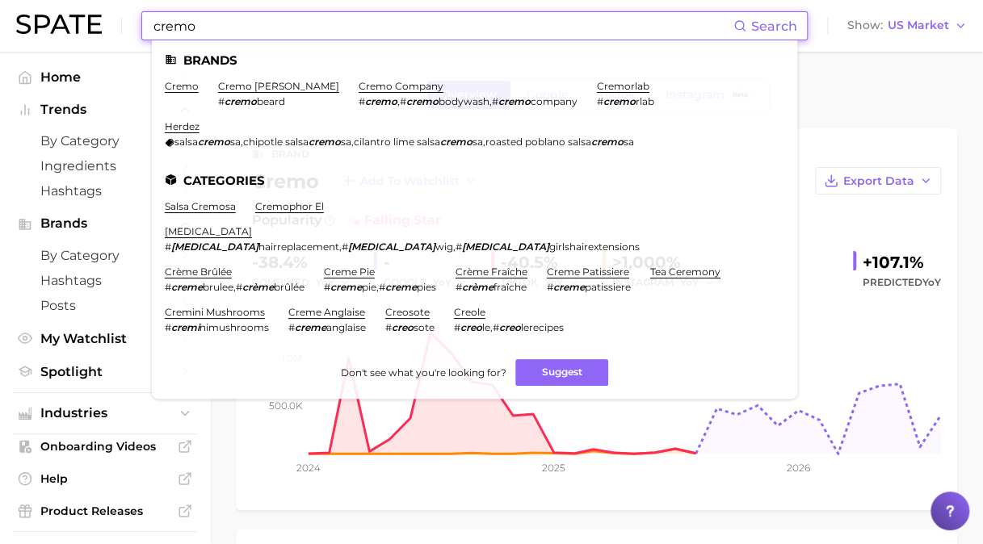
click at [275, 31] on input "cremo" at bounding box center [442, 25] width 581 height 27
click at [359, 89] on link "cremo company" at bounding box center [401, 86] width 85 height 12
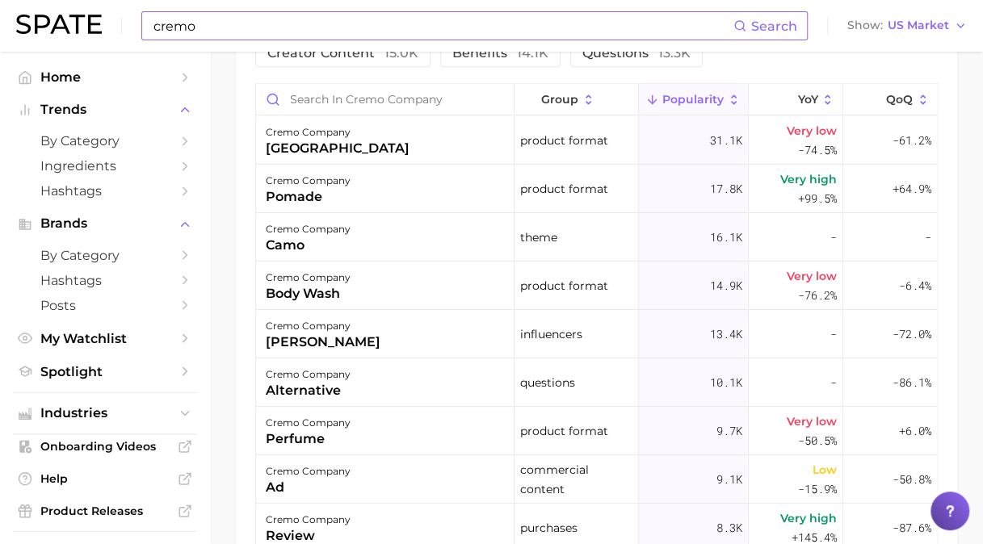
scroll to position [728, 0]
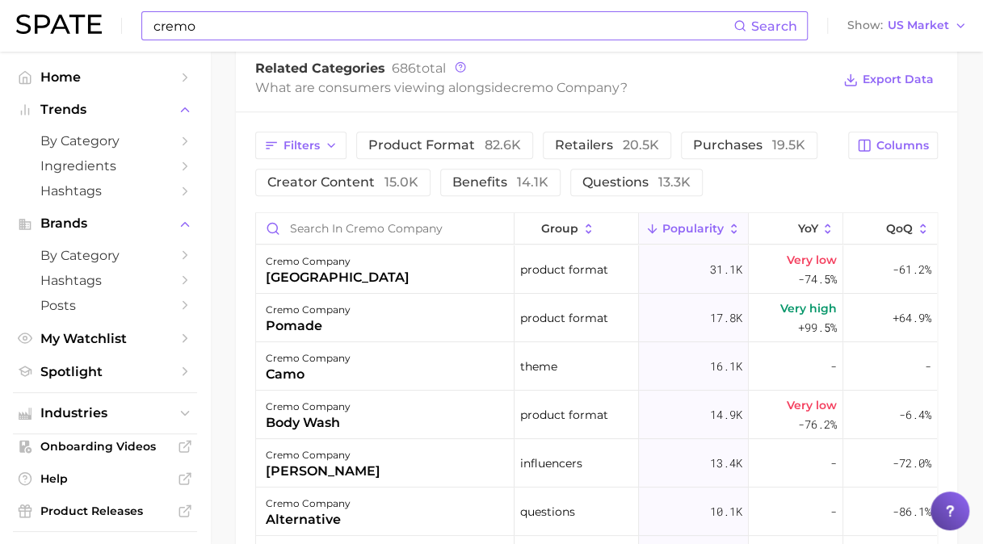
click at [389, 16] on input "cremo" at bounding box center [442, 25] width 581 height 27
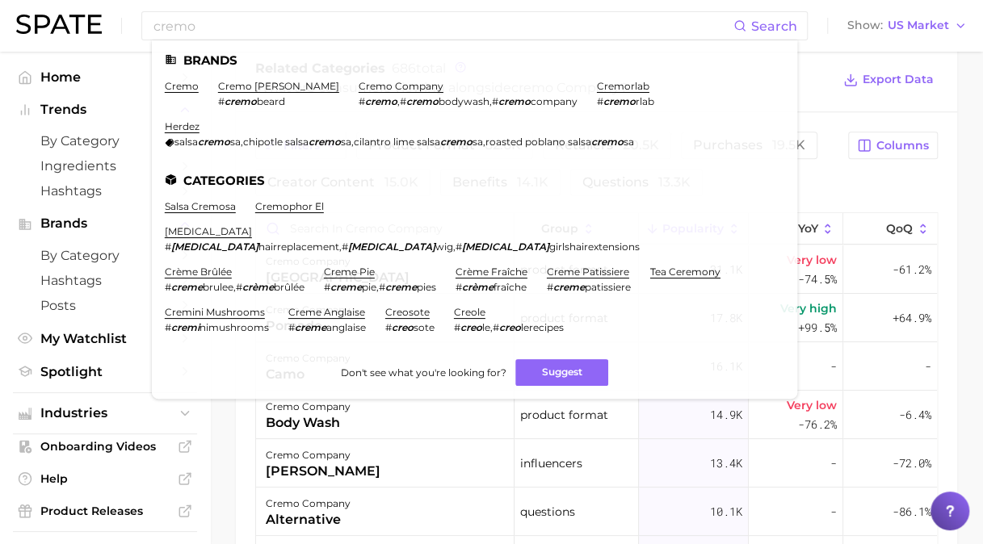
drag, startPoint x: 187, startPoint y: 39, endPoint x: 116, endPoint y: 52, distance: 71.4
click at [116, 52] on div "cremo Search Brands cremo cremo beard # cremo beard cremo company # cremo , # c…" at bounding box center [491, 89] width 983 height 1533
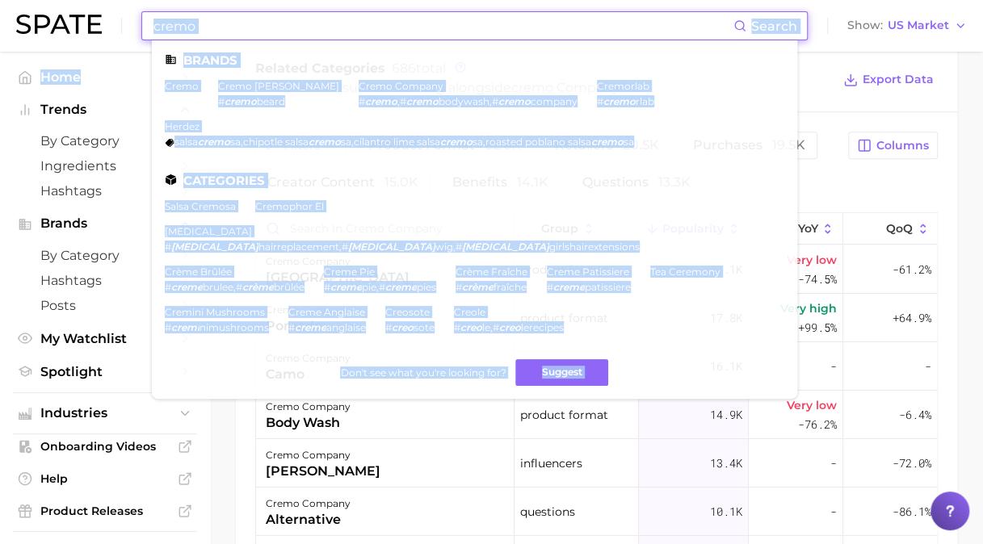
click at [333, 27] on input "cremo" at bounding box center [442, 25] width 581 height 27
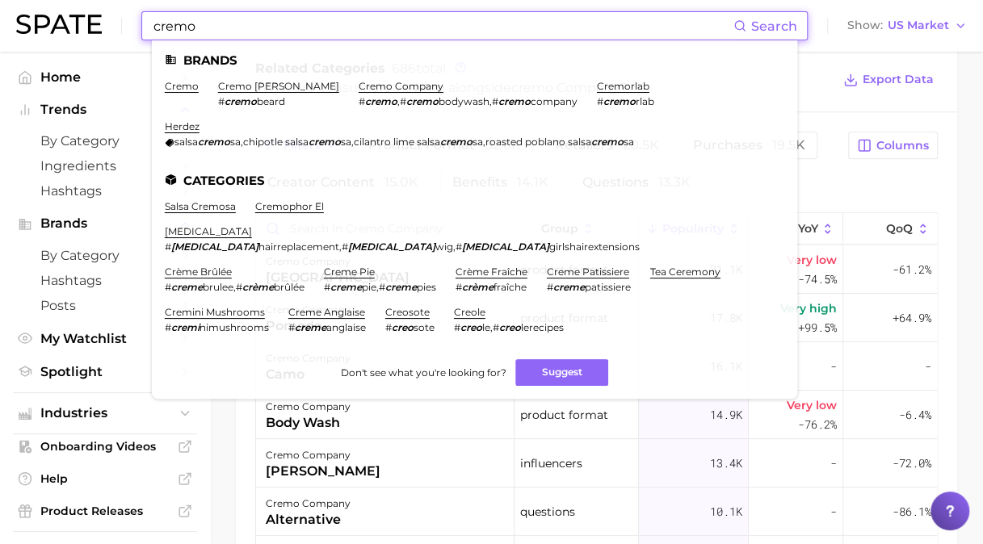
drag, startPoint x: 328, startPoint y: 29, endPoint x: 2, endPoint y: -2, distance: 327.7
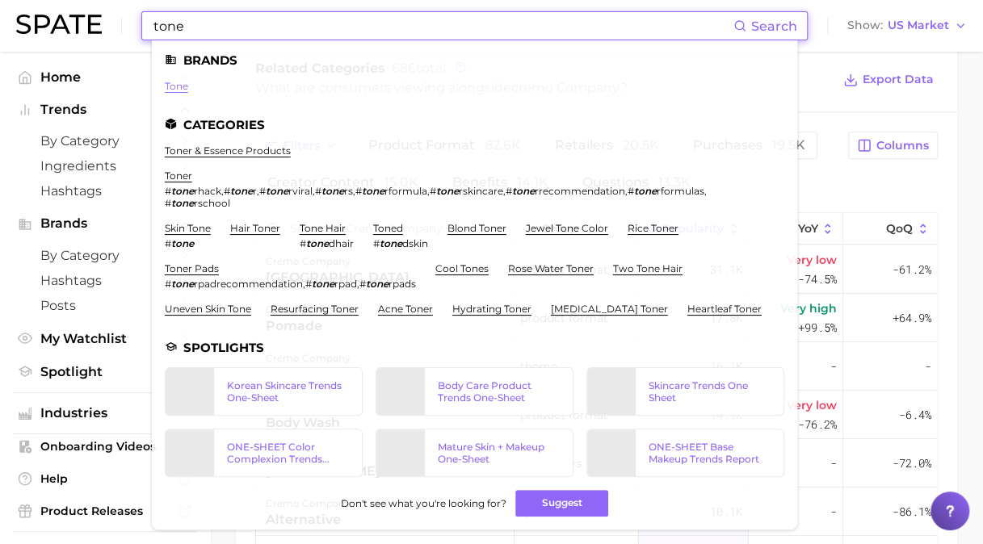
type input "tone"
click at [181, 85] on link "tone" at bounding box center [176, 86] width 23 height 12
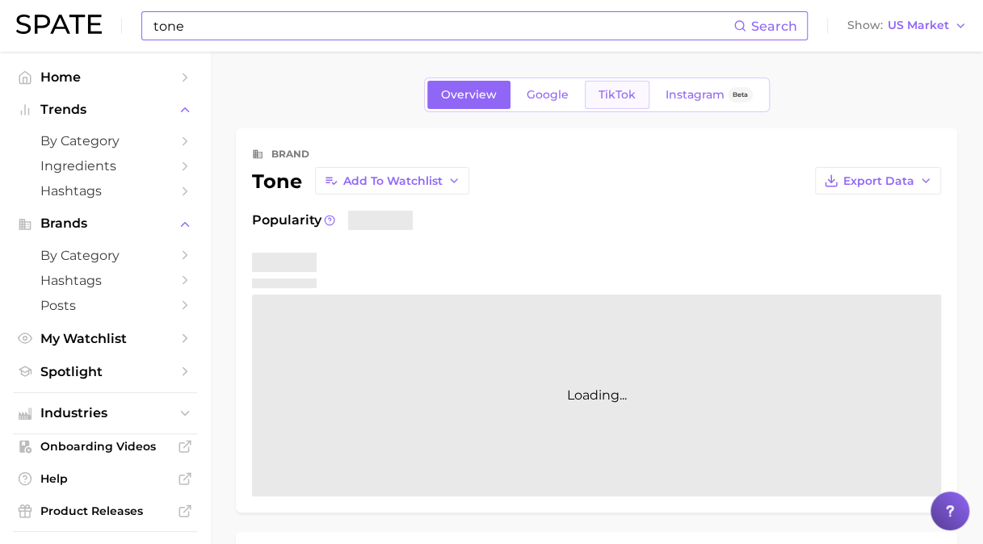
click at [605, 92] on span "TikTok" at bounding box center [616, 95] width 37 height 14
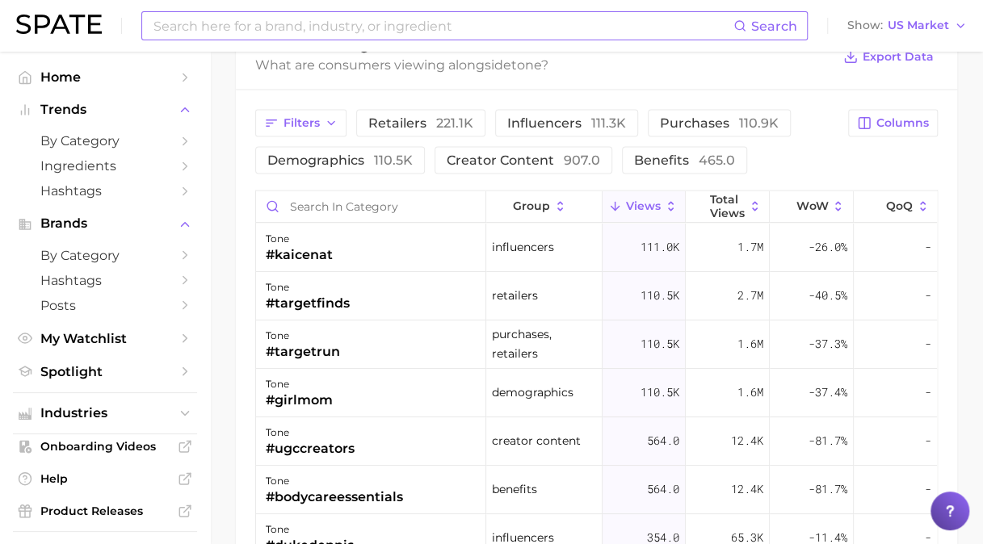
scroll to position [1615, 0]
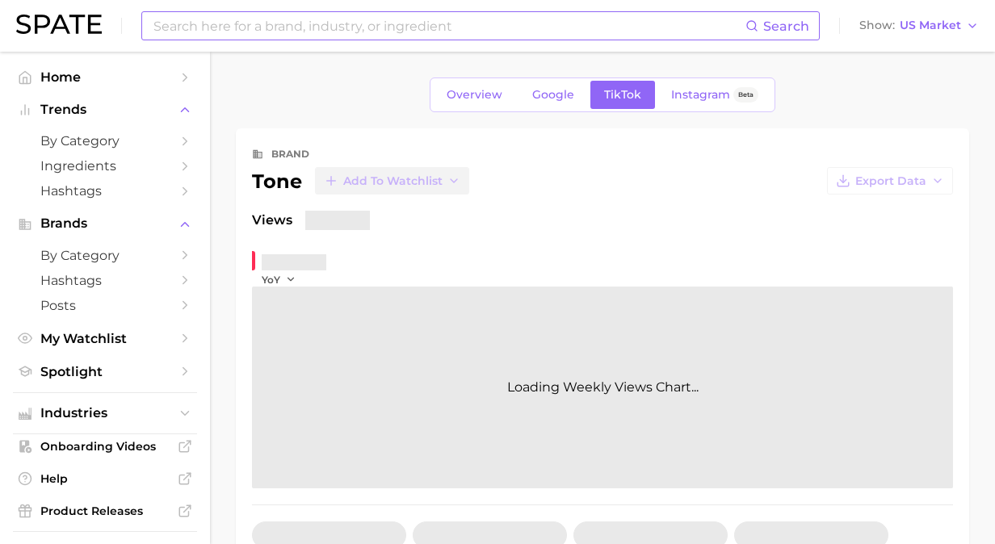
click at [405, 31] on input at bounding box center [448, 25] width 593 height 27
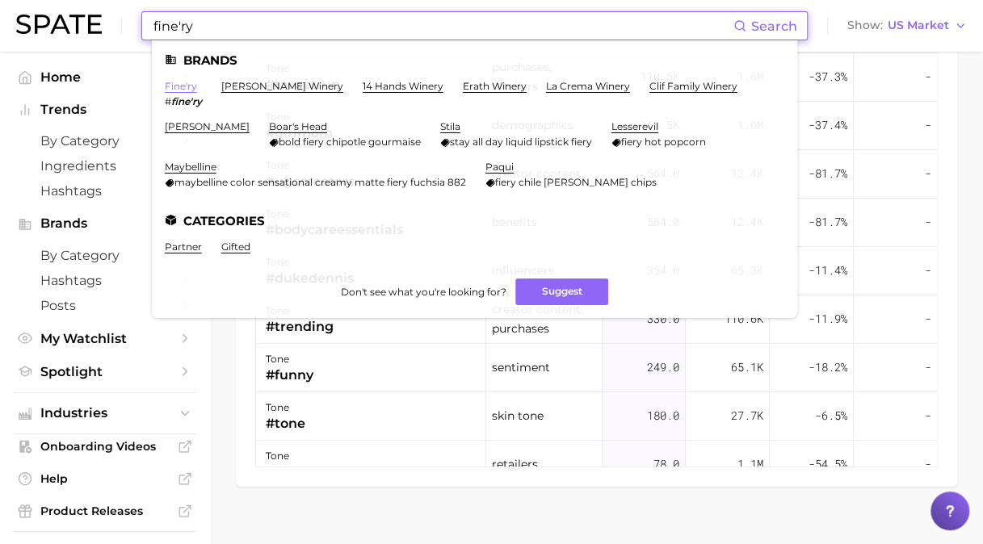
type input "fine'ry"
click at [182, 85] on link "fine'ry" at bounding box center [181, 86] width 32 height 12
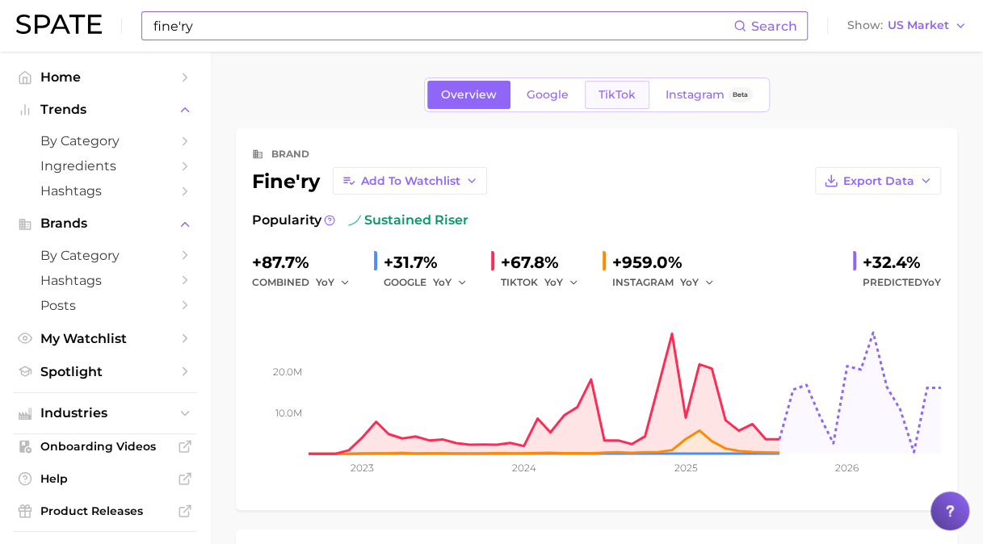
click at [608, 88] on span "TikTok" at bounding box center [616, 95] width 37 height 14
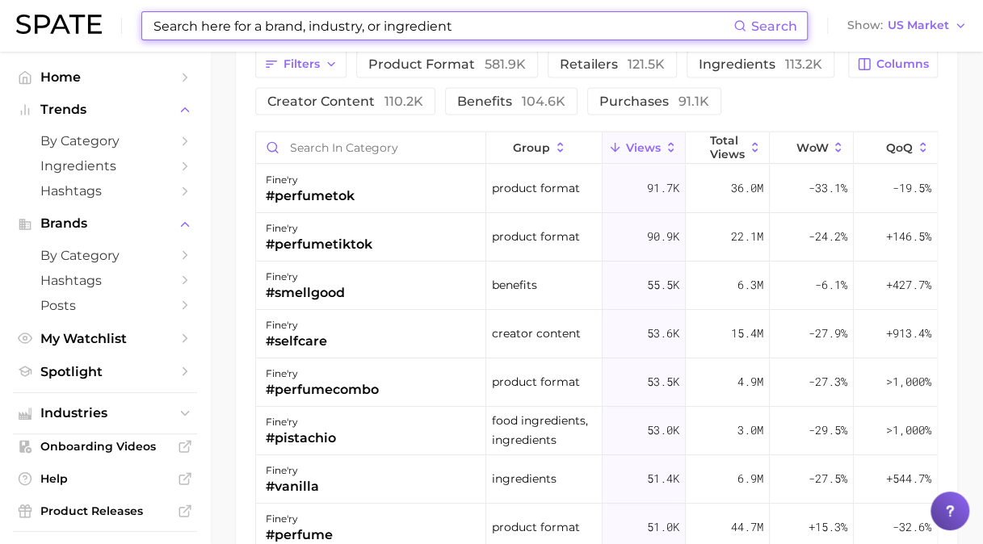
scroll to position [1678, 0]
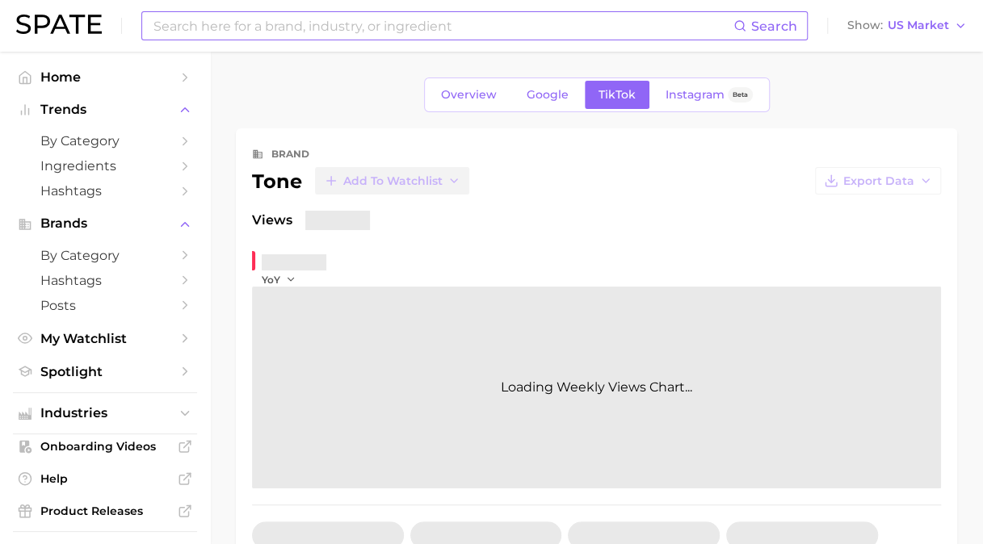
click at [275, 28] on input at bounding box center [442, 25] width 581 height 27
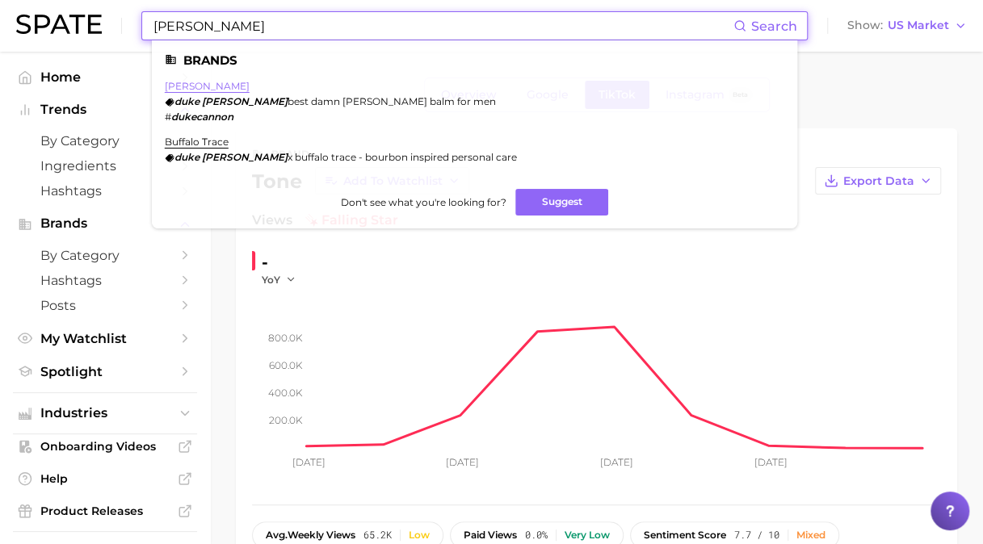
type input "[PERSON_NAME]"
click at [200, 89] on link "[PERSON_NAME]" at bounding box center [207, 86] width 85 height 12
